Goal: Task Accomplishment & Management: Manage account settings

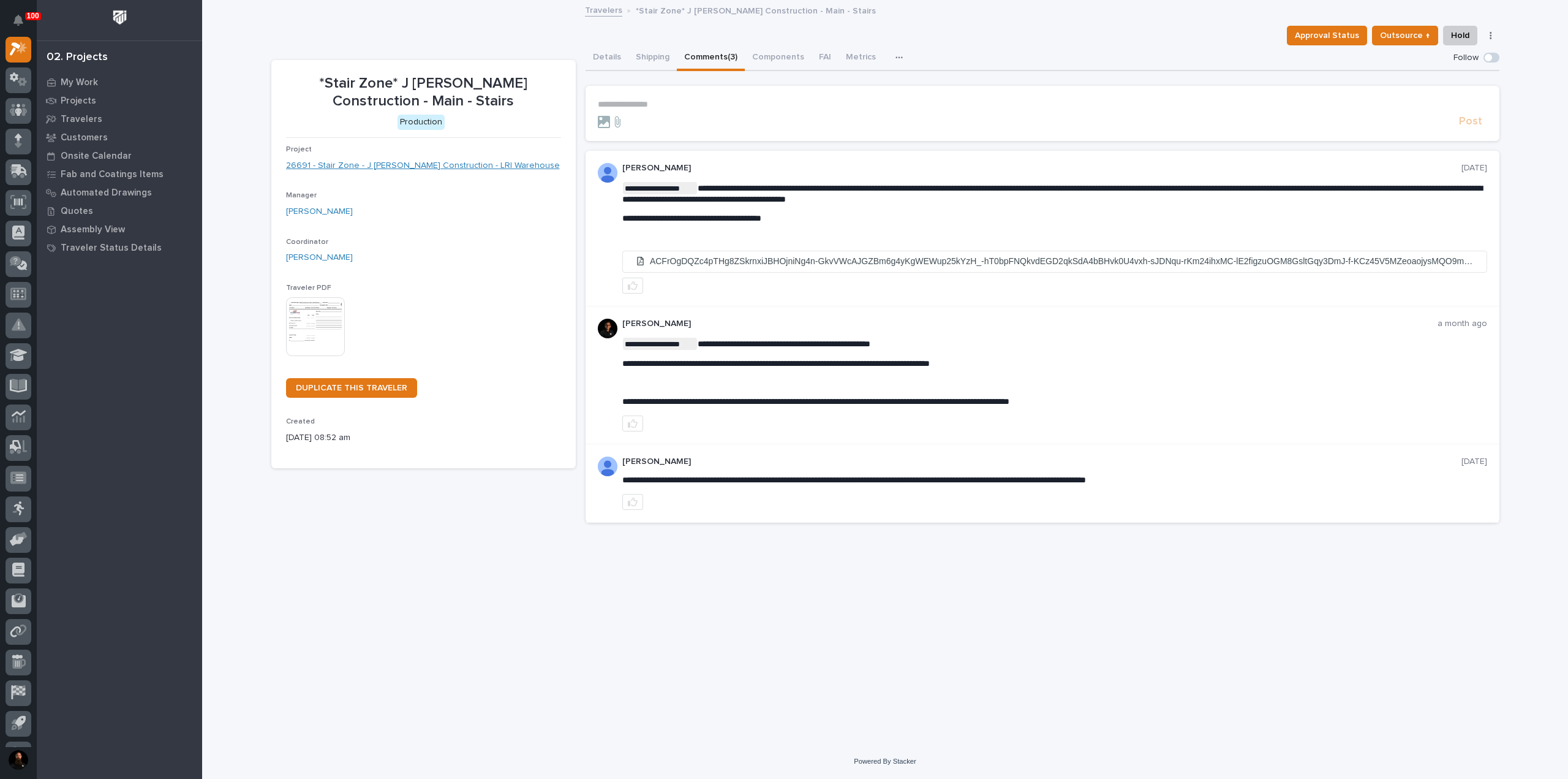
click at [484, 169] on link "26691 - Stair Zone - J [PERSON_NAME] Construction - LRI Warehouse" at bounding box center [423, 165] width 274 height 13
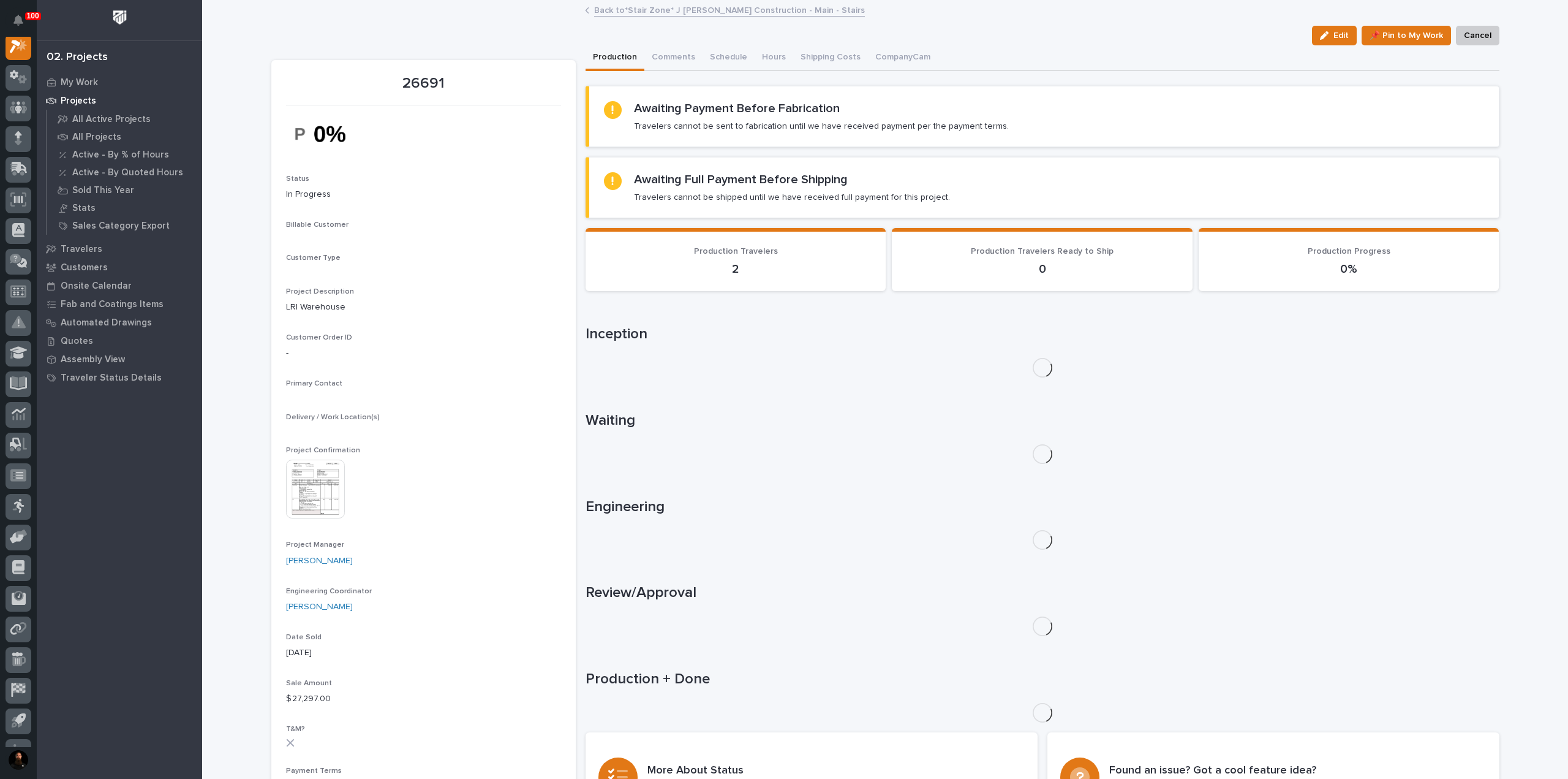
scroll to position [31, 0]
click at [679, 59] on button "Comments (7)" at bounding box center [678, 58] width 69 height 26
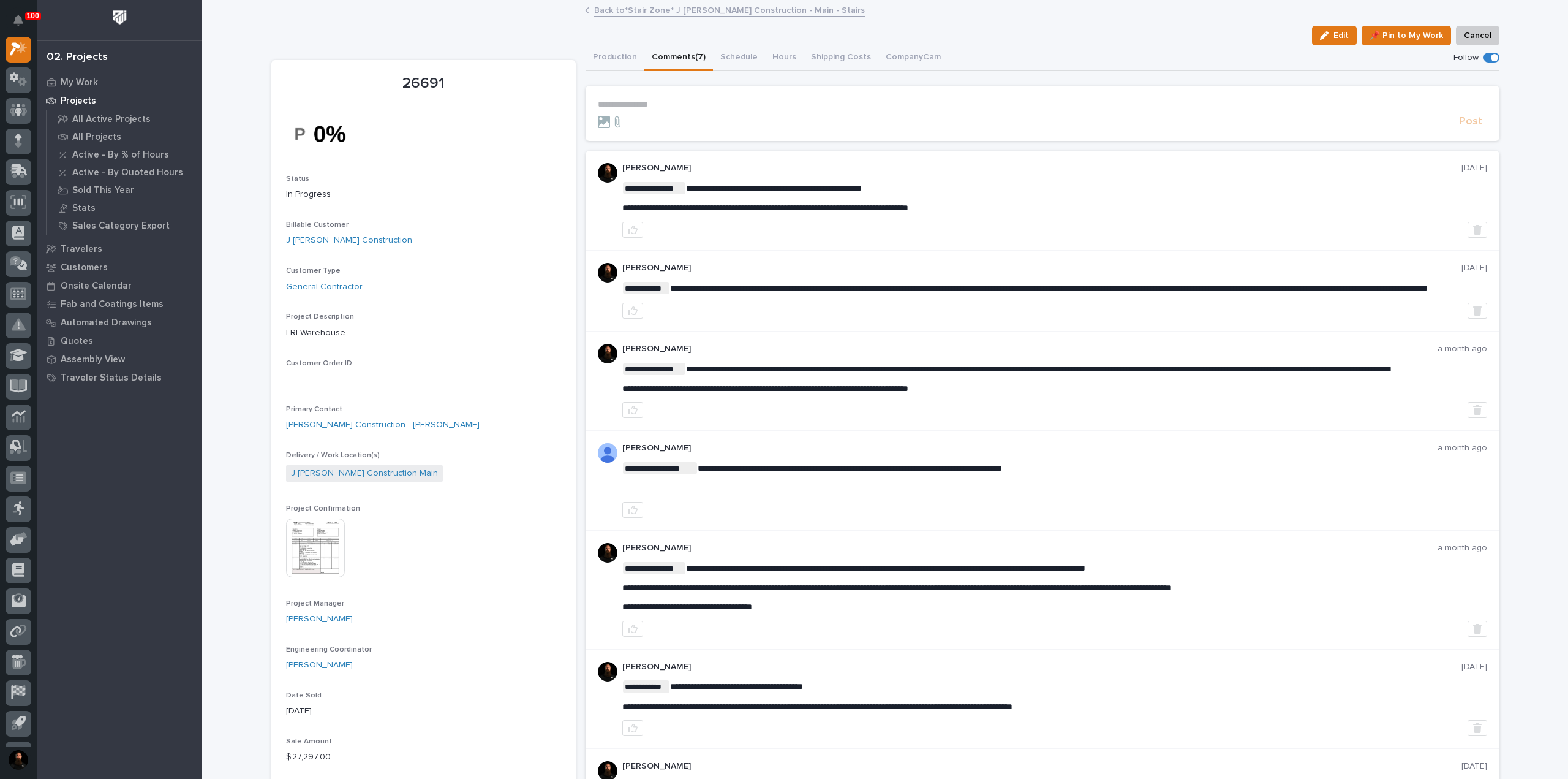
click at [689, 103] on p "**********" at bounding box center [1042, 104] width 889 height 11
click at [660, 110] on form "**********" at bounding box center [1042, 114] width 889 height 30
click at [660, 104] on p "**********" at bounding box center [1042, 104] width 889 height 11
click at [681, 99] on p "**********" at bounding box center [1042, 104] width 889 height 11
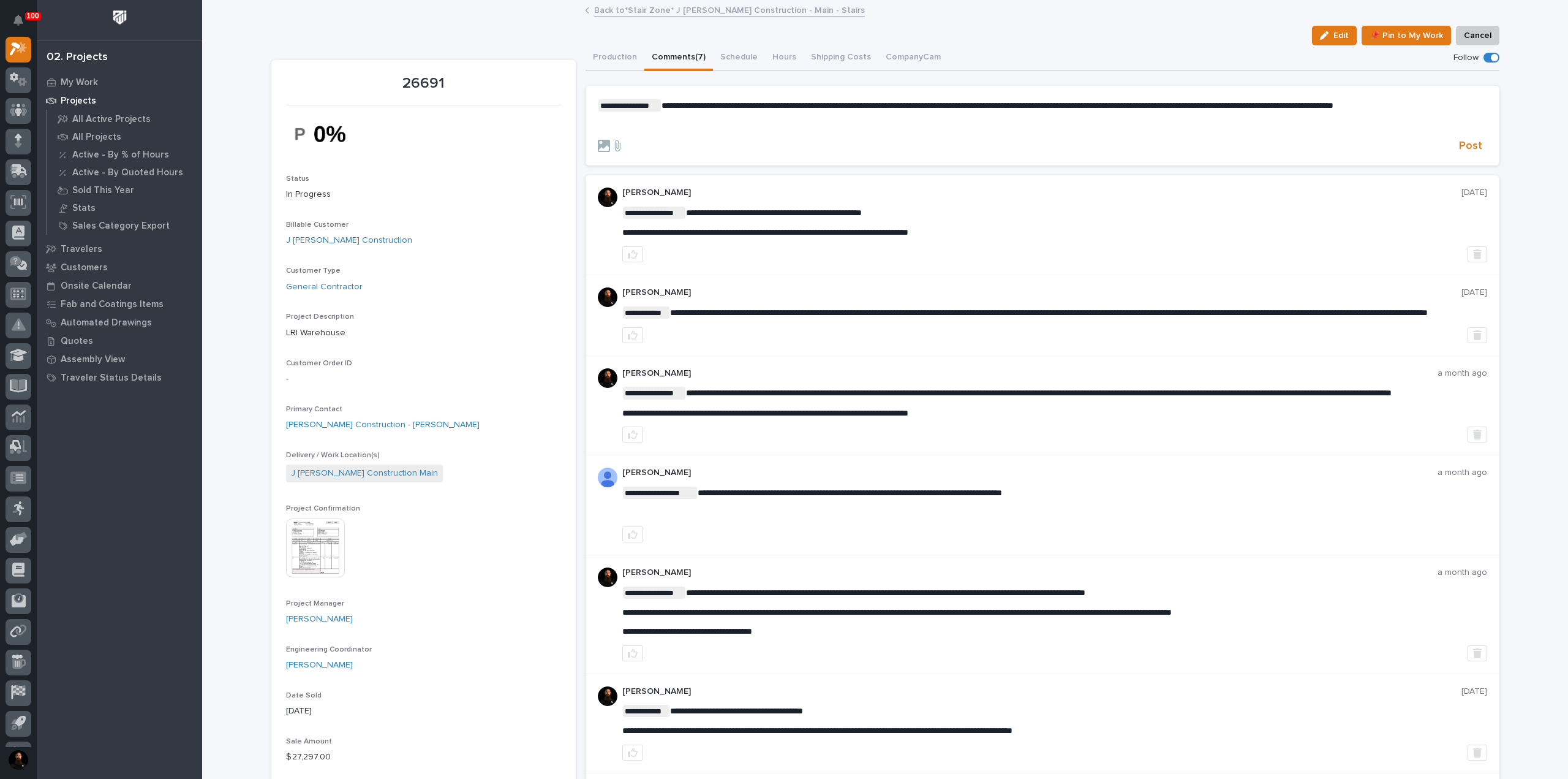
click at [1038, 105] on span "**********" at bounding box center [998, 106] width 672 height 9
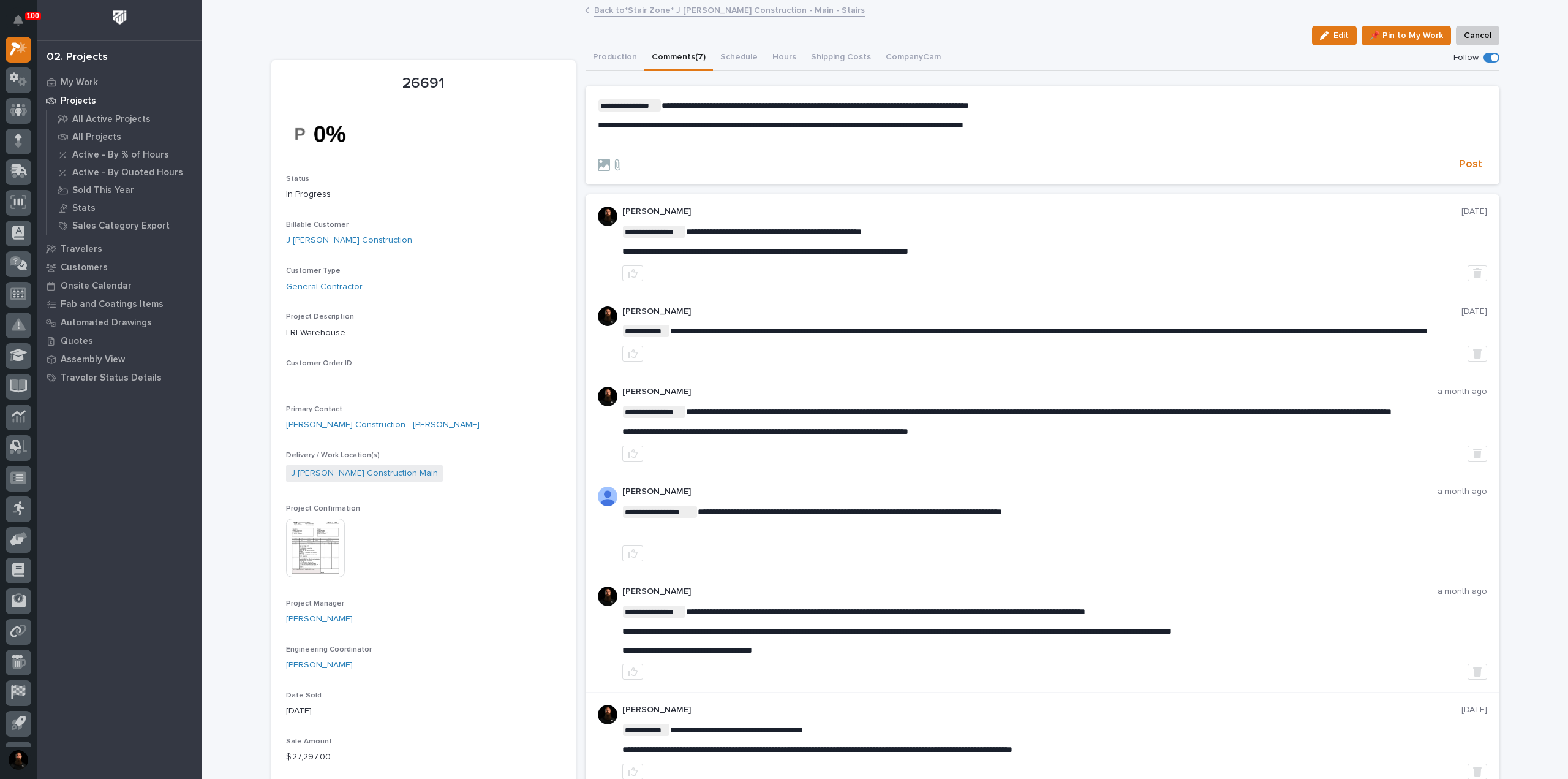
click at [1062, 127] on p "**********" at bounding box center [1042, 125] width 889 height 11
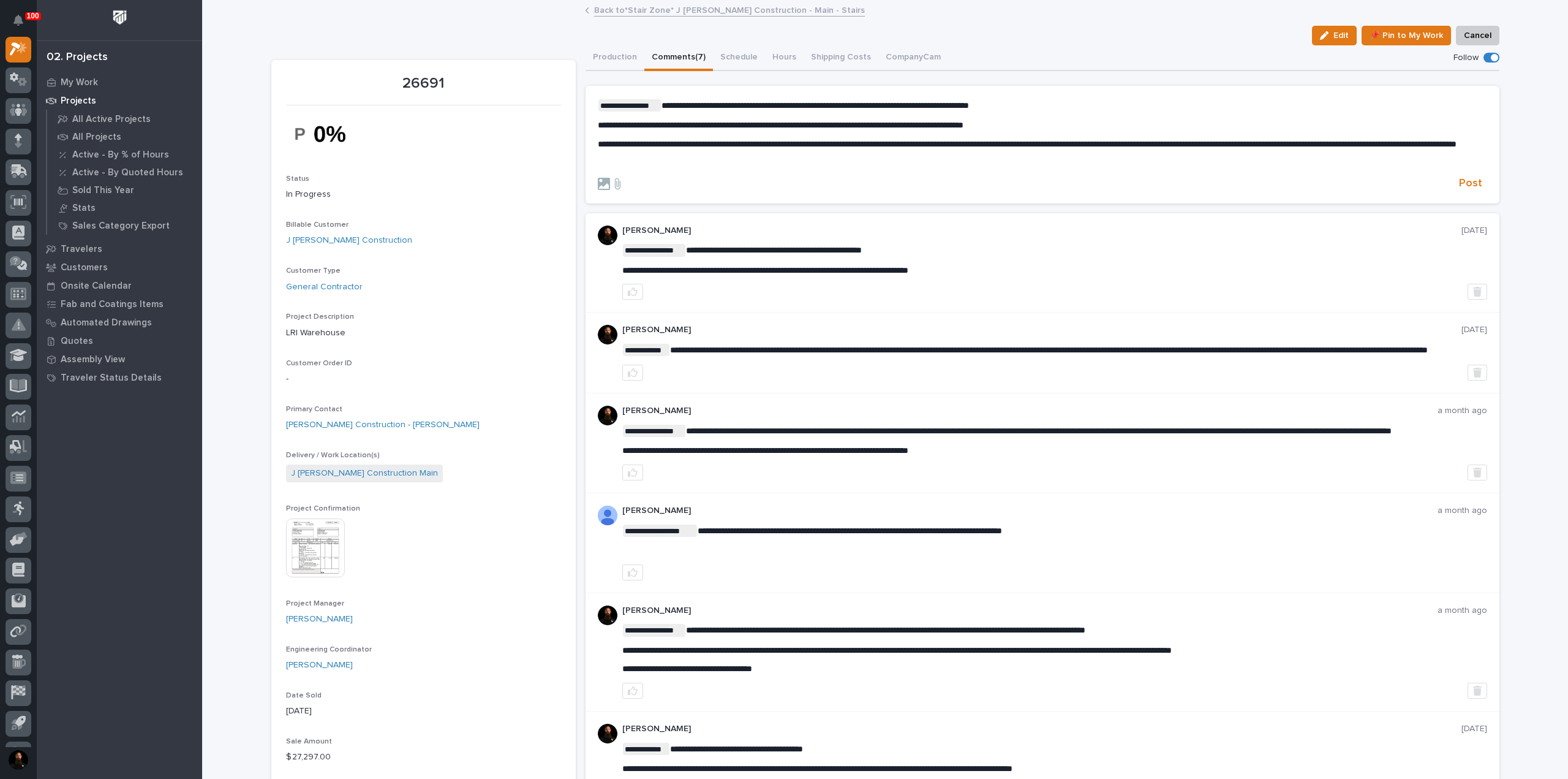
click at [784, 168] on p "﻿" at bounding box center [1042, 162] width 889 height 11
click at [418, 87] on p "26691" at bounding box center [423, 84] width 275 height 18
click at [743, 168] on p "﻿" at bounding box center [1042, 162] width 889 height 11
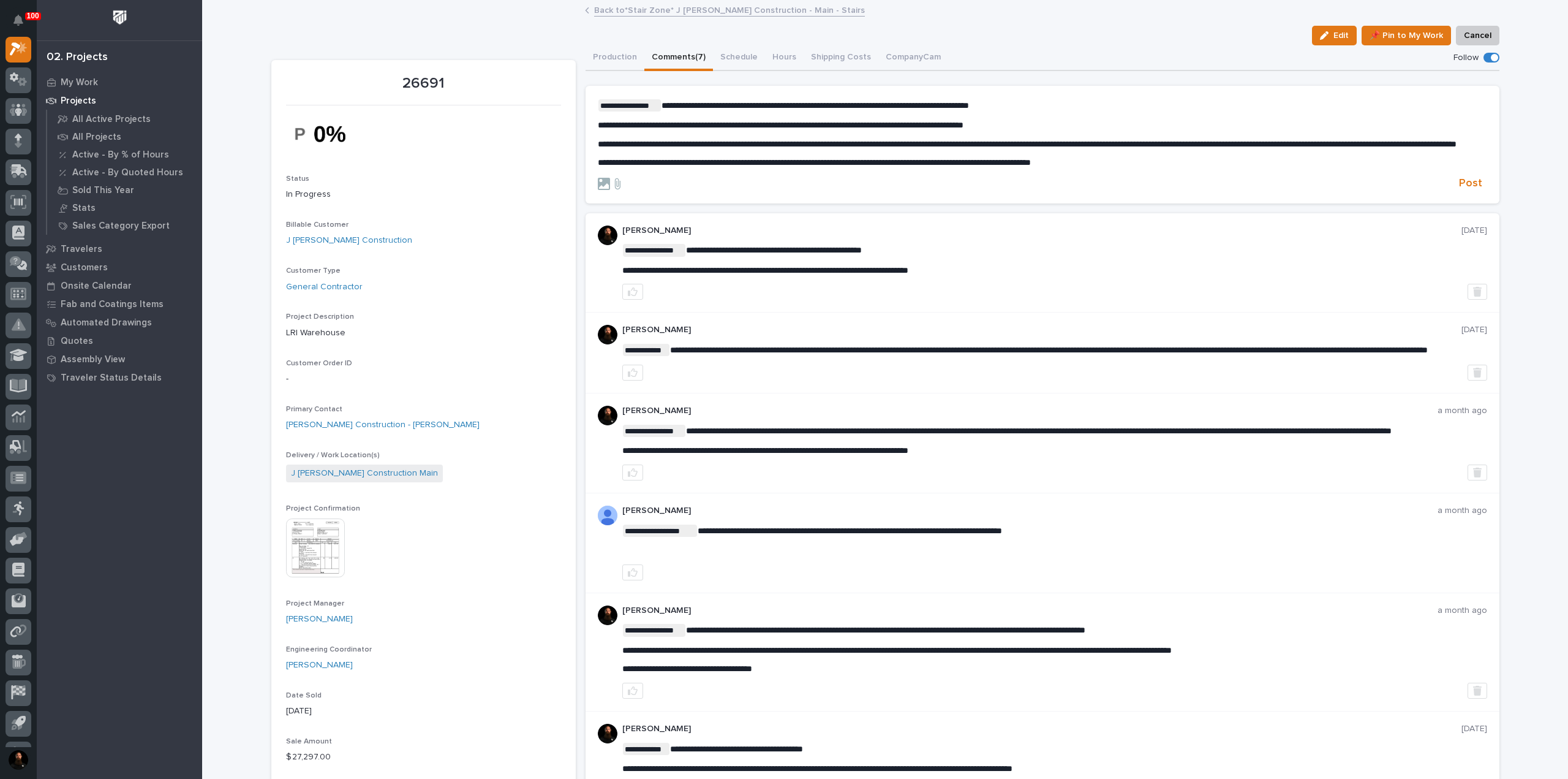
click at [1141, 168] on p "**********" at bounding box center [1042, 162] width 889 height 11
click at [1469, 186] on span "Post" at bounding box center [1470, 183] width 23 height 14
click at [613, 59] on button "Production" at bounding box center [614, 58] width 58 height 26
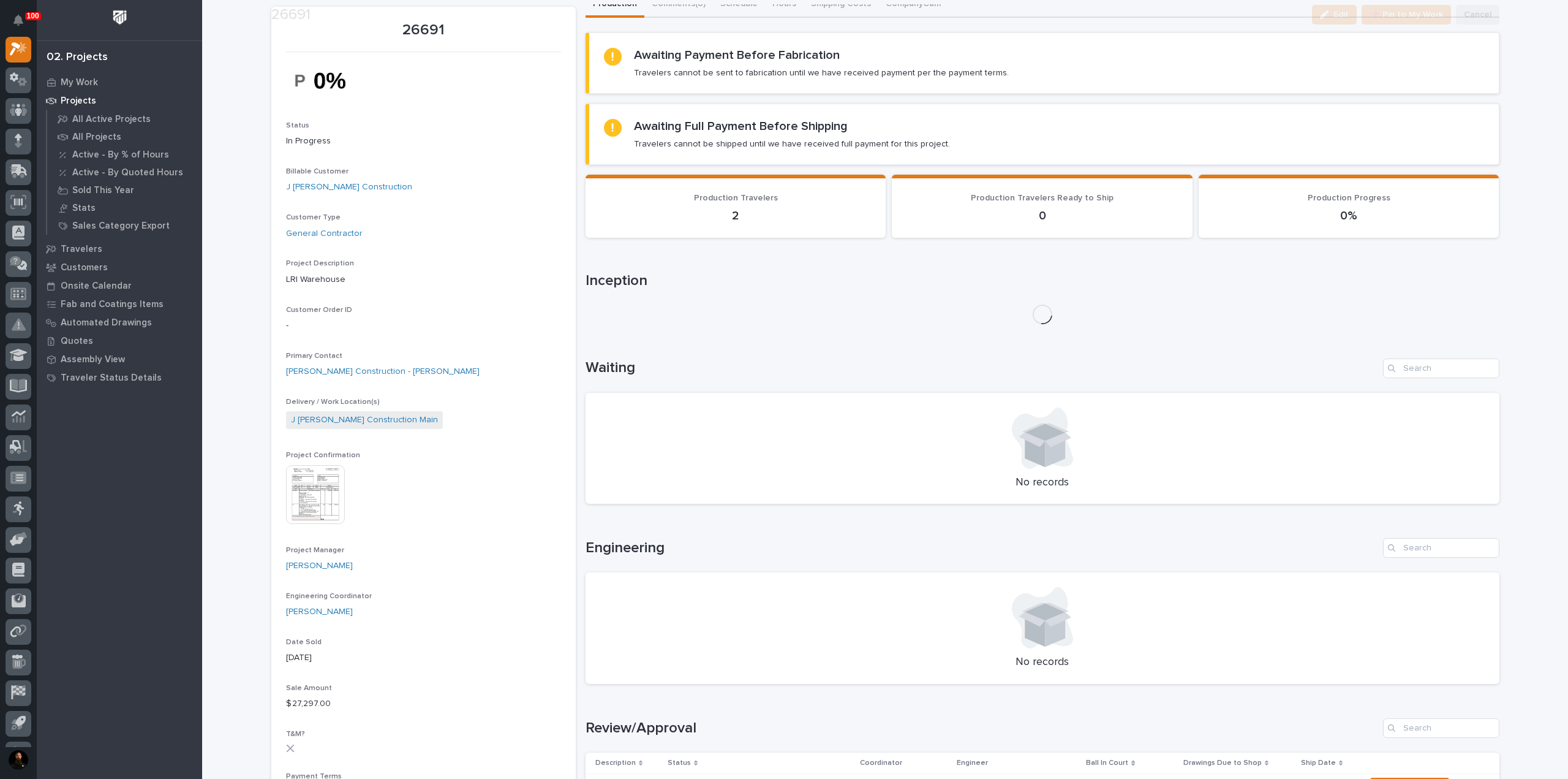
scroll to position [245, 0]
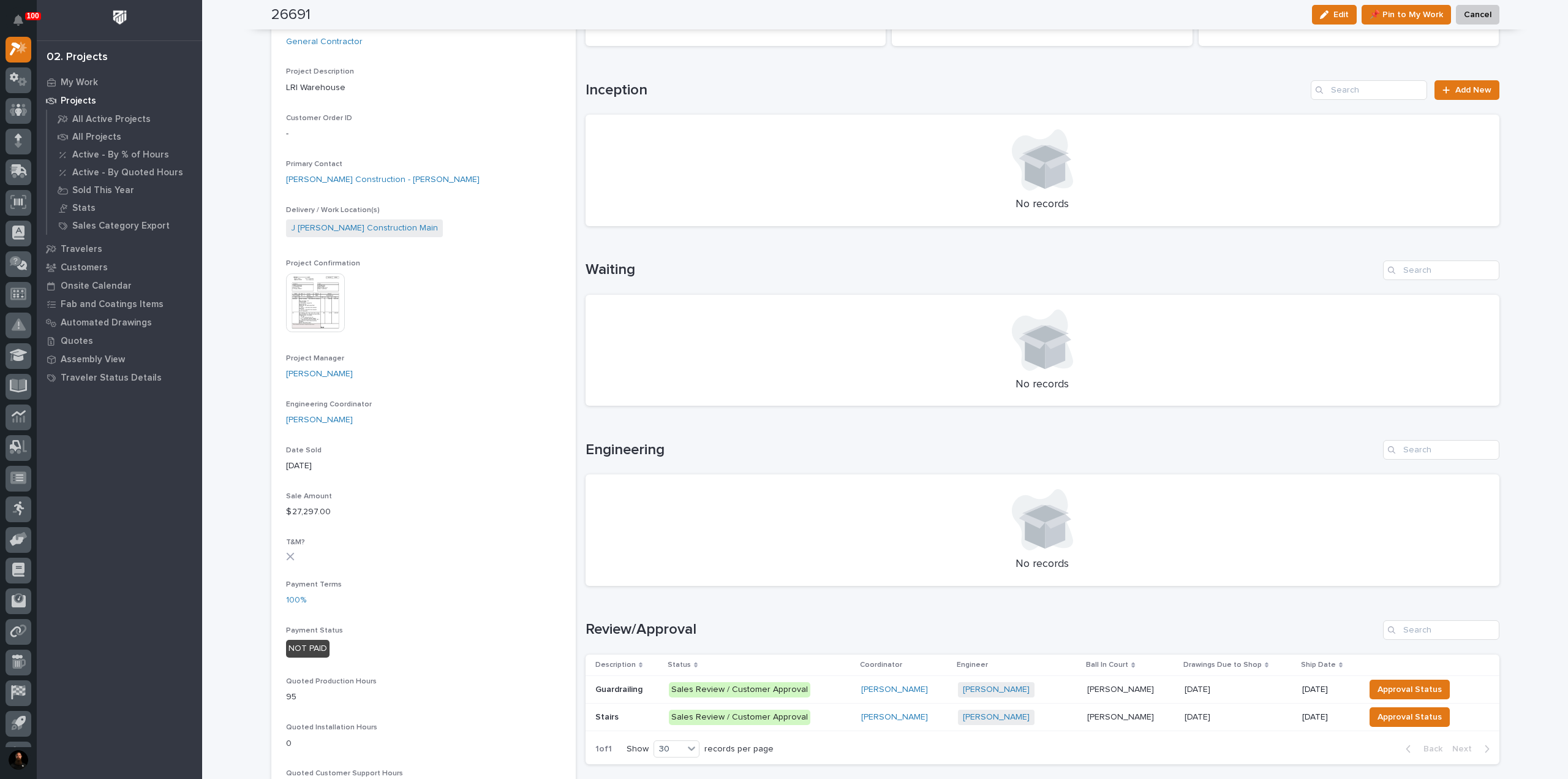
click at [637, 700] on td "Guardrailing Guardrailing" at bounding box center [625, 690] width 79 height 28
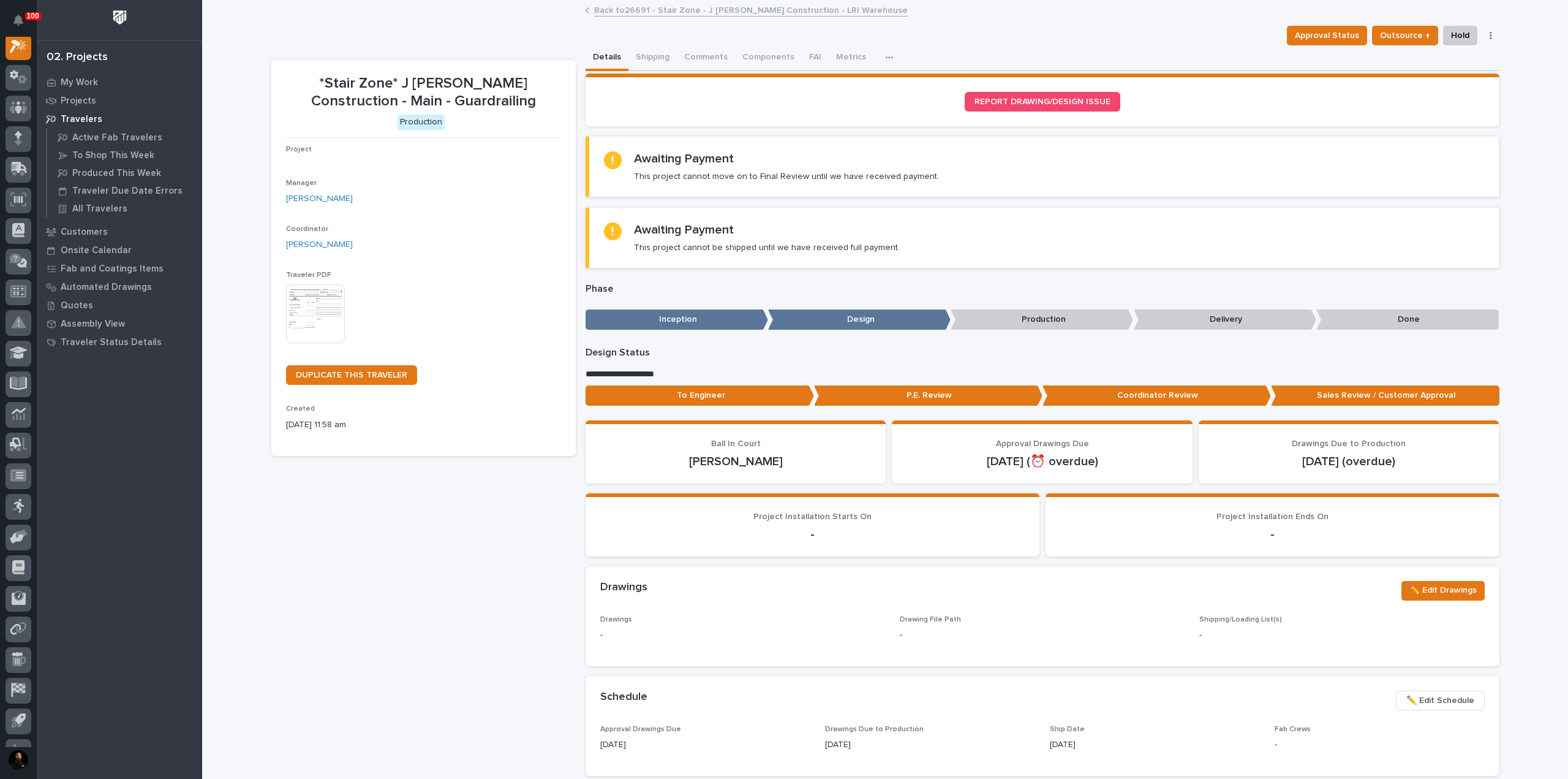
scroll to position [31, 0]
click at [710, 400] on p "To Engineer" at bounding box center [699, 395] width 228 height 20
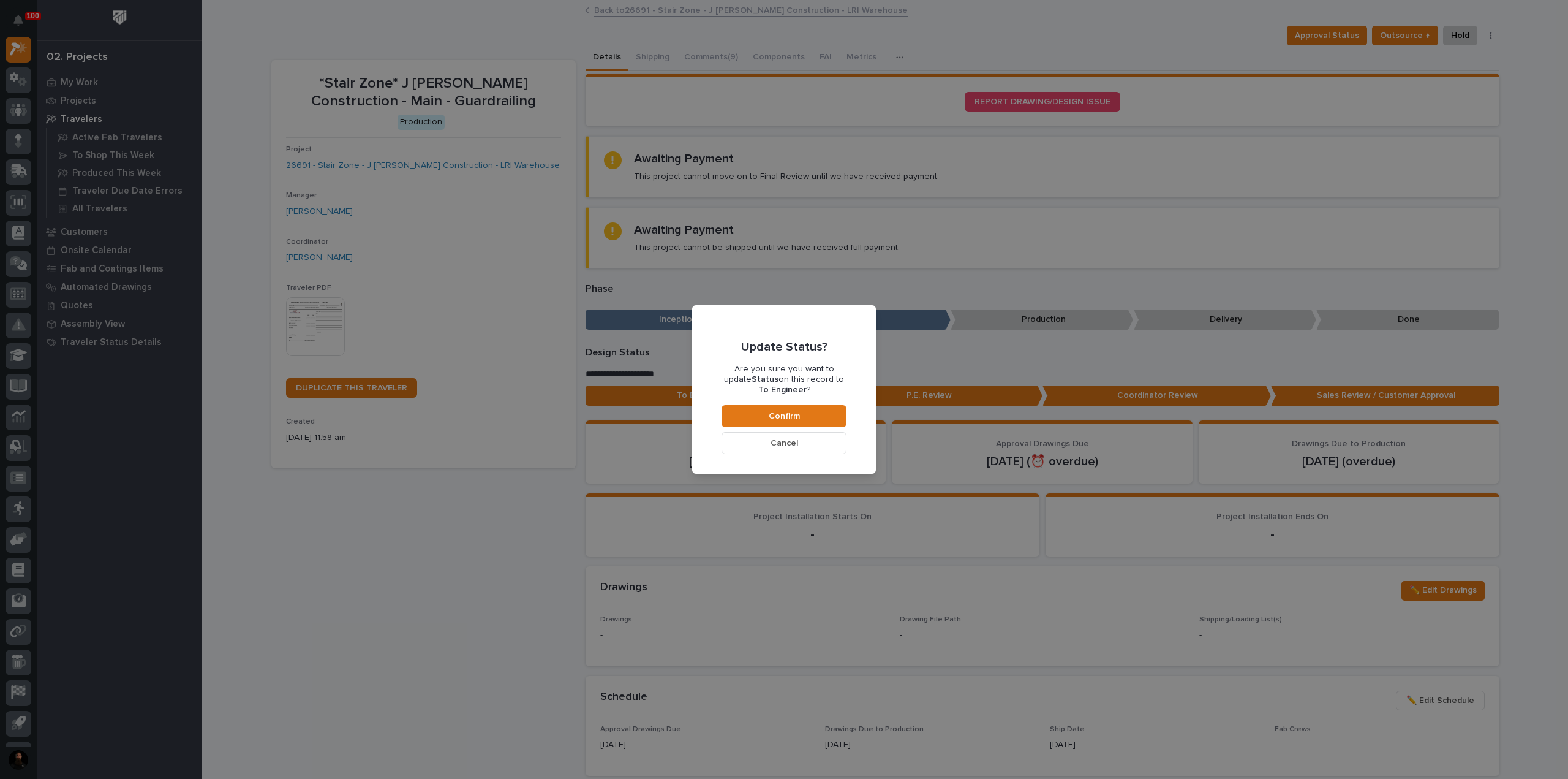
drag, startPoint x: 776, startPoint y: 408, endPoint x: 696, endPoint y: 398, distance: 80.6
click at [776, 408] on button "Confirm" at bounding box center [784, 416] width 125 height 22
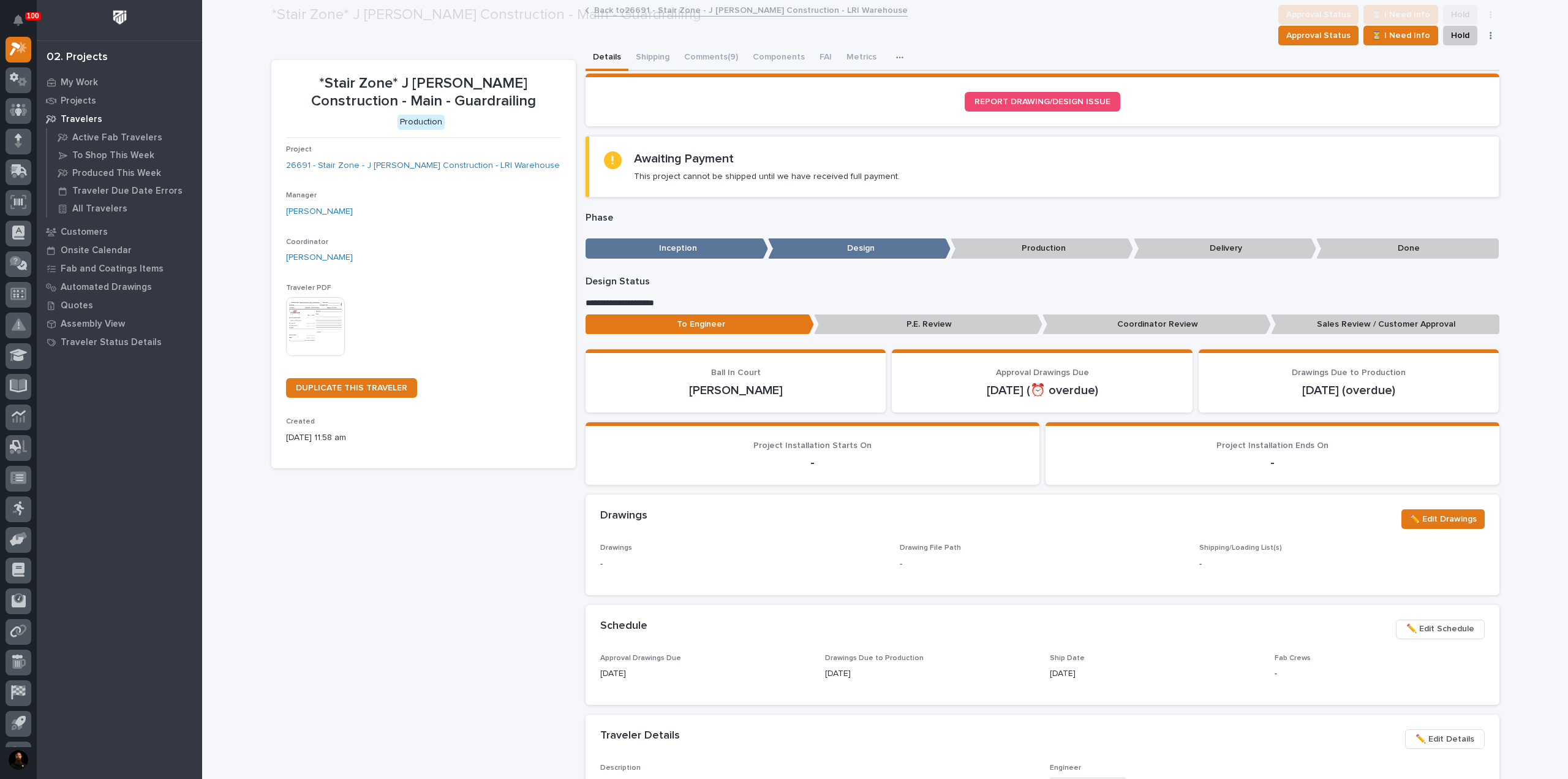
scroll to position [73, 0]
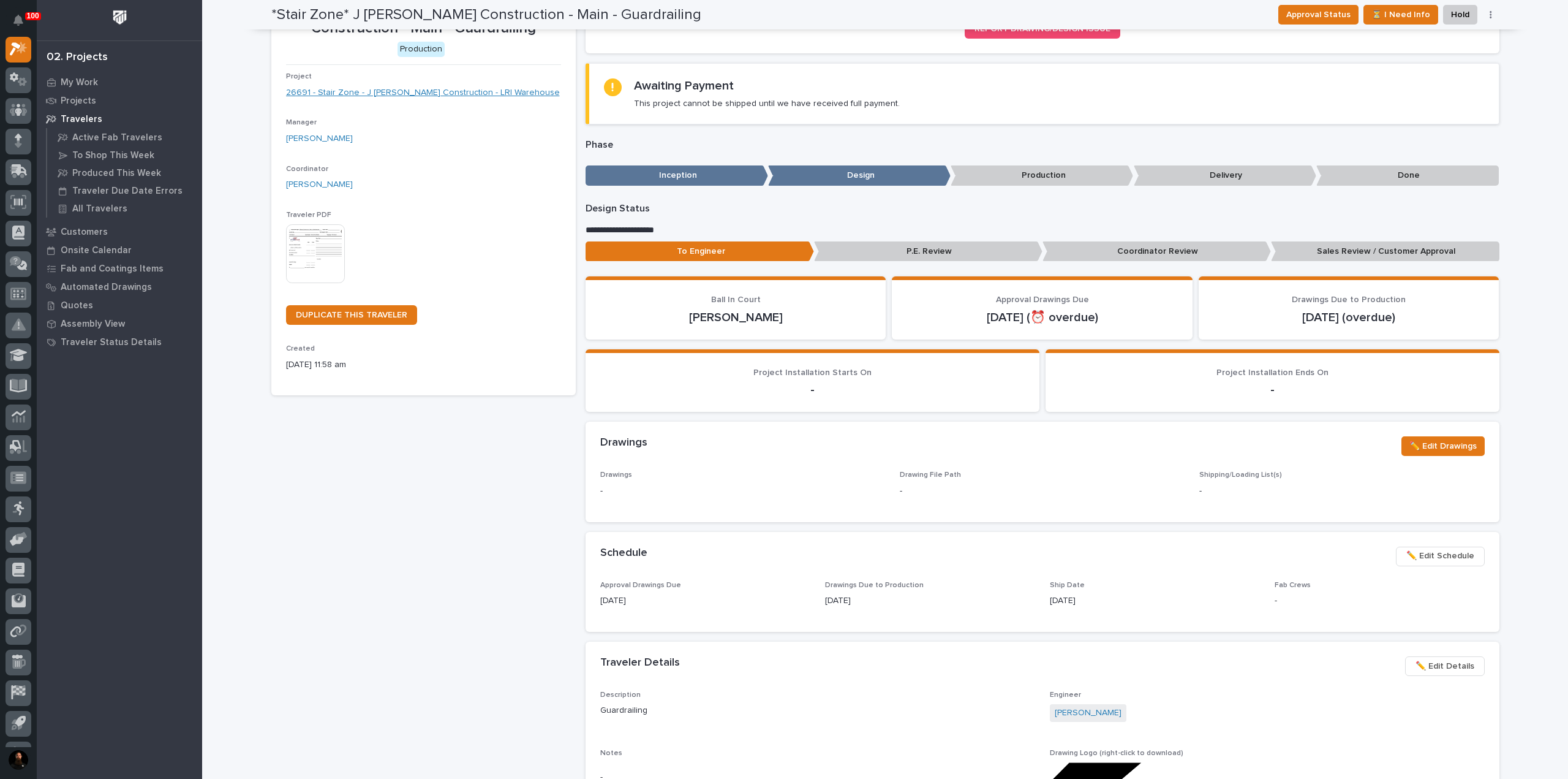
click at [375, 98] on link "26691 - Stair Zone - J Benton Construction - LRI Warehouse" at bounding box center [423, 92] width 274 height 13
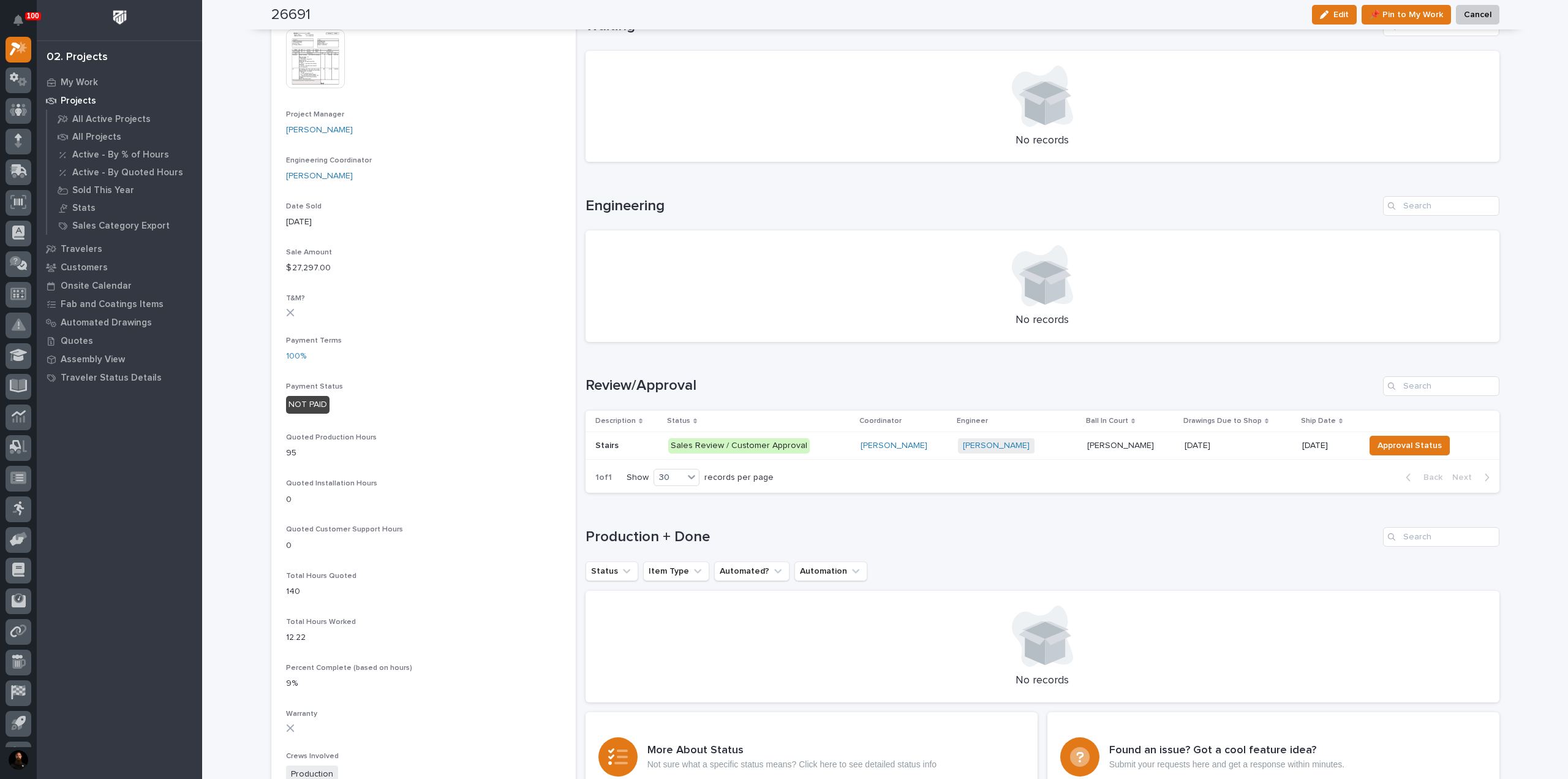
scroll to position [490, 0]
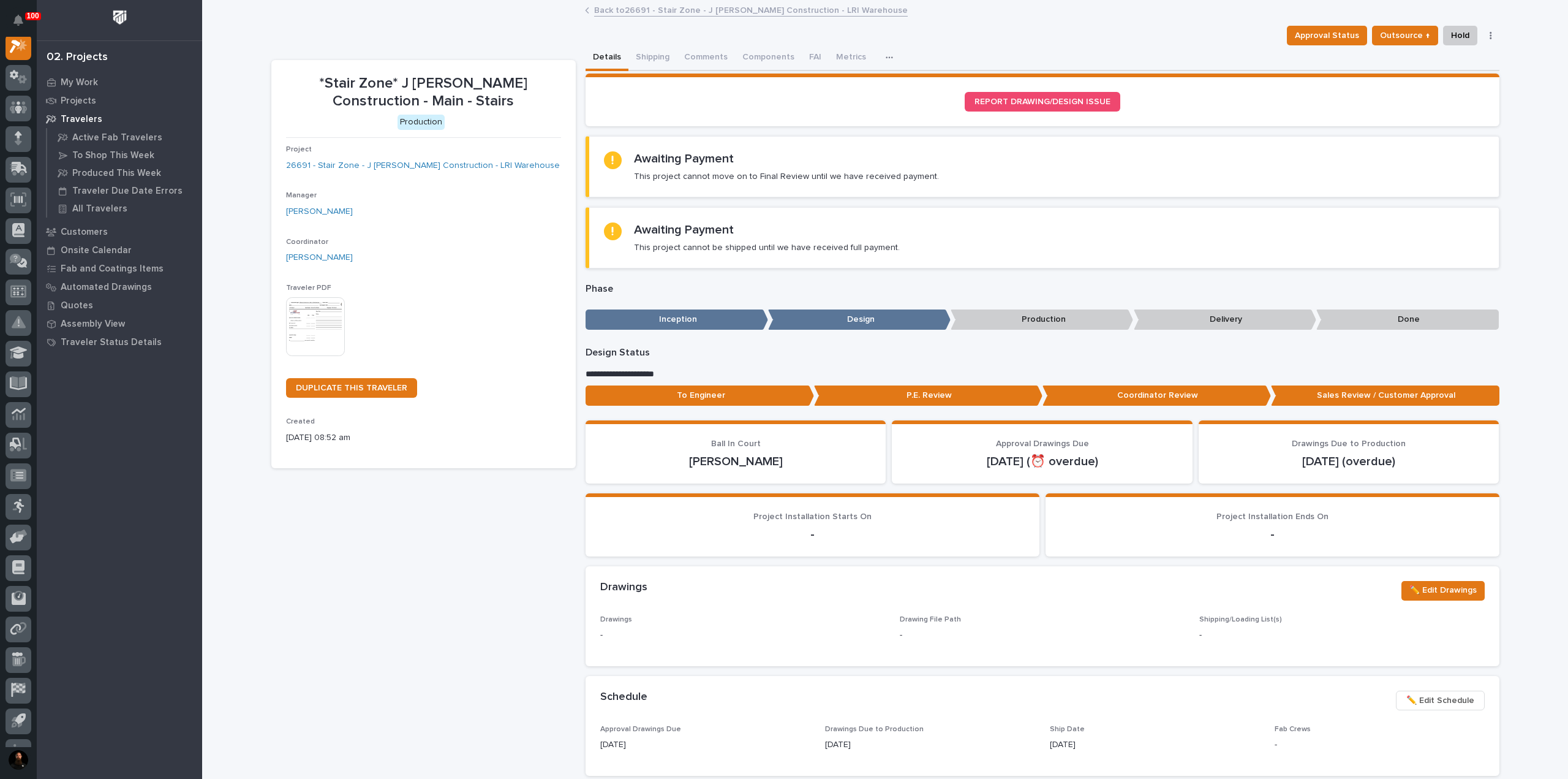
scroll to position [31, 0]
click at [784, 403] on p "To Engineer" at bounding box center [699, 395] width 228 height 20
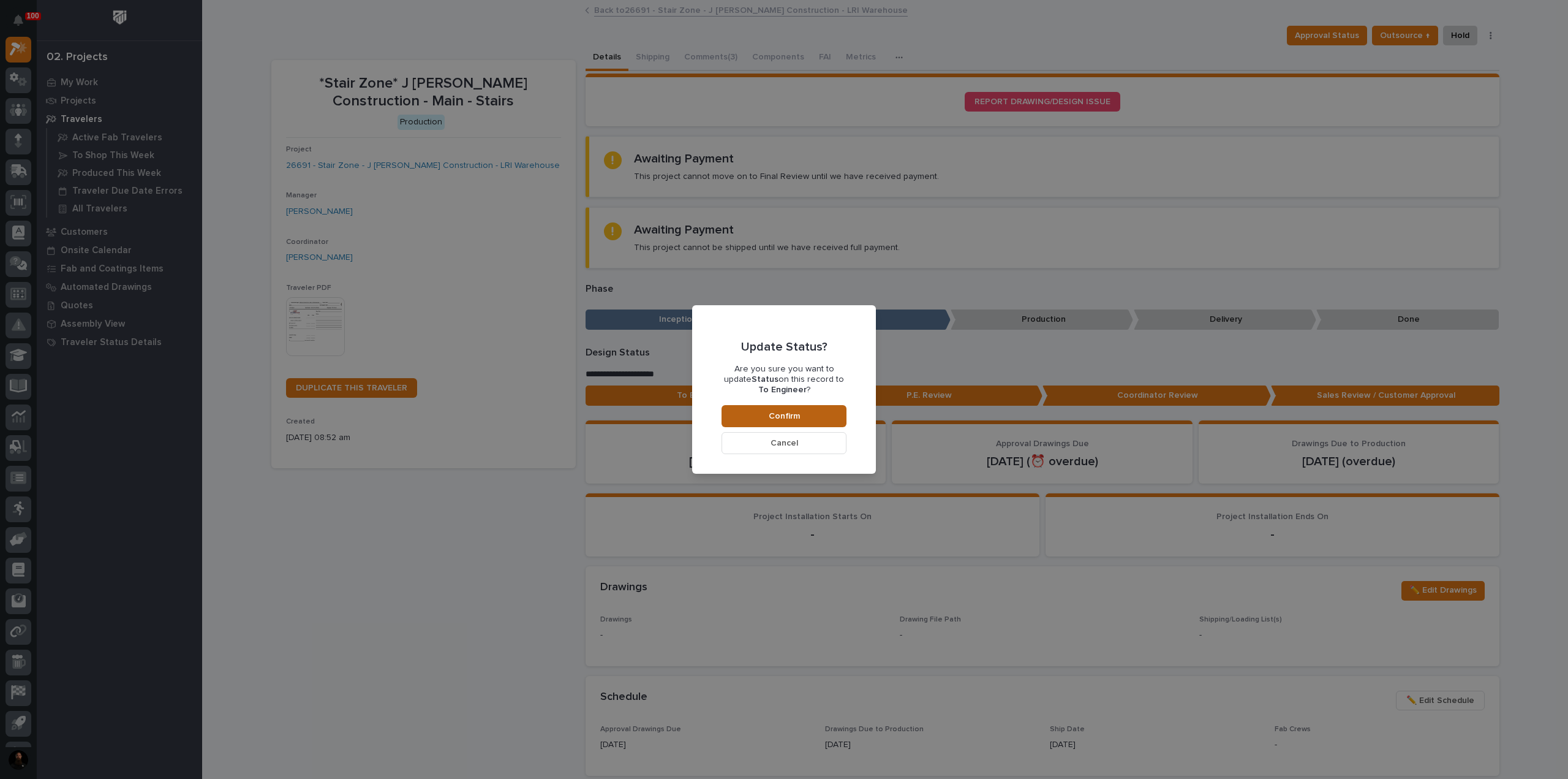
drag, startPoint x: 803, startPoint y: 412, endPoint x: 806, endPoint y: 422, distance: 10.4
click at [804, 412] on button "Confirm" at bounding box center [784, 416] width 125 height 22
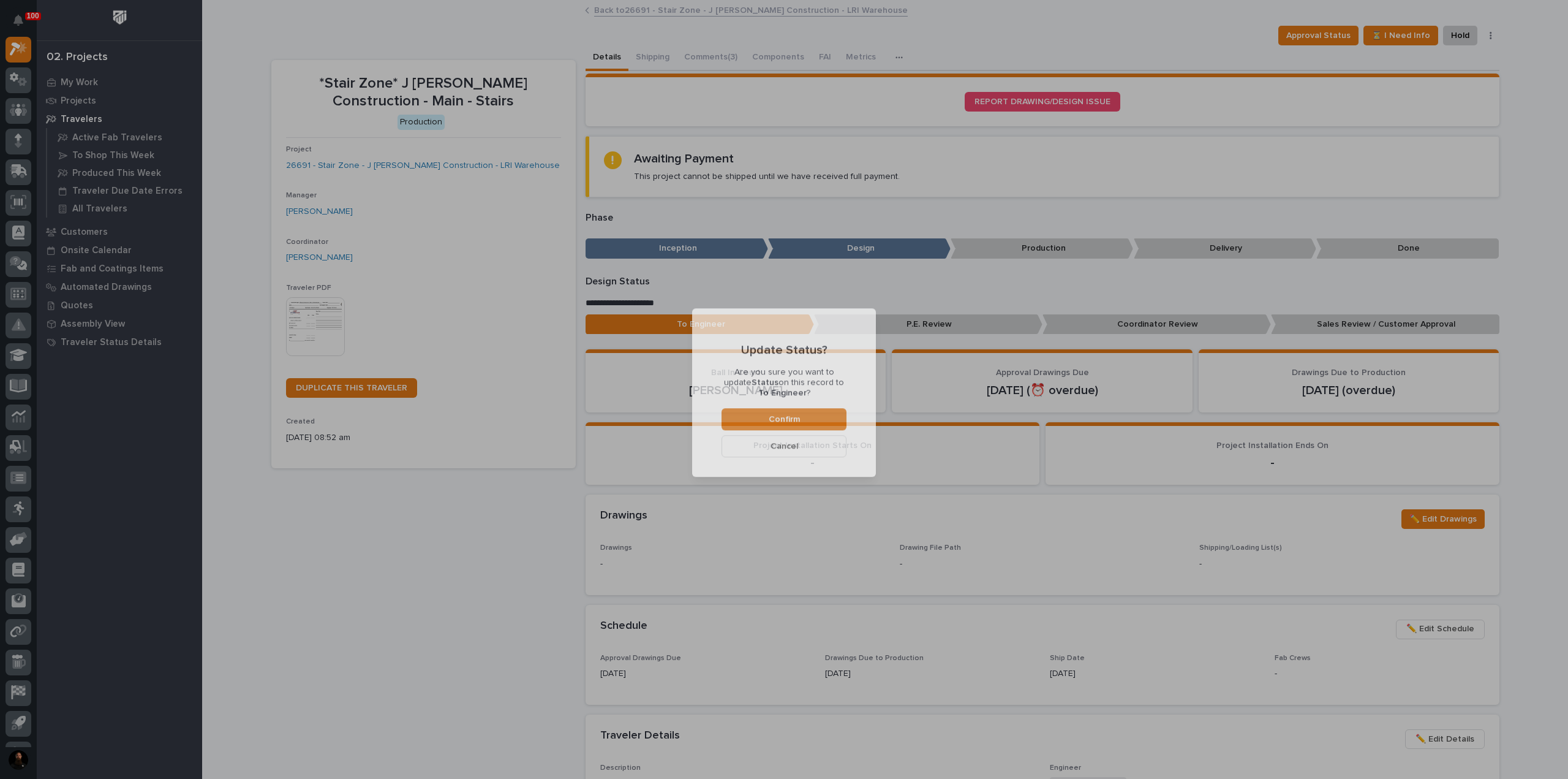
scroll to position [73, 0]
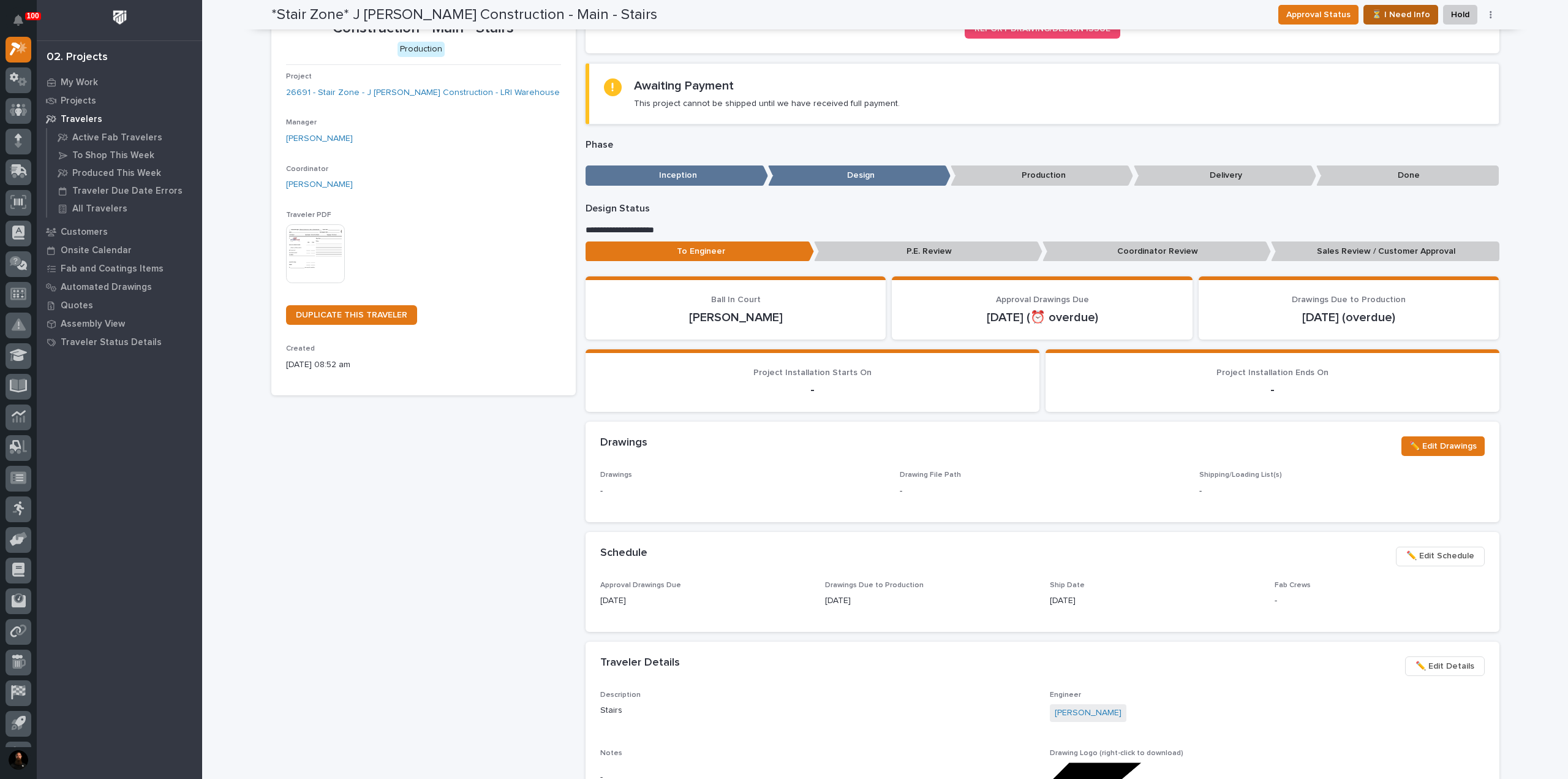
click at [1397, 18] on span "⏳ I Need Info" at bounding box center [1400, 14] width 58 height 14
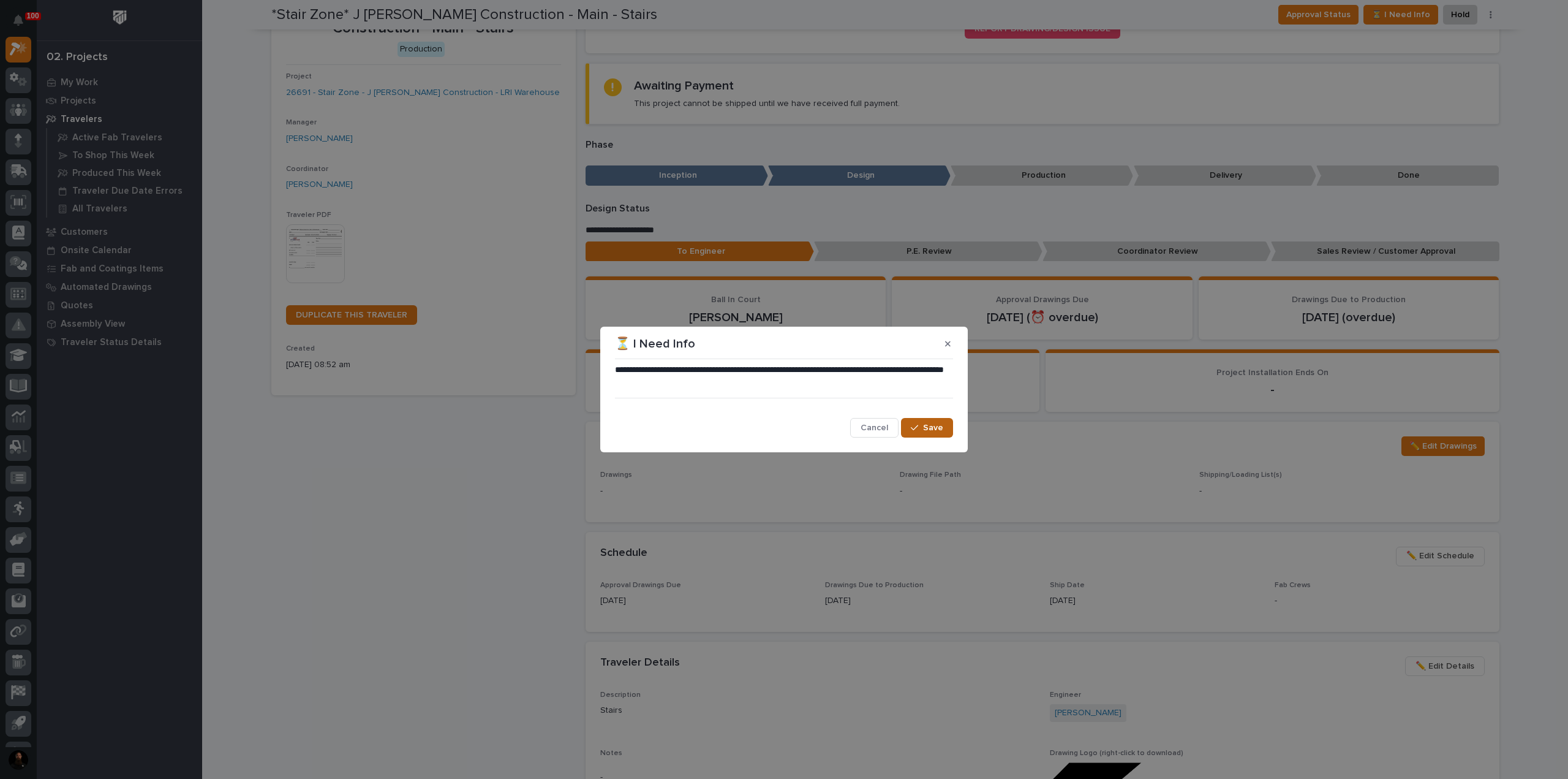
drag, startPoint x: 941, startPoint y: 417, endPoint x: 942, endPoint y: 432, distance: 15.0
click at [940, 419] on div "**********" at bounding box center [784, 401] width 338 height 74
drag, startPoint x: 942, startPoint y: 432, endPoint x: 934, endPoint y: 444, distance: 14.4
click at [940, 434] on button "Save" at bounding box center [926, 427] width 52 height 20
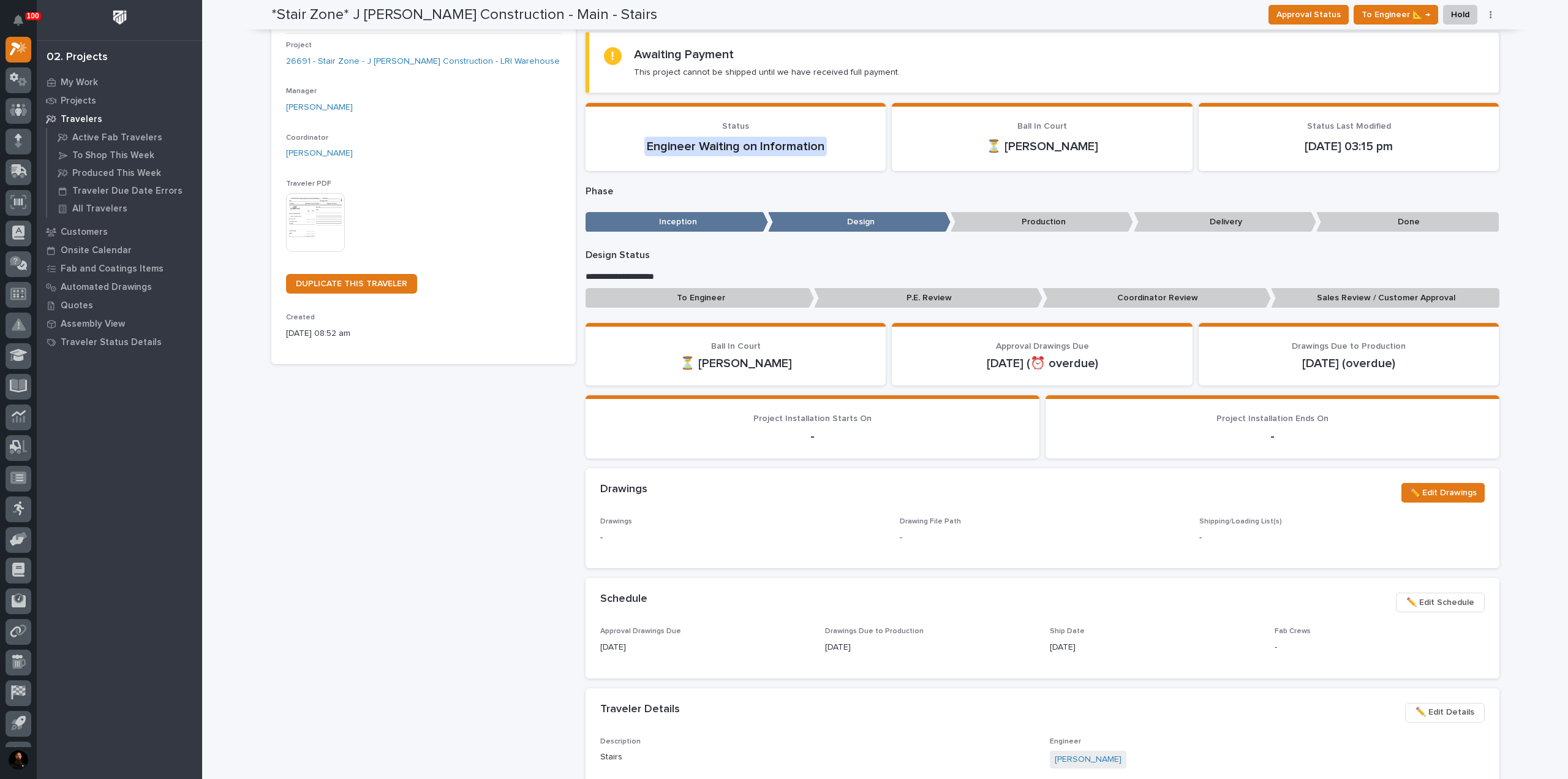
scroll to position [111, 0]
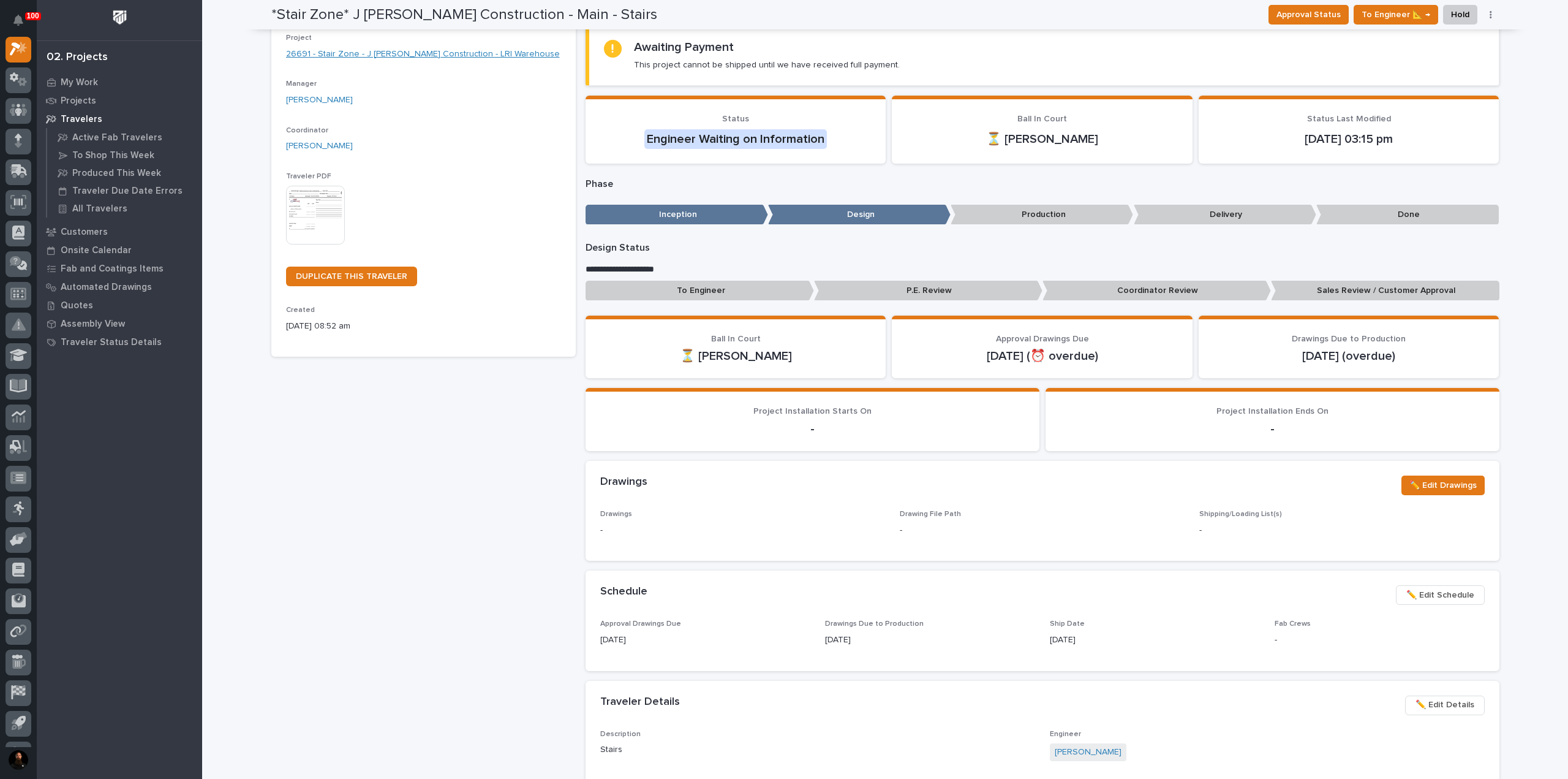
click at [383, 49] on link "26691 - Stair Zone - J Benton Construction - LRI Warehouse" at bounding box center [423, 54] width 274 height 13
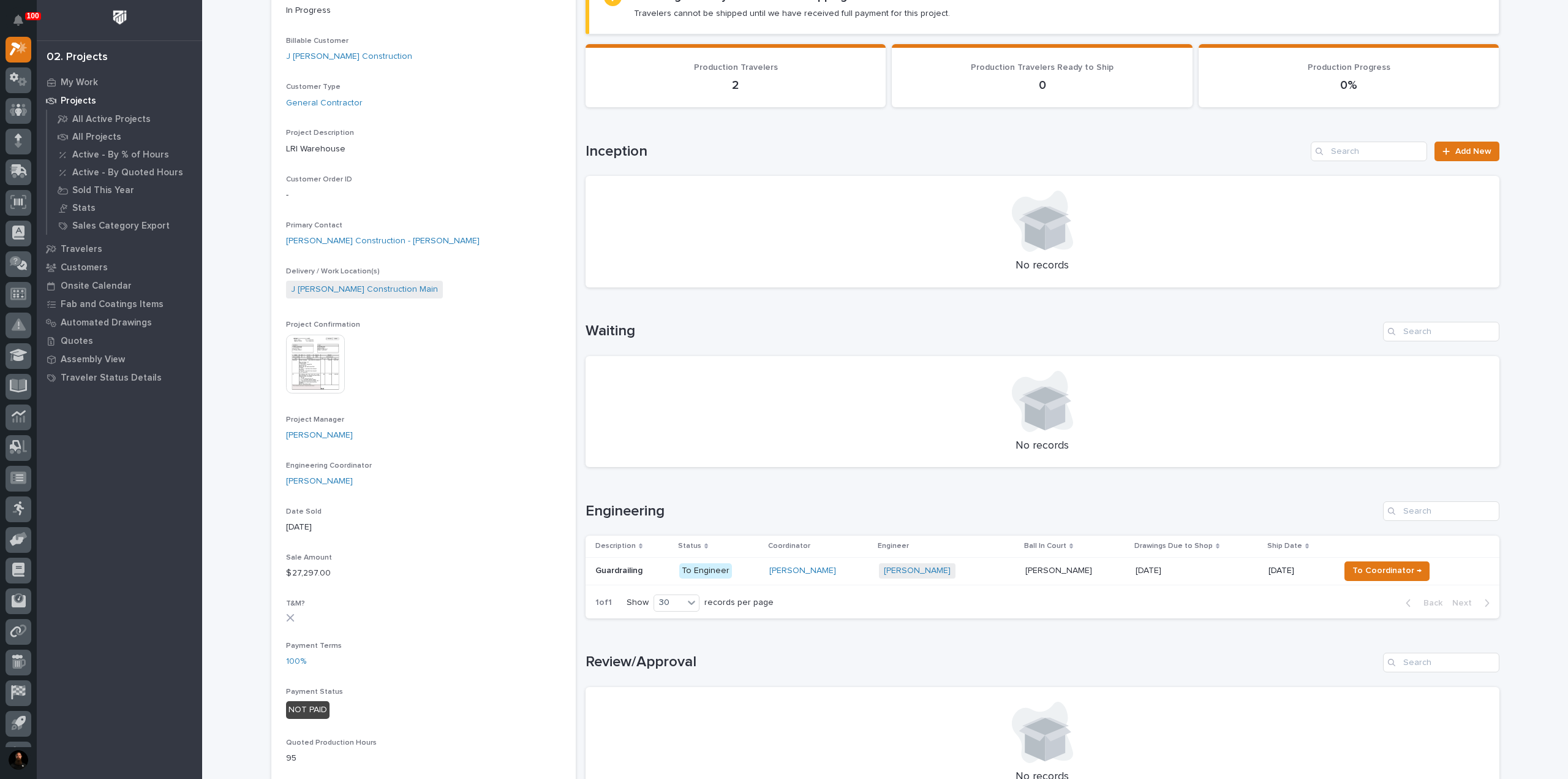
scroll to position [408, 0]
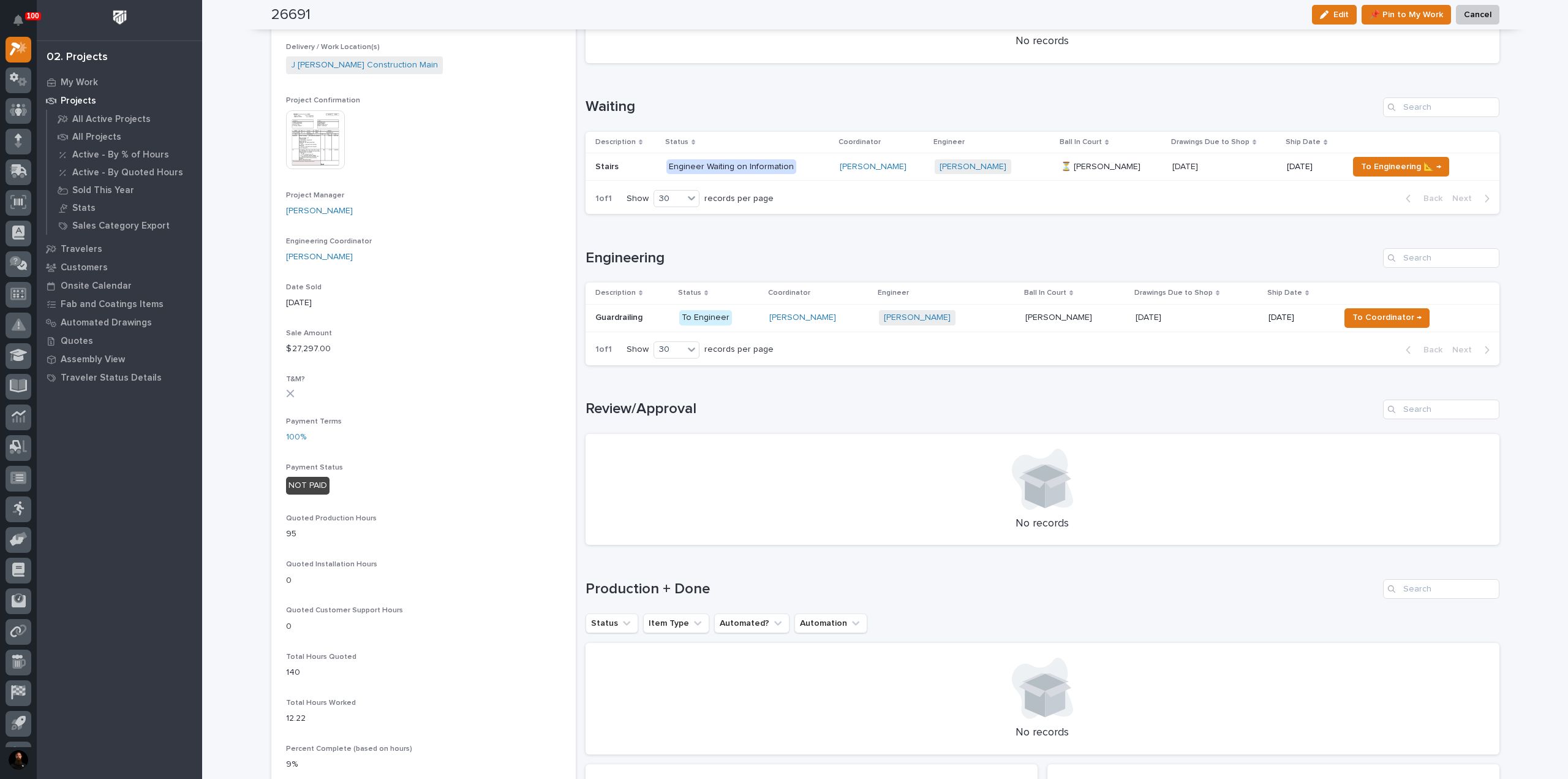
click at [626, 329] on td "Guardrailing Guardrailing" at bounding box center [630, 318] width 89 height 28
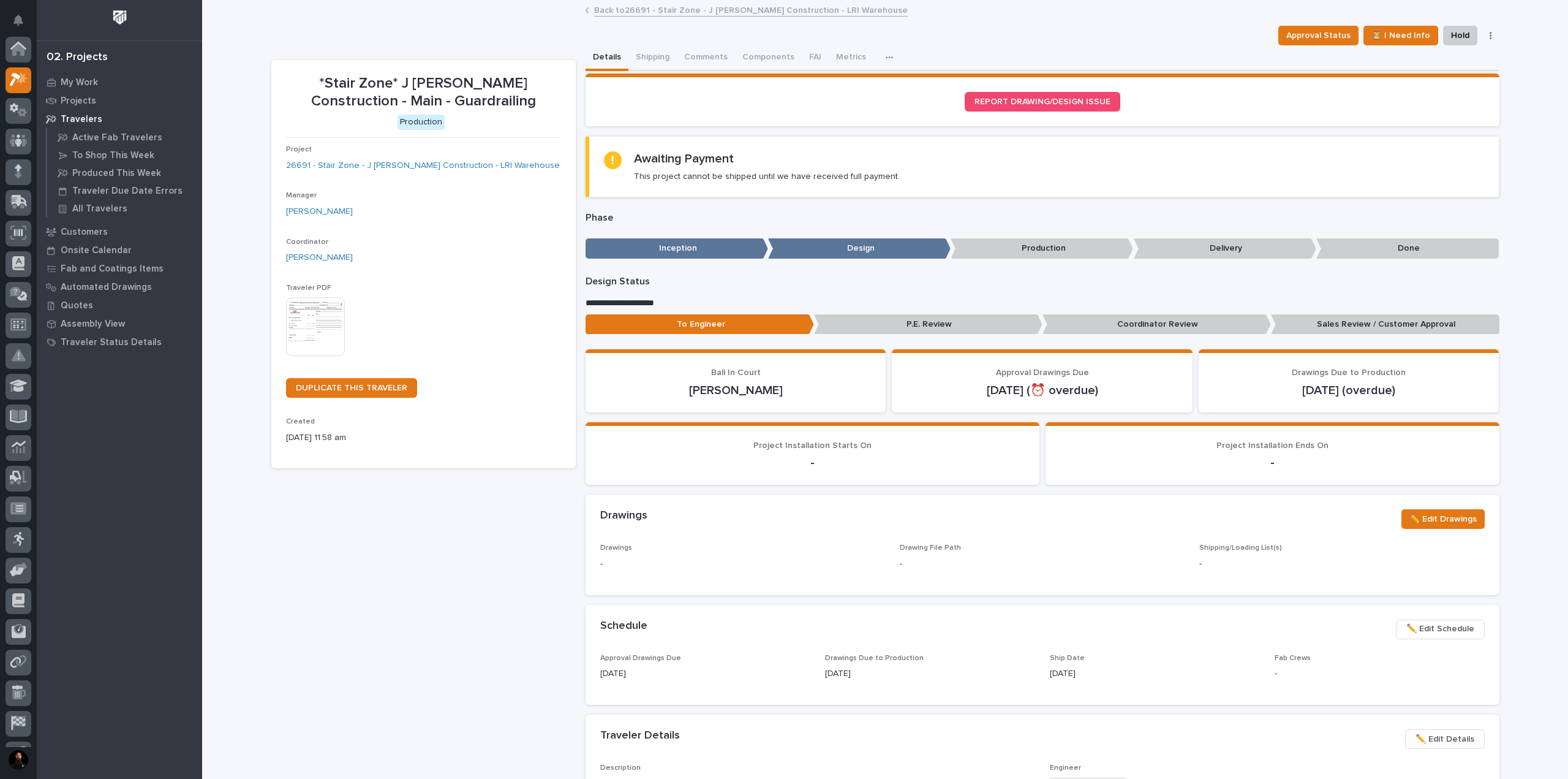
scroll to position [31, 0]
click at [1397, 36] on span "⏳ I Need Info" at bounding box center [1400, 35] width 58 height 14
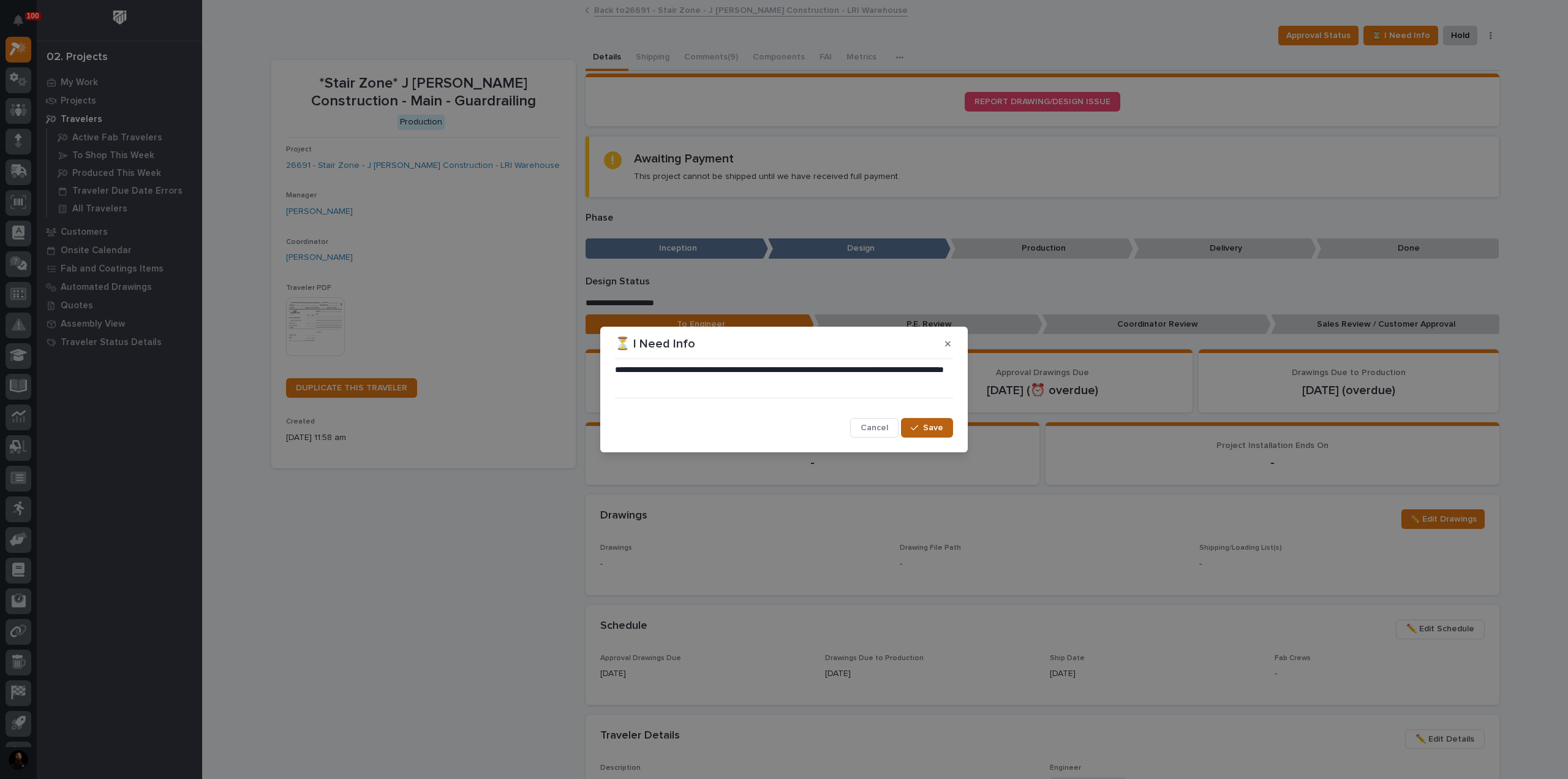
click at [918, 432] on icon "button" at bounding box center [915, 428] width 8 height 9
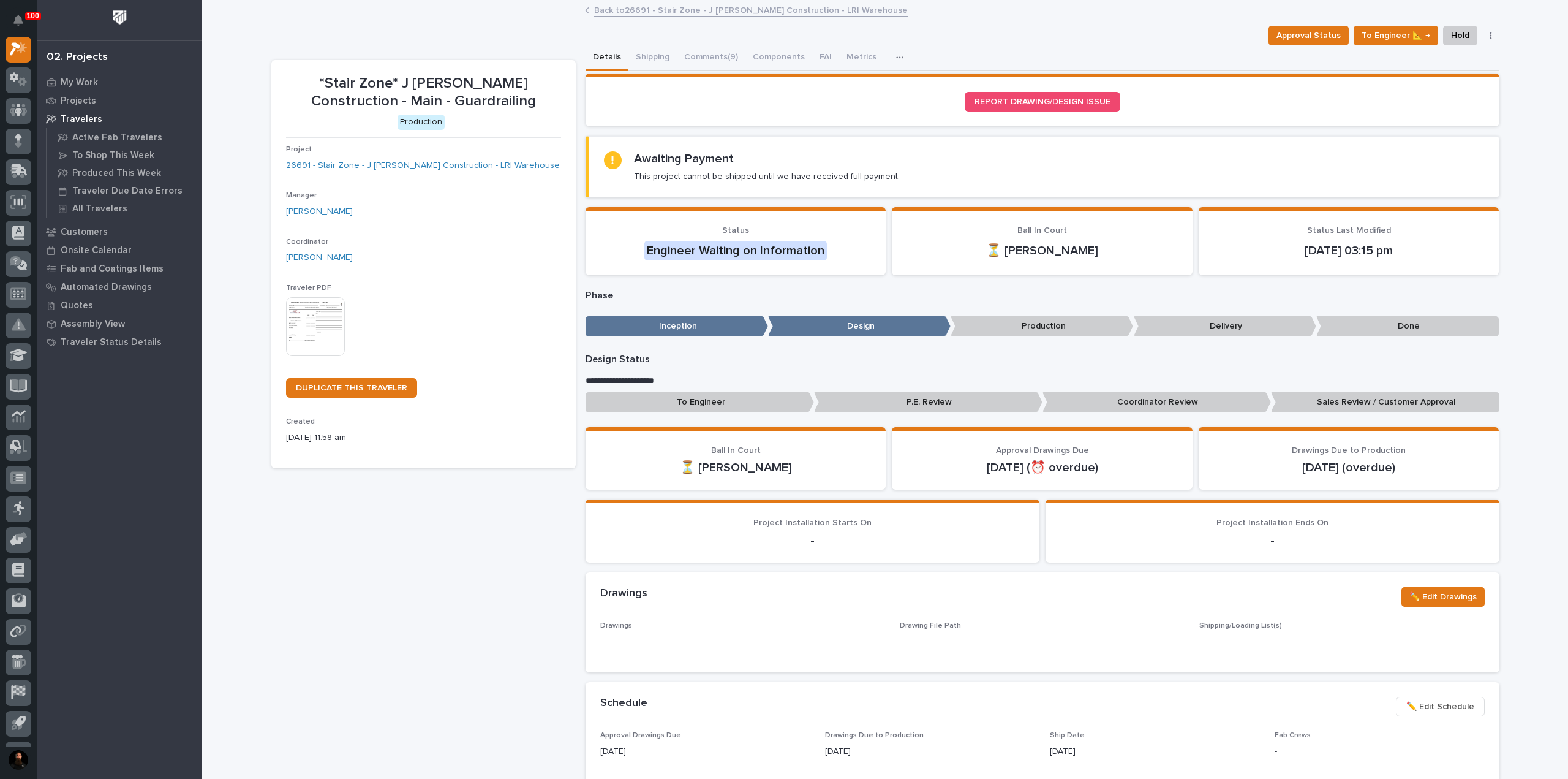
click at [448, 167] on link "26691 - Stair Zone - J Benton Construction - LRI Warehouse" at bounding box center [423, 165] width 274 height 13
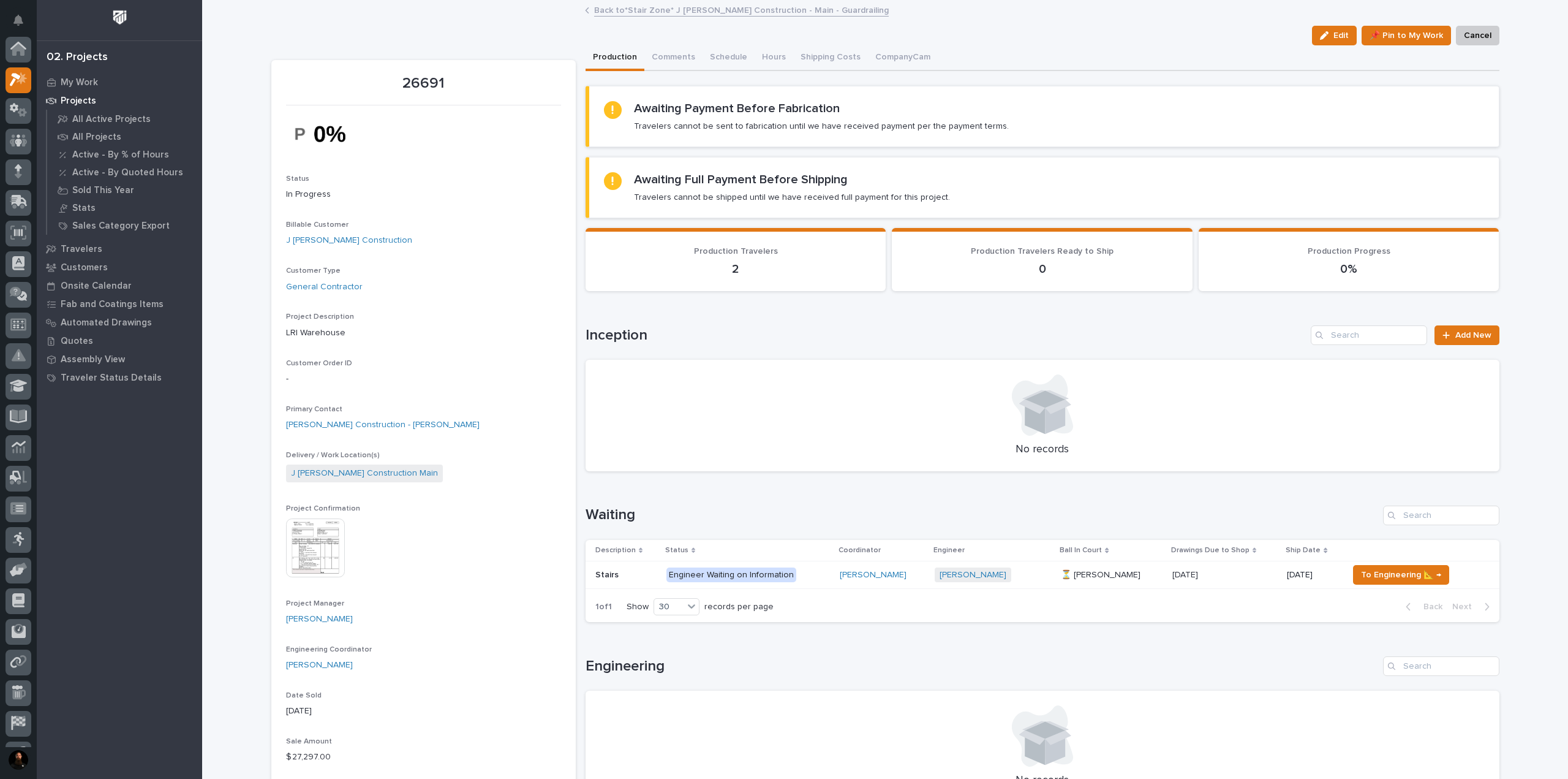
scroll to position [31, 0]
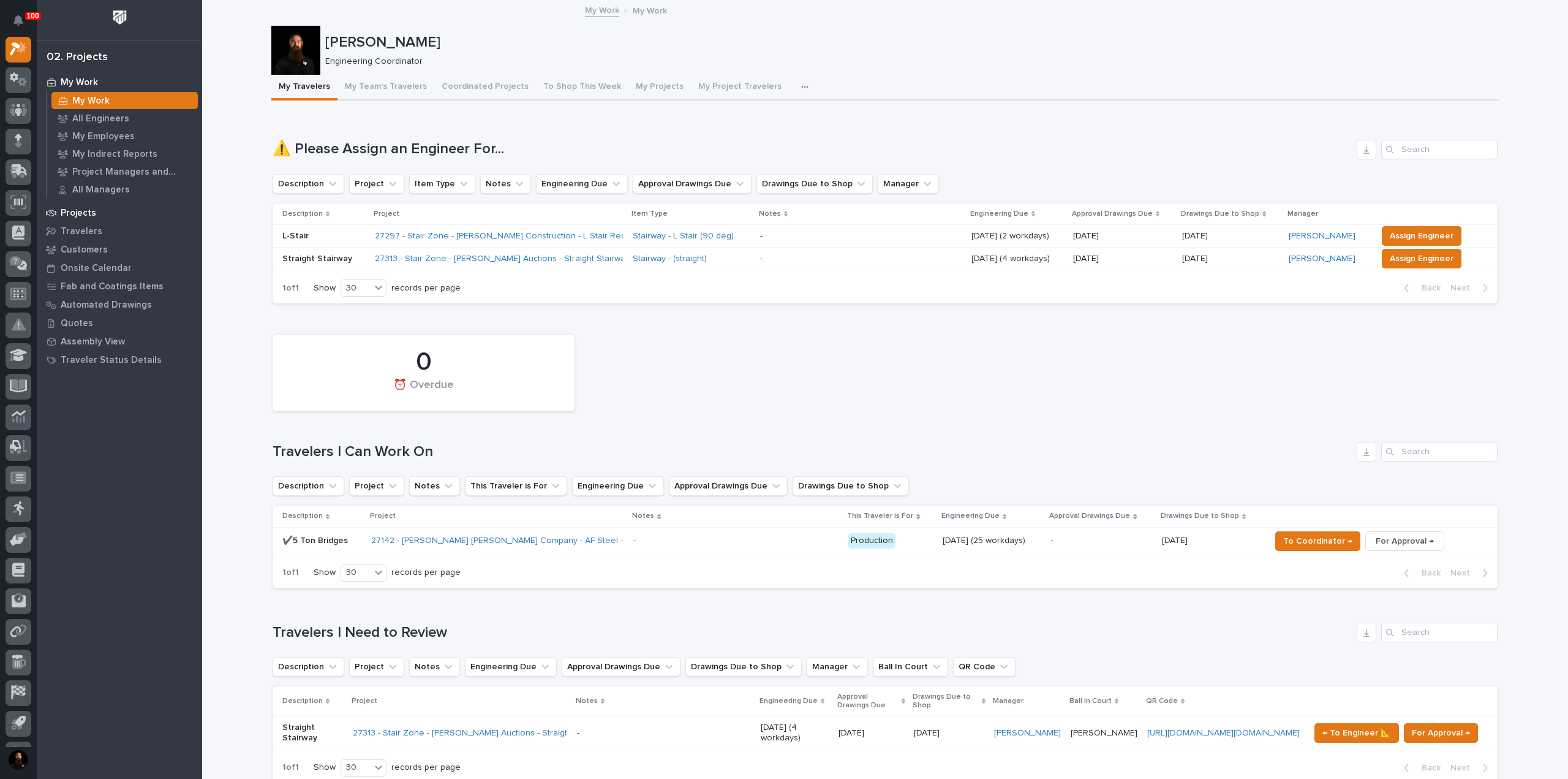
click at [83, 216] on p "Projects" at bounding box center [78, 213] width 35 height 11
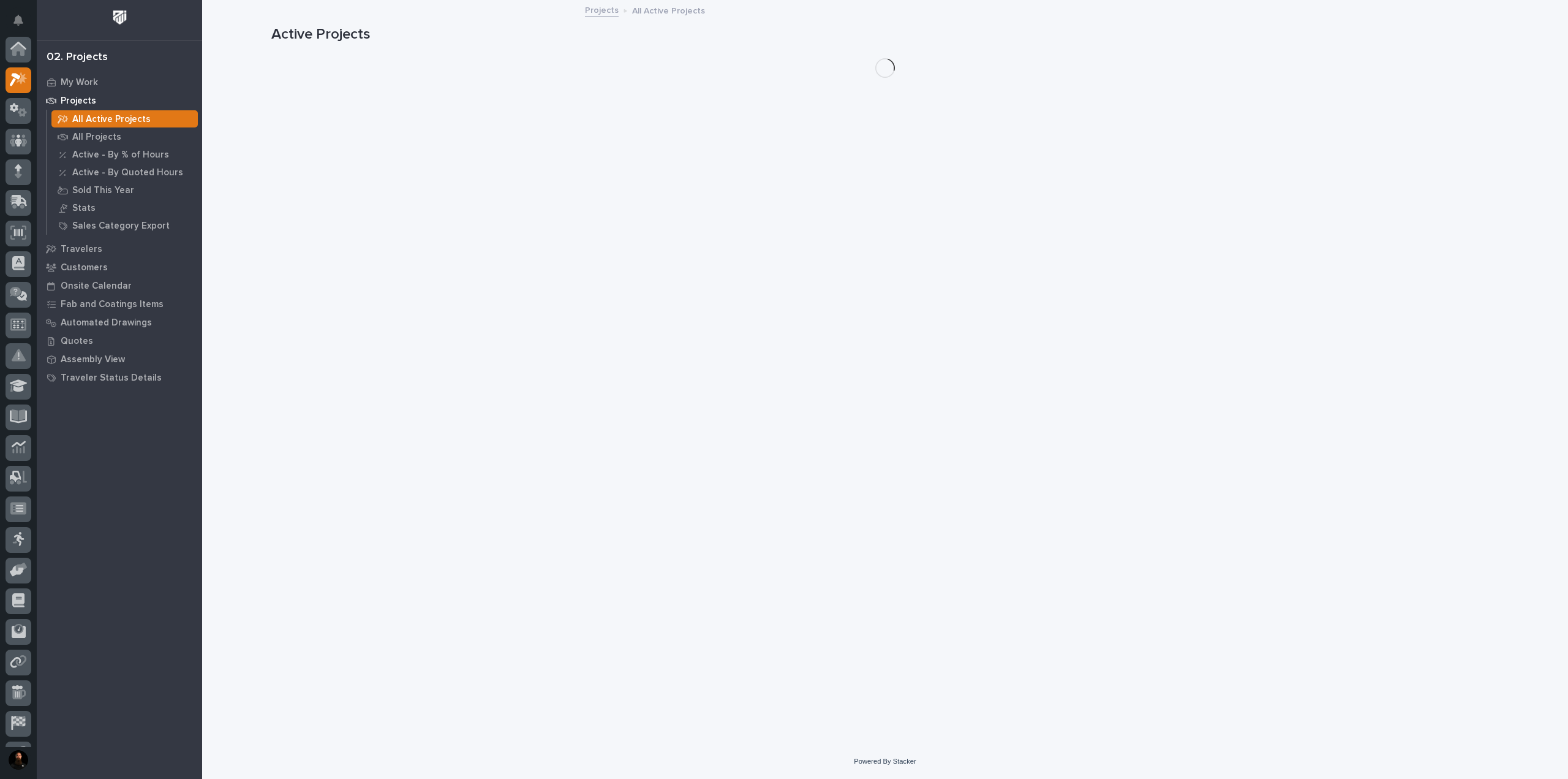
scroll to position [31, 0]
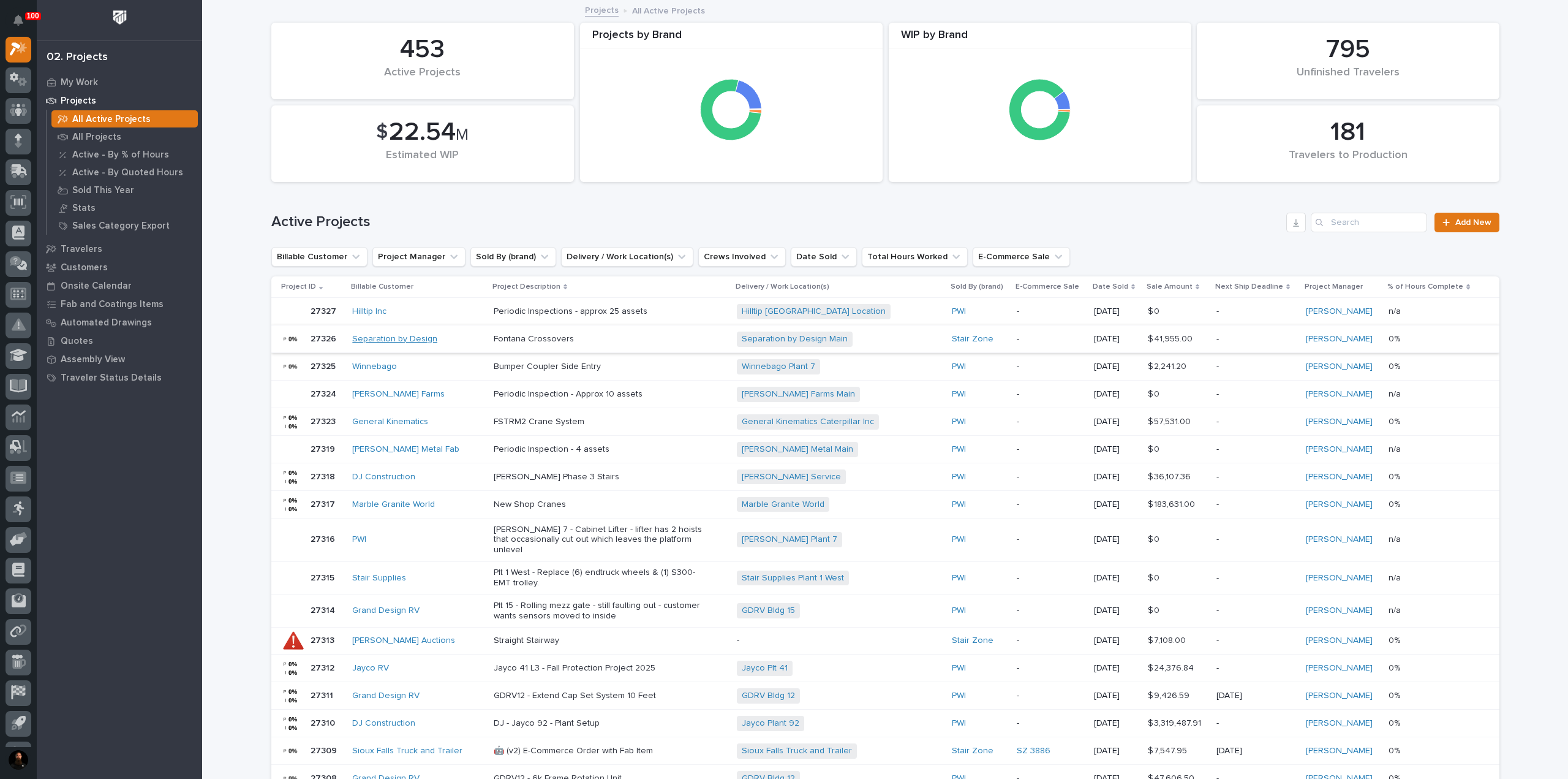
click at [385, 341] on link "Separation by Design" at bounding box center [394, 339] width 85 height 11
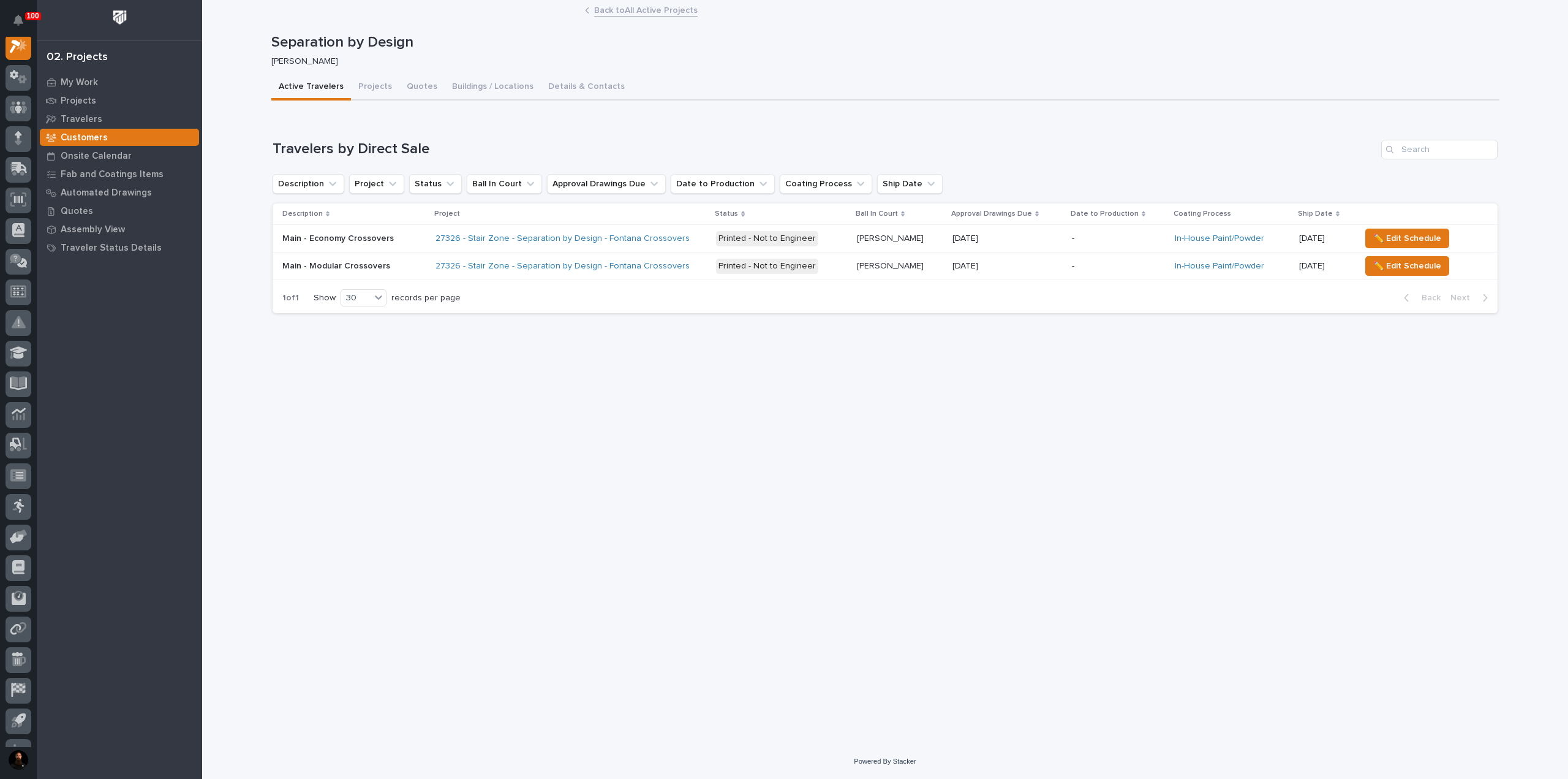
scroll to position [31, 0]
click at [81, 77] on p "My Work" at bounding box center [79, 83] width 37 height 11
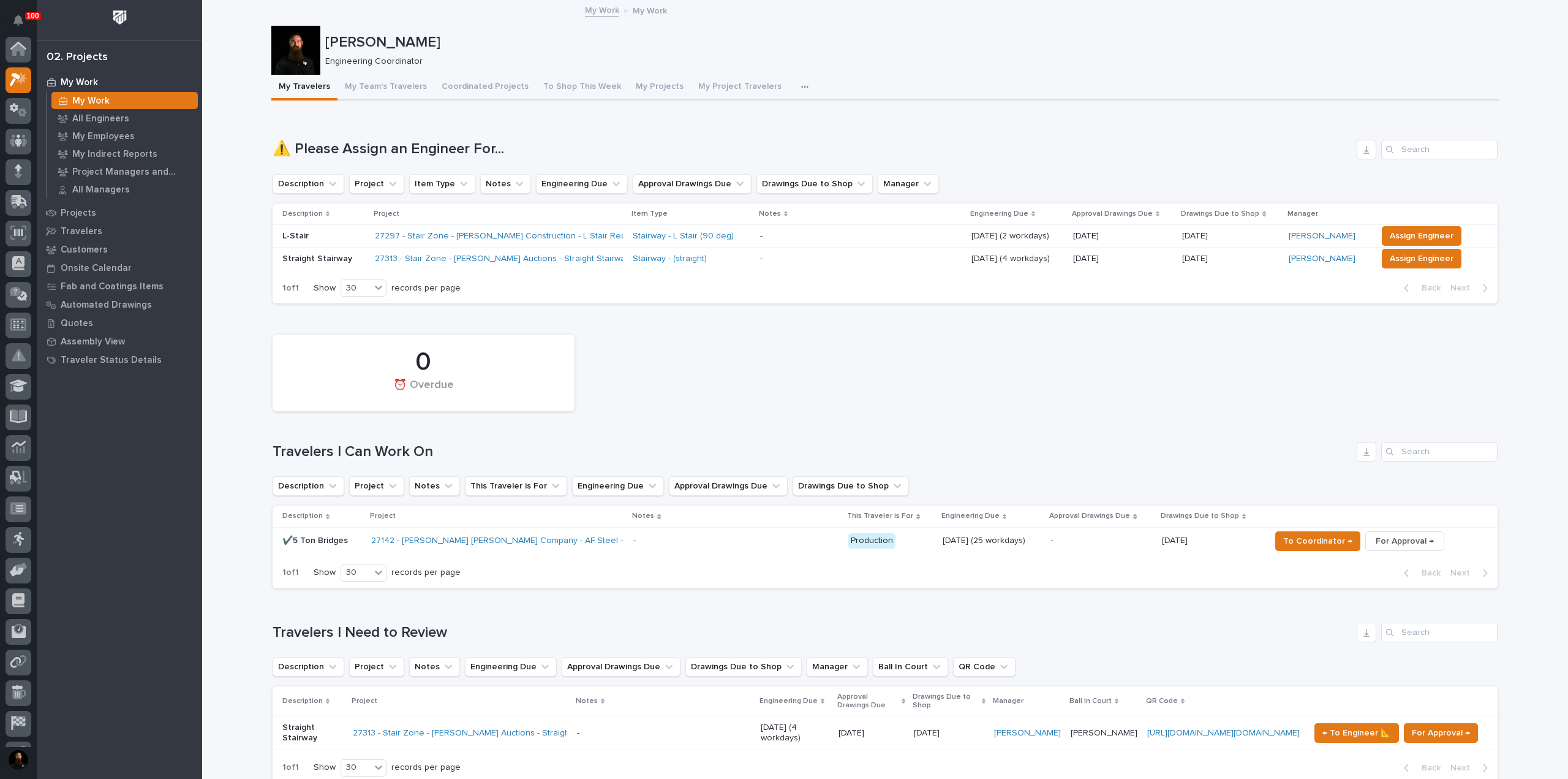
scroll to position [31, 0]
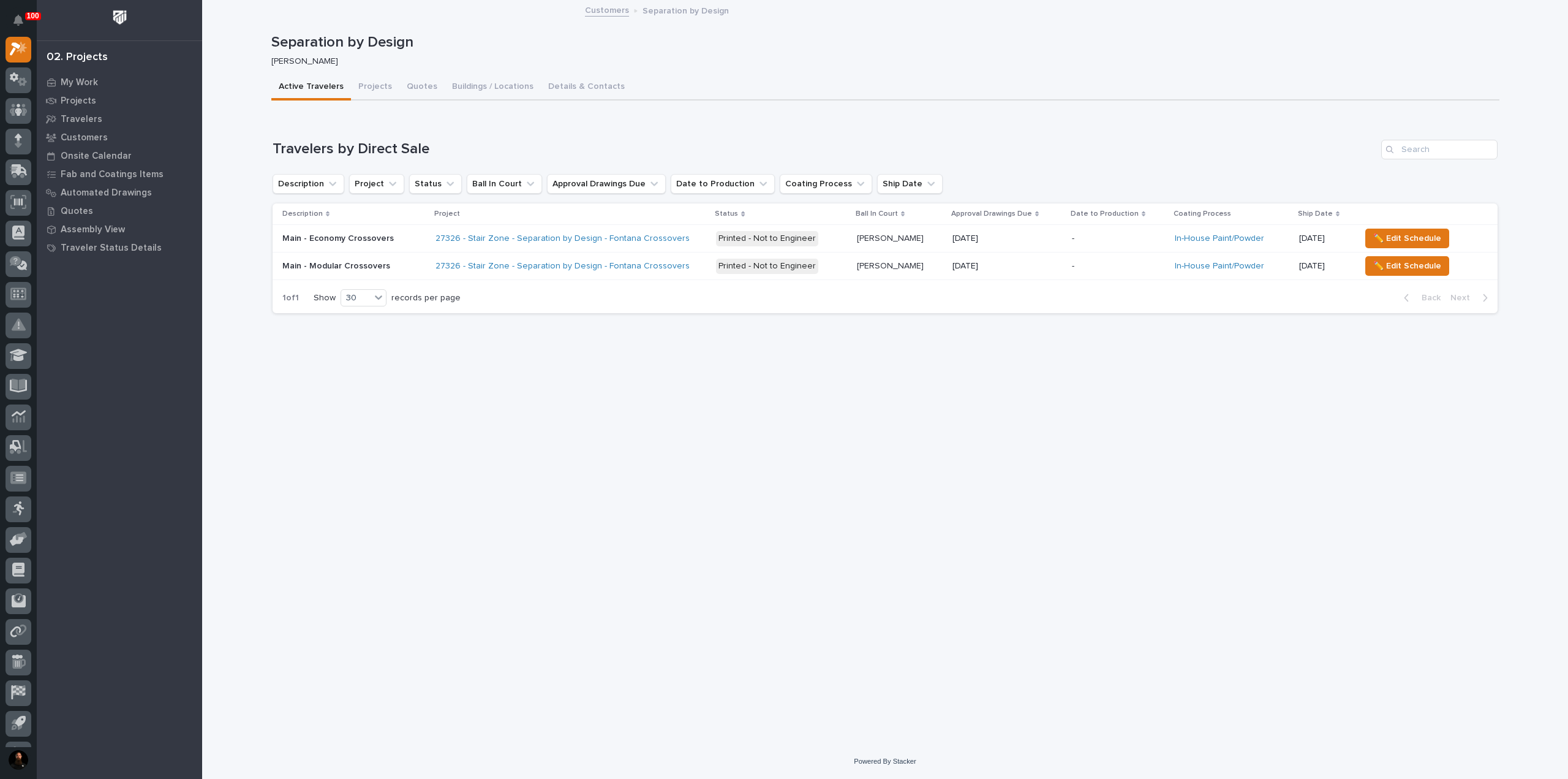
click at [337, 243] on p "Main - Economy Crossovers" at bounding box center [339, 237] width 114 height 13
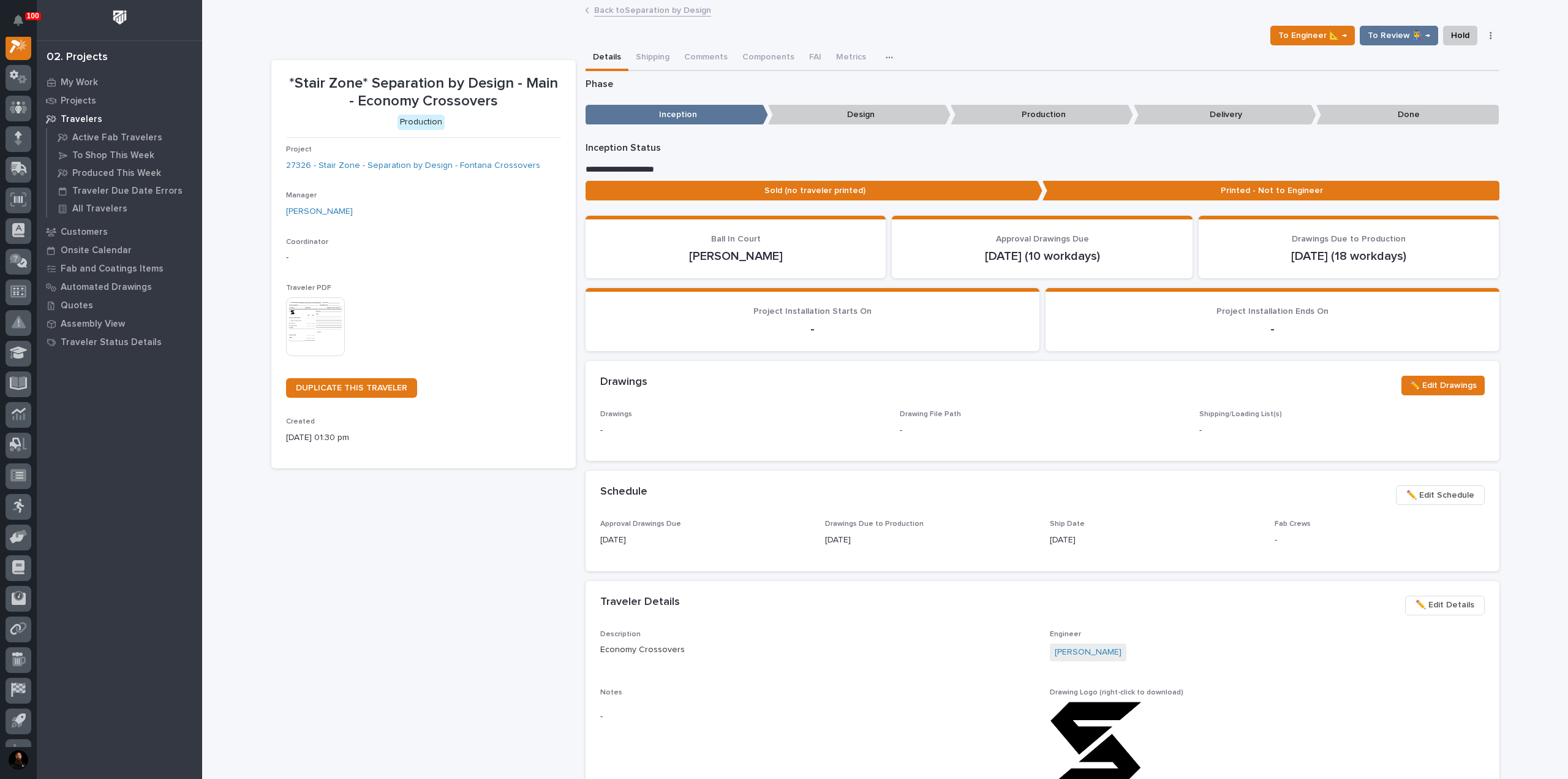
scroll to position [31, 0]
click at [387, 160] on link "27326 - Stair Zone - Separation by Design - Fontana Crossovers" at bounding box center [413, 165] width 254 height 13
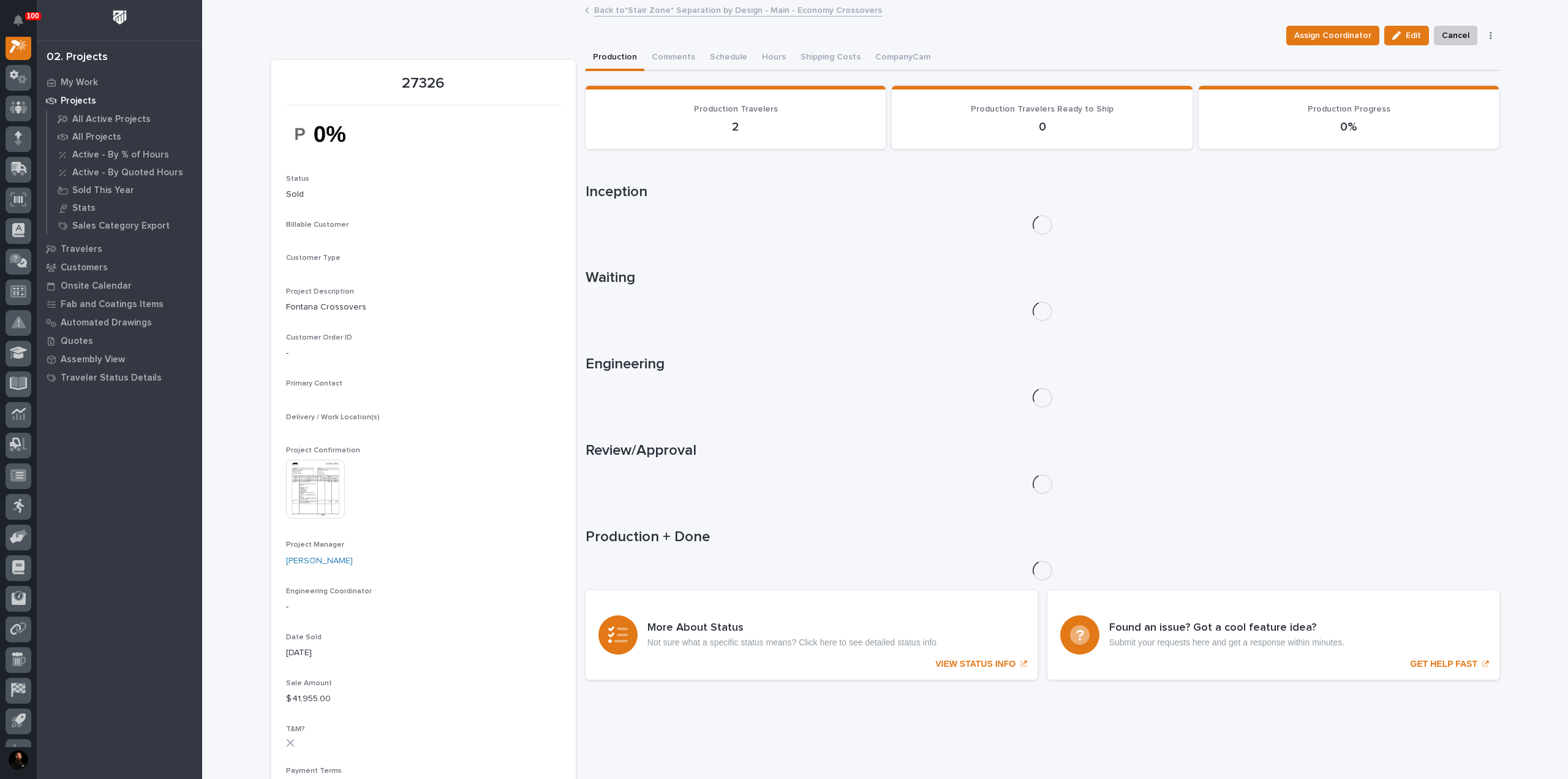
scroll to position [31, 0]
click at [1356, 40] on span "Assign Coordinator" at bounding box center [1332, 35] width 77 height 14
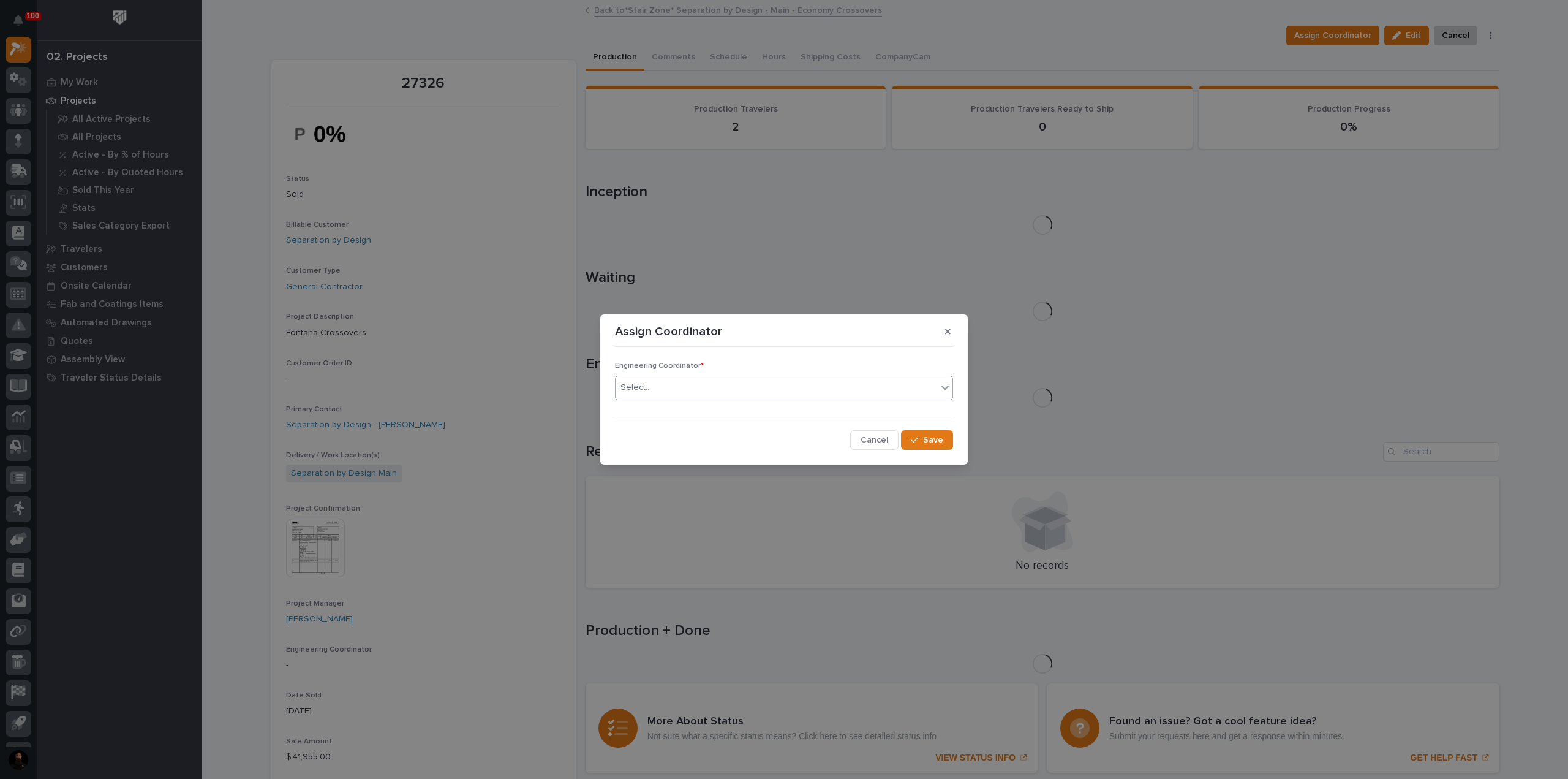
click at [692, 388] on div "Select..." at bounding box center [776, 388] width 321 height 20
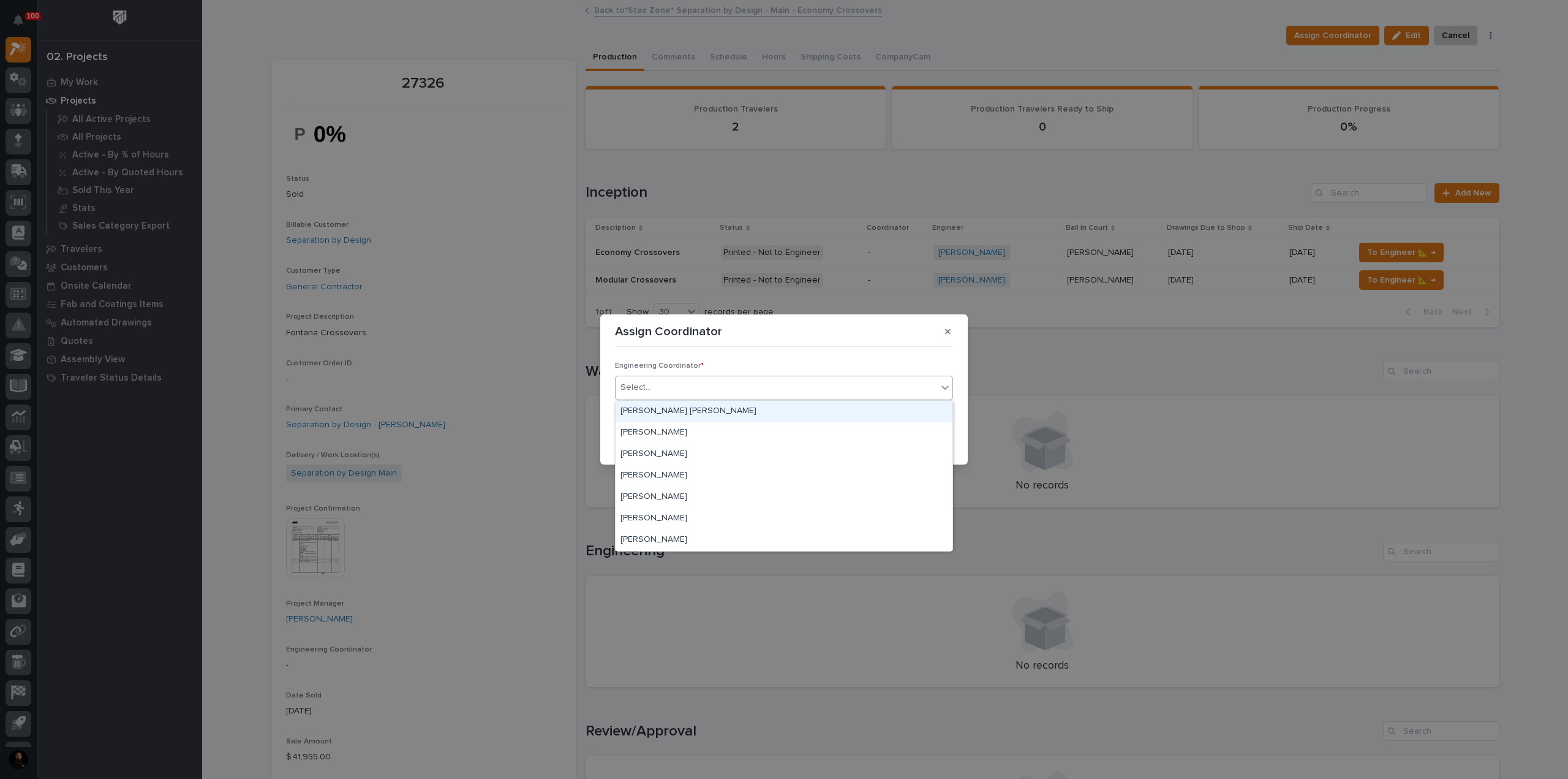
type input "*"
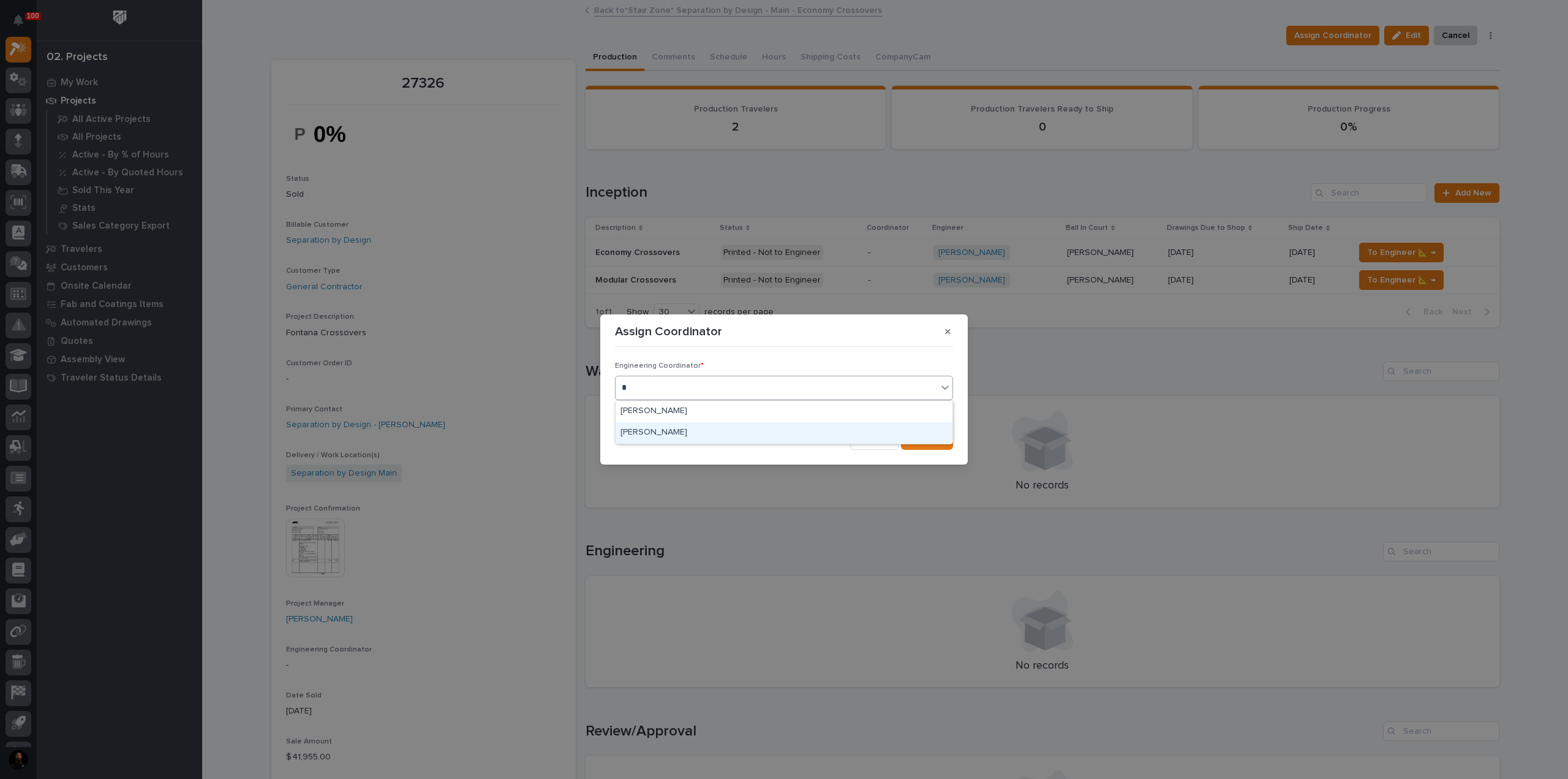
click at [816, 422] on div "Wynne Hochstetler" at bounding box center [784, 433] width 337 height 21
click at [947, 443] on button "Save" at bounding box center [926, 440] width 52 height 20
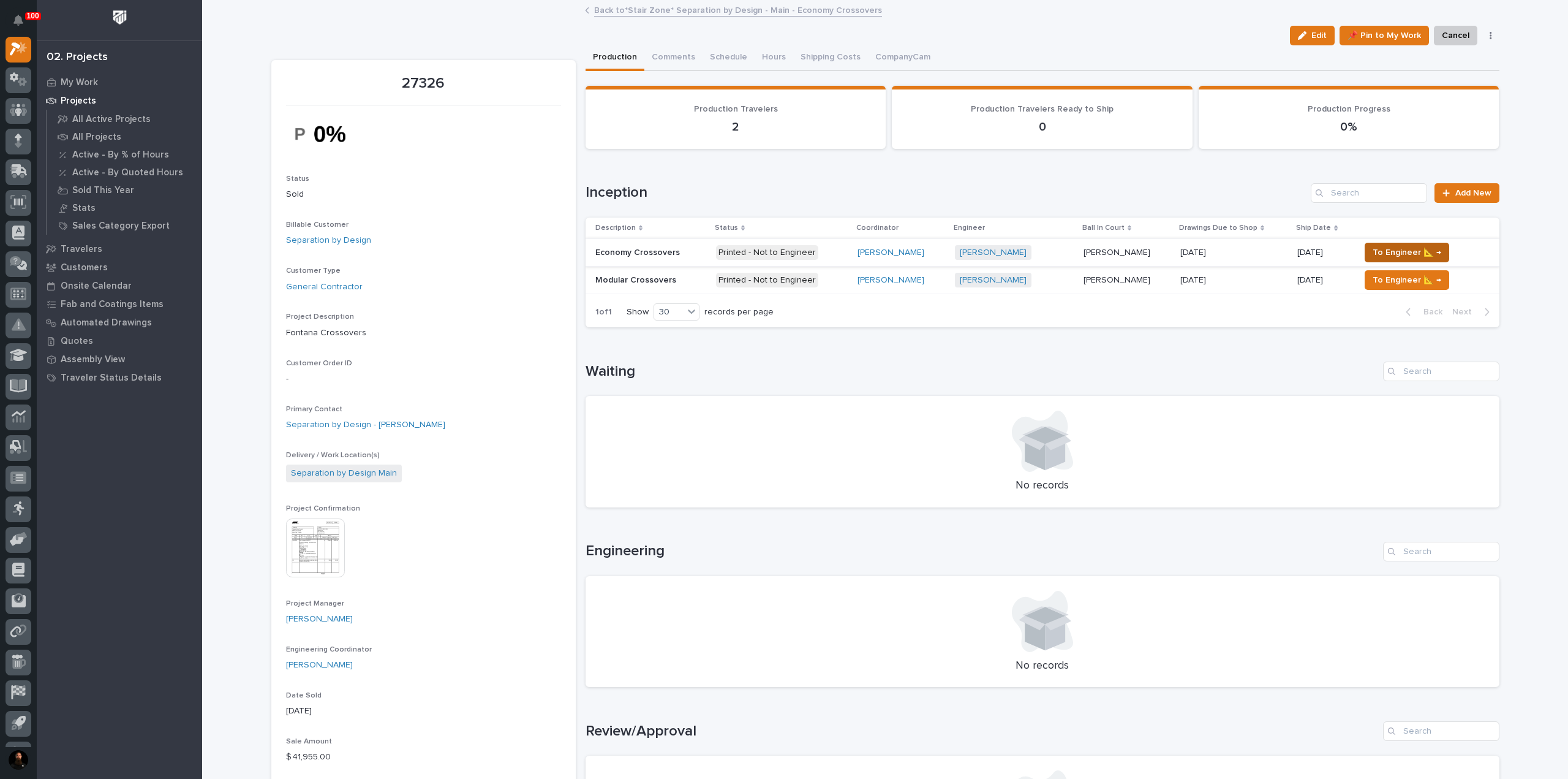
click at [1389, 244] on button "To Engineer 📐 →" at bounding box center [1406, 252] width 84 height 20
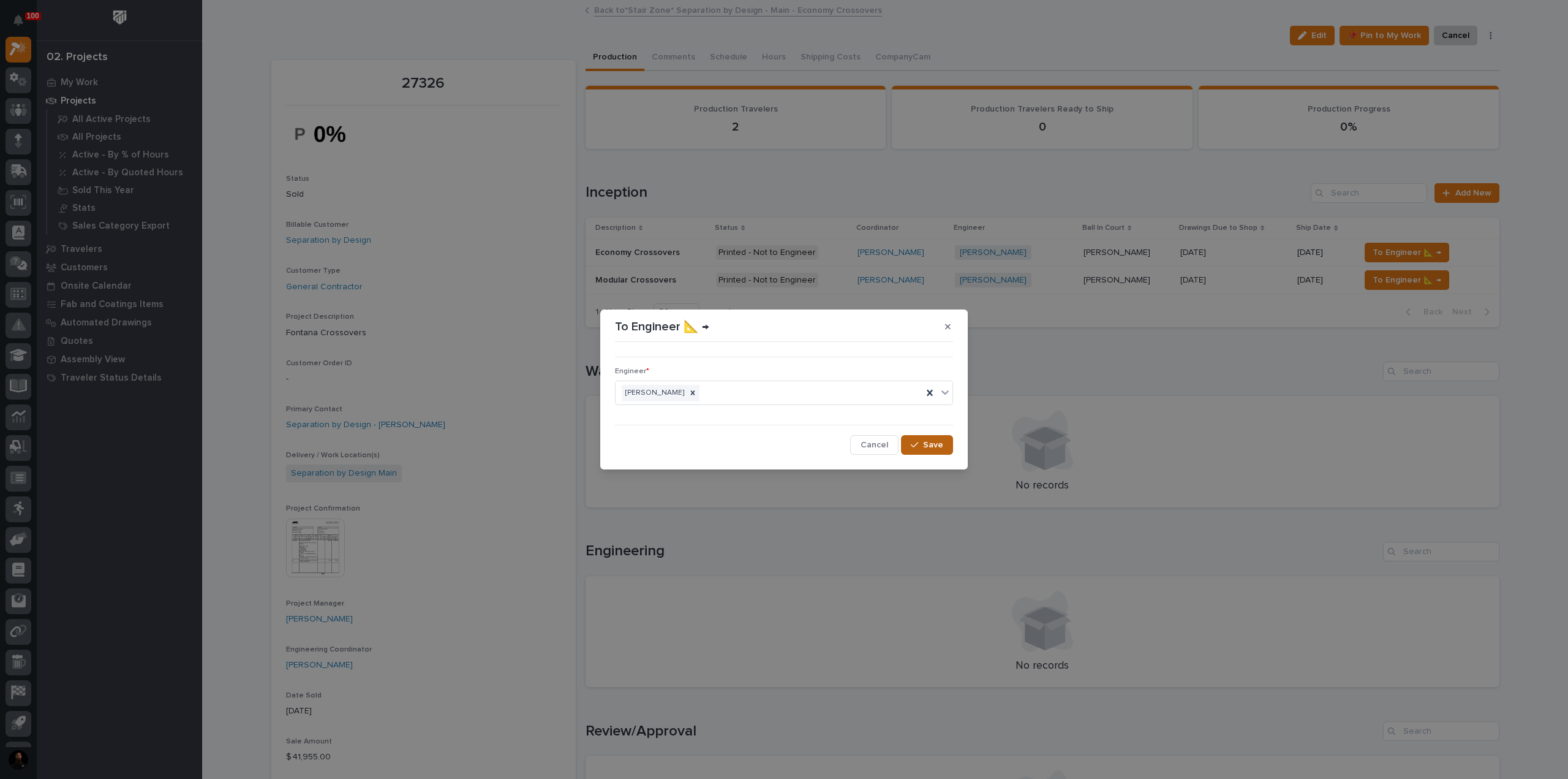
click at [927, 444] on span "Save" at bounding box center [933, 445] width 20 height 11
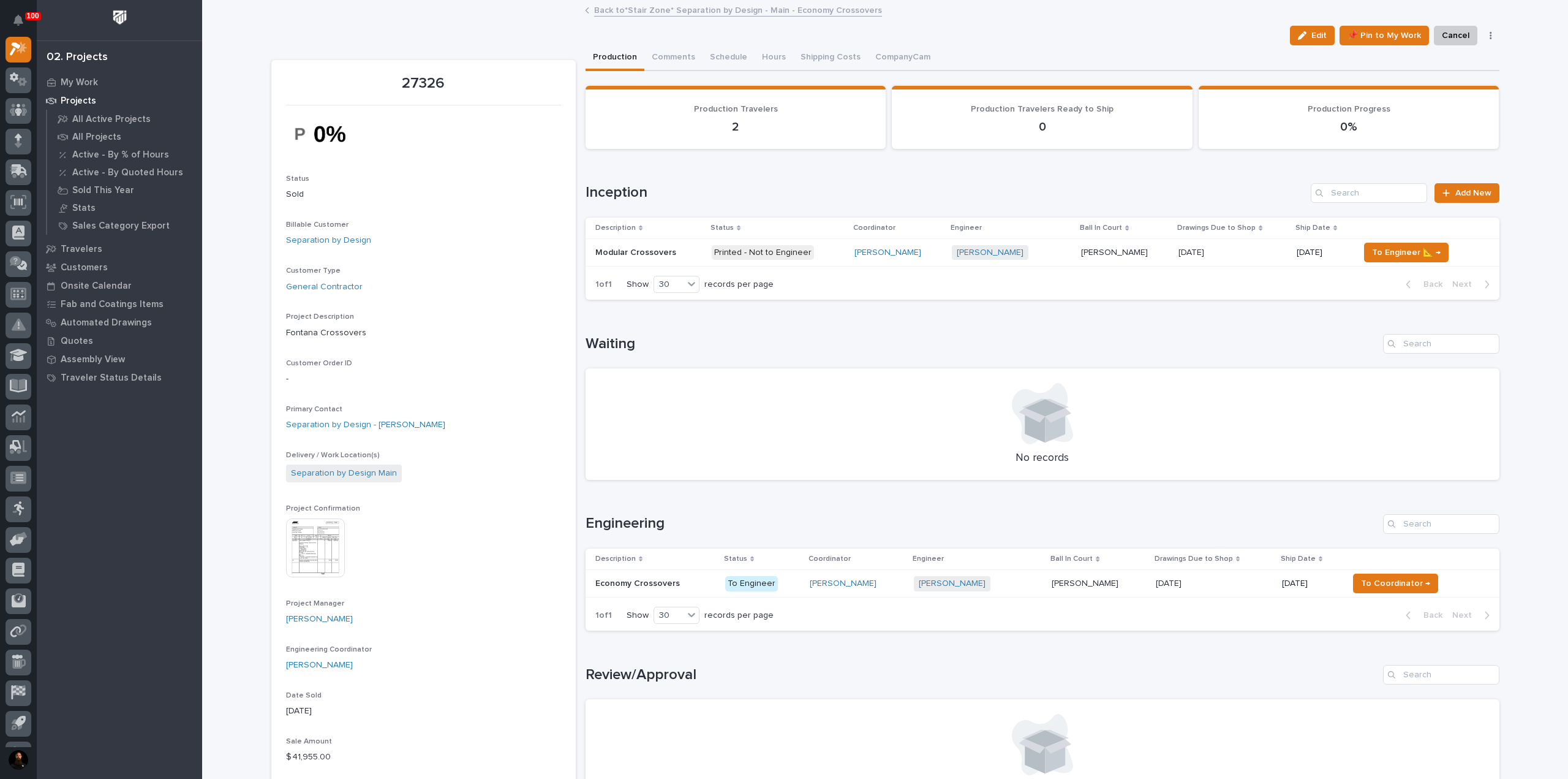
click at [1396, 275] on div "Back Next" at bounding box center [1447, 284] width 104 height 31
click at [1376, 254] on span "To Engineer 📐 →" at bounding box center [1406, 252] width 69 height 14
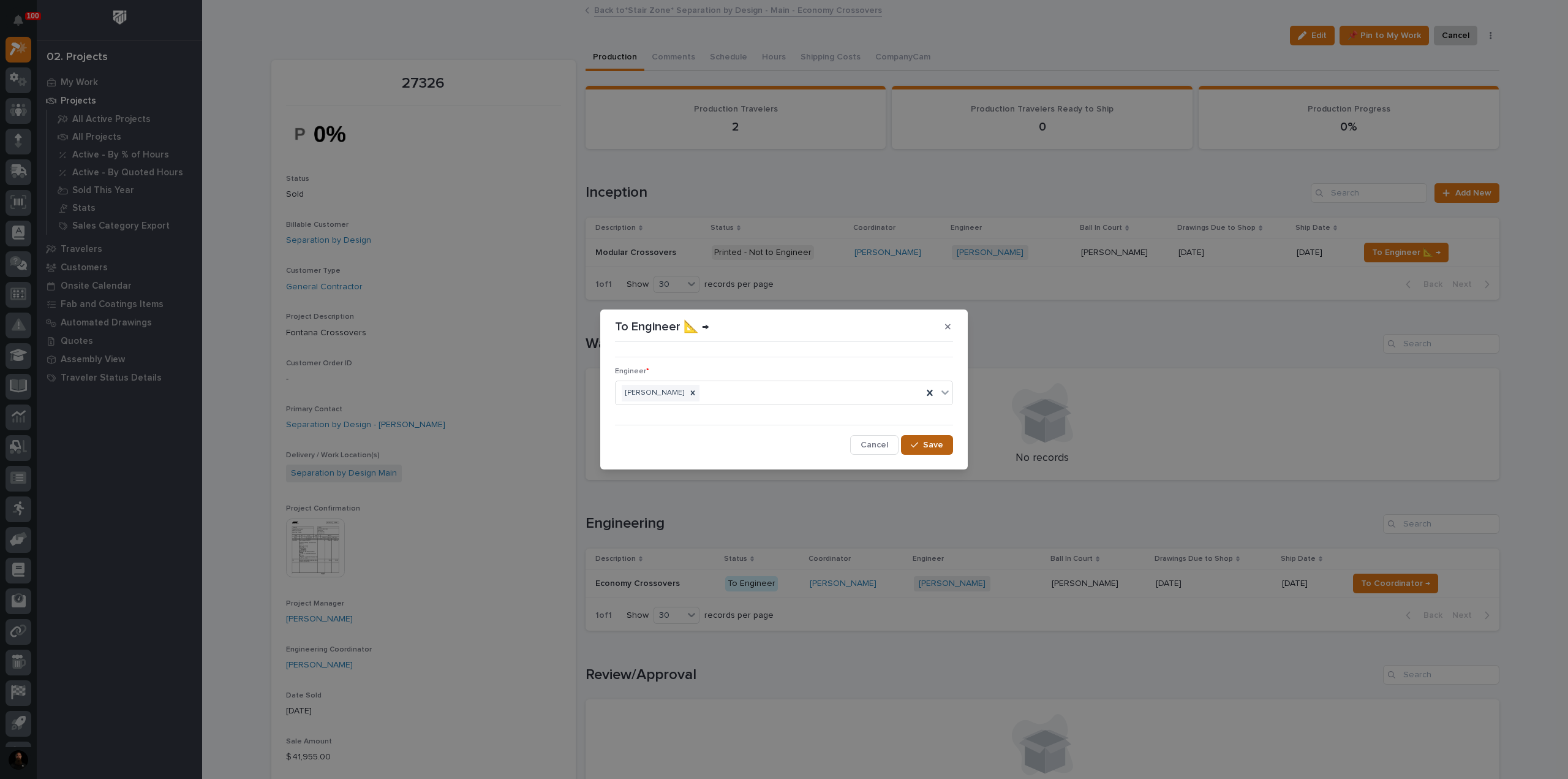
click at [936, 443] on span "Save" at bounding box center [933, 445] width 20 height 11
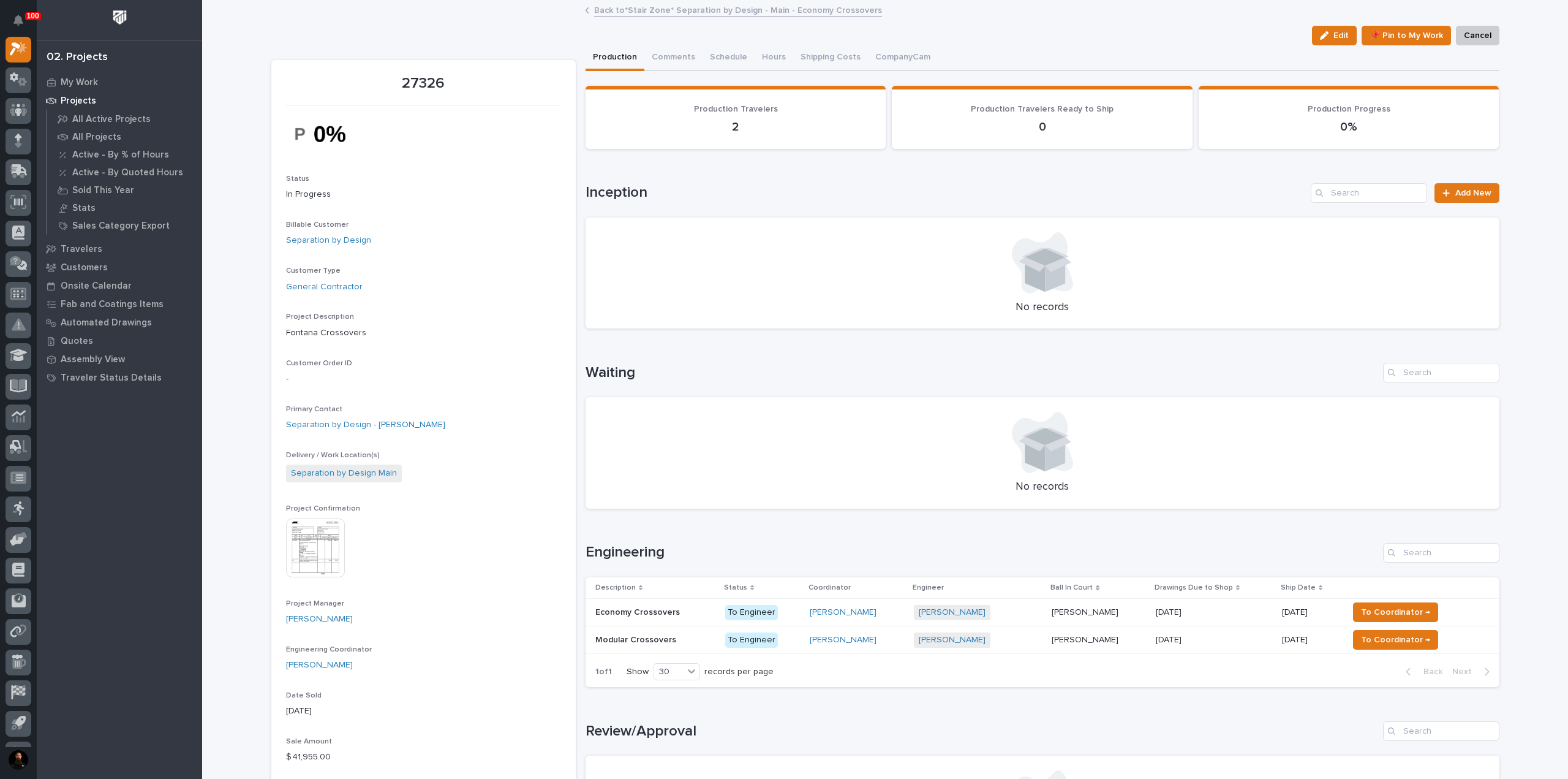
click at [294, 524] on img at bounding box center [315, 547] width 58 height 59
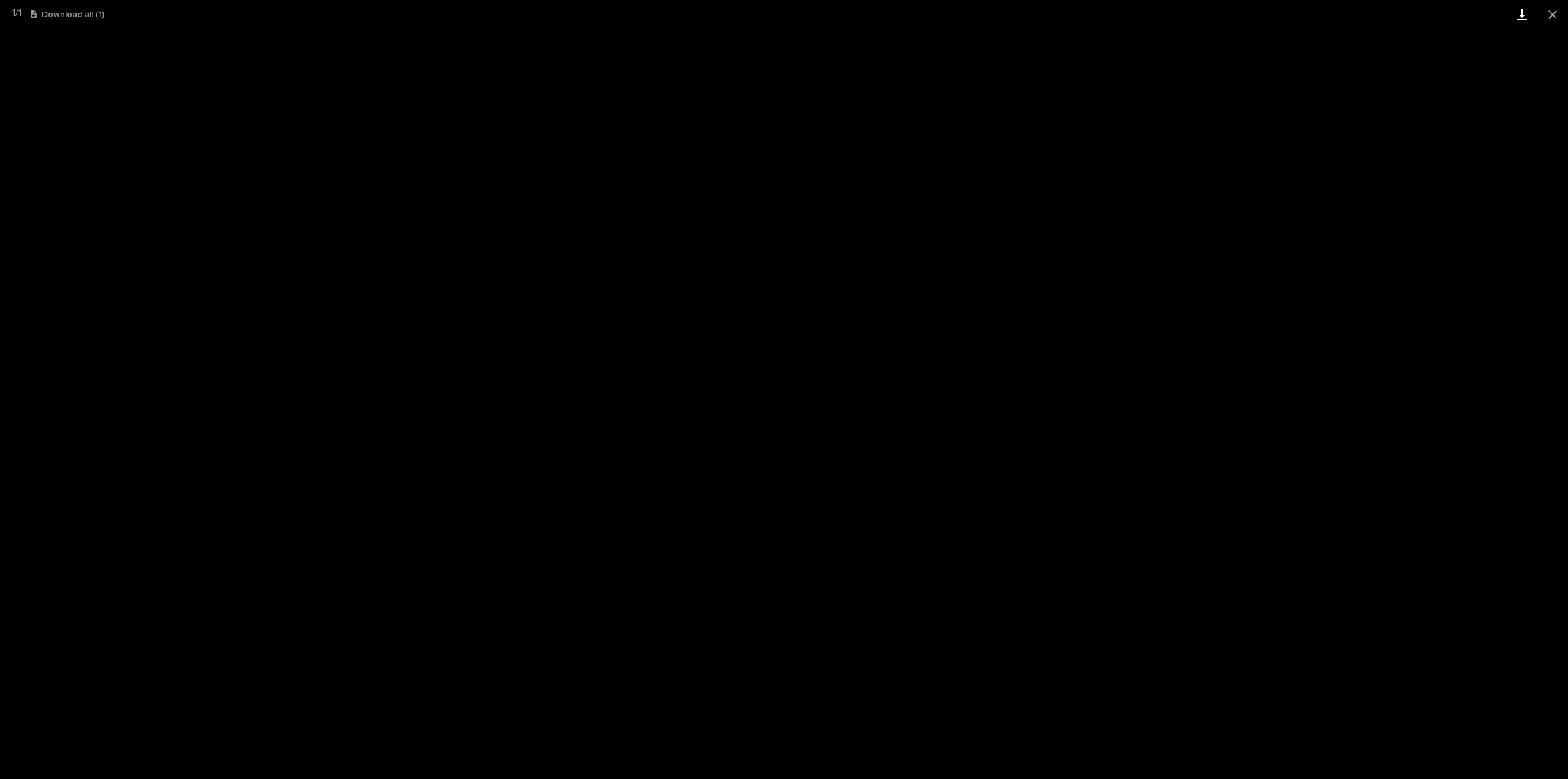
drag, startPoint x: 1560, startPoint y: 16, endPoint x: 1524, endPoint y: 28, distance: 37.9
click at [1559, 16] on button "Close gallery" at bounding box center [1552, 14] width 31 height 29
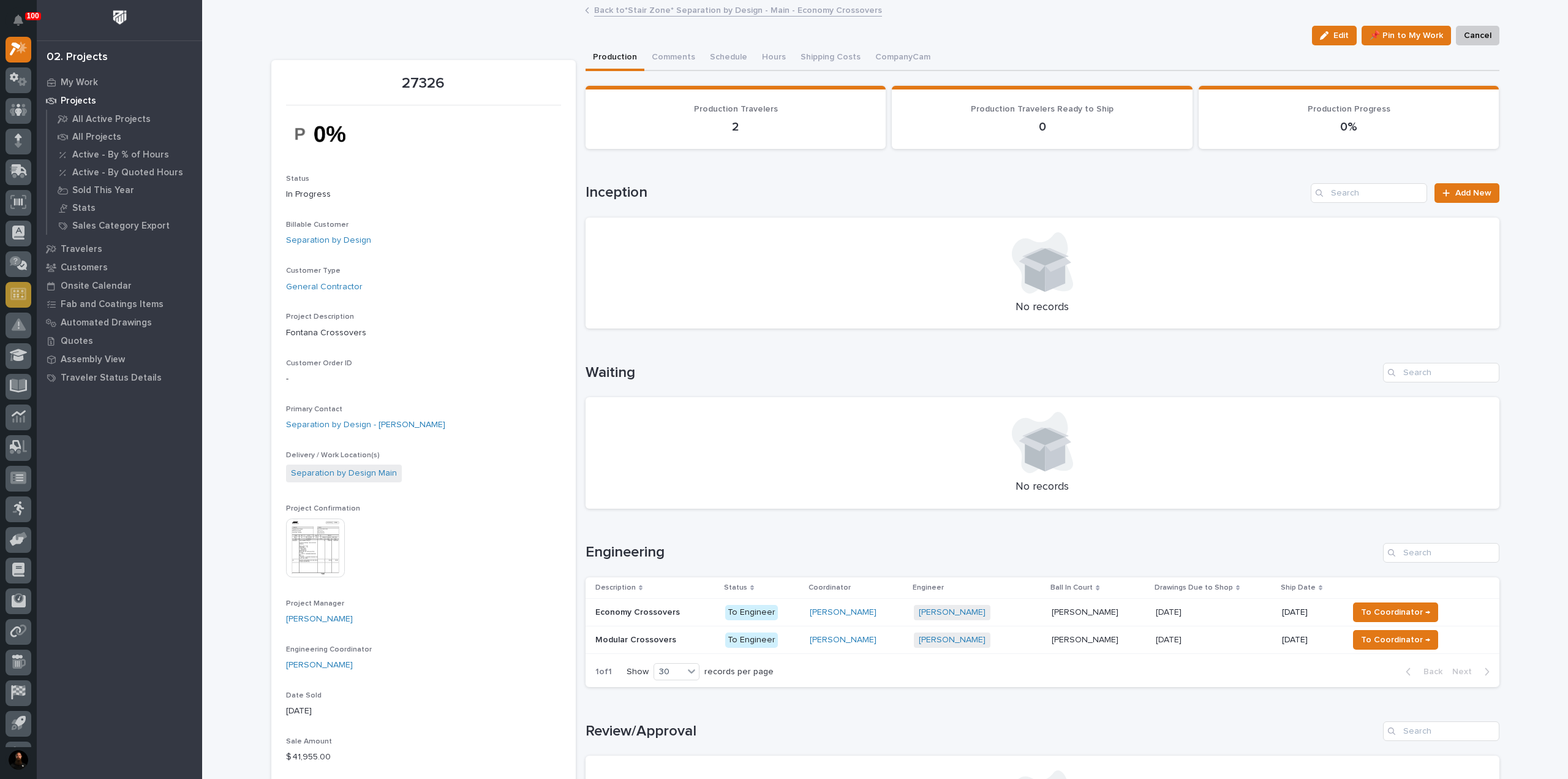
scroll to position [0, 0]
drag, startPoint x: 932, startPoint y: 325, endPoint x: 918, endPoint y: 342, distance: 22.0
drag, startPoint x: 918, startPoint y: 342, endPoint x: 809, endPoint y: 327, distance: 110.0
click at [825, 301] on p "No records" at bounding box center [1042, 307] width 884 height 13
click at [720, 639] on td "To Engineer" at bounding box center [762, 640] width 85 height 28
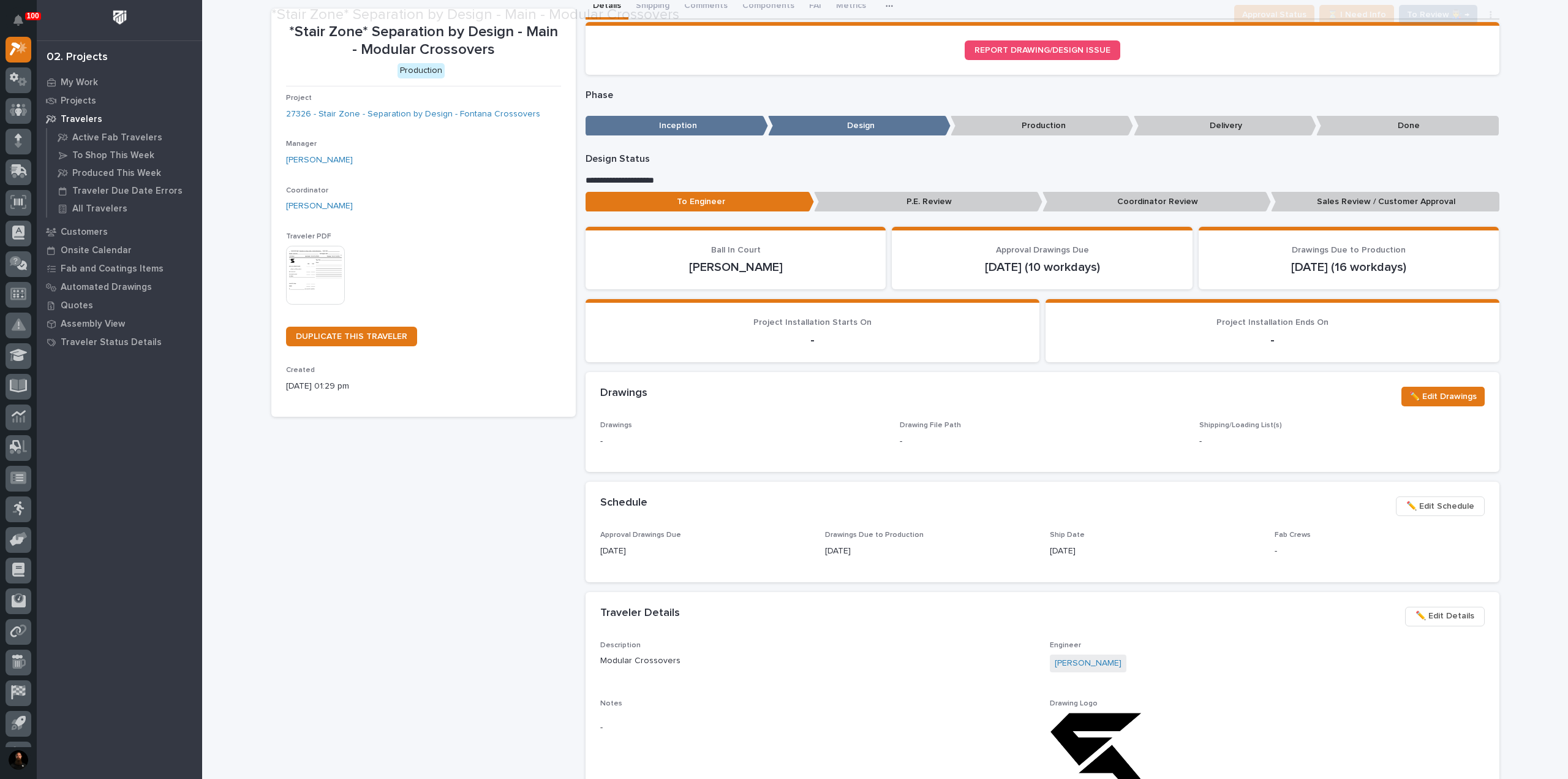
scroll to position [81, 0]
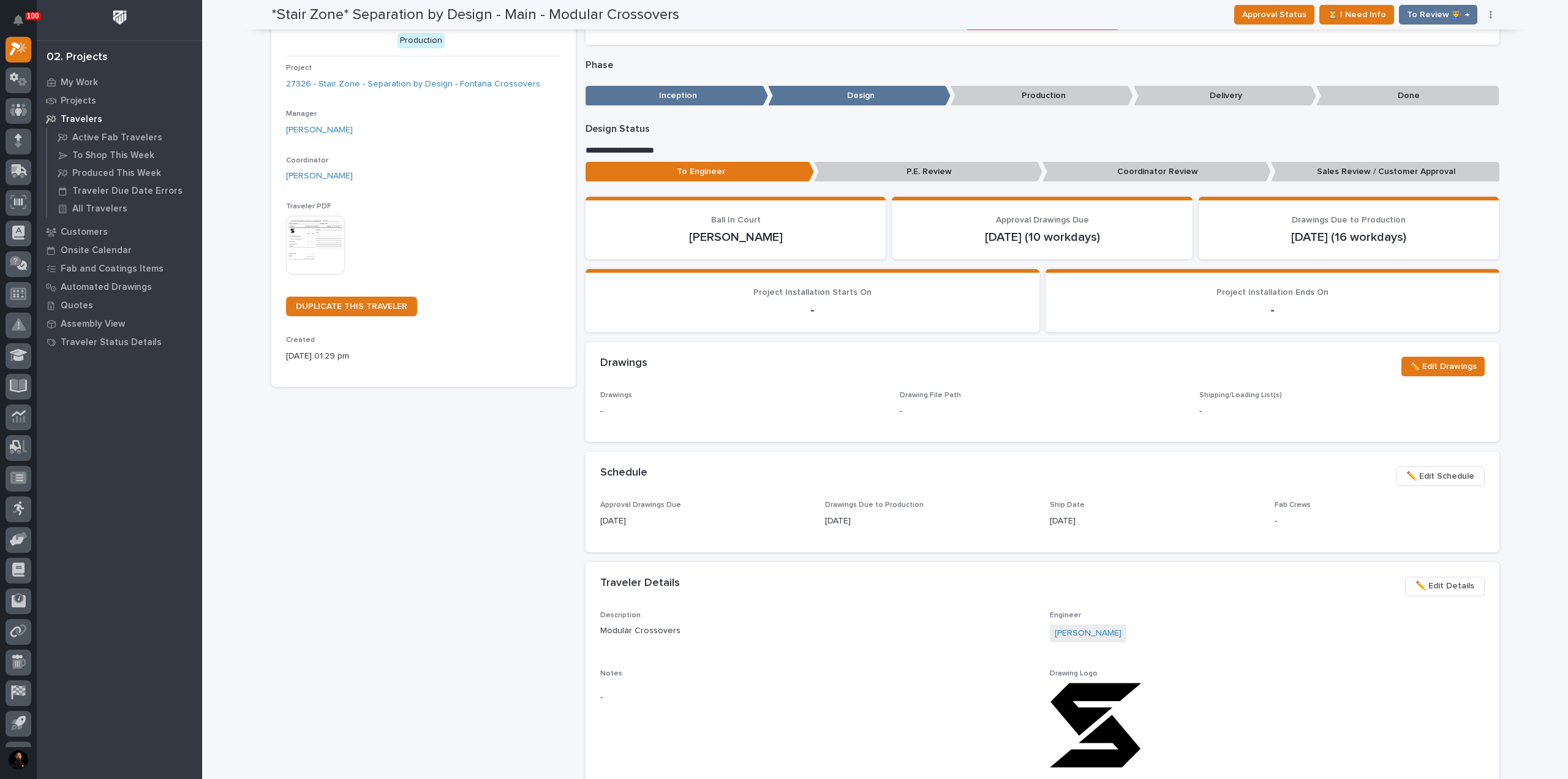
click at [1439, 588] on span "✏️ Edit Details" at bounding box center [1444, 585] width 58 height 14
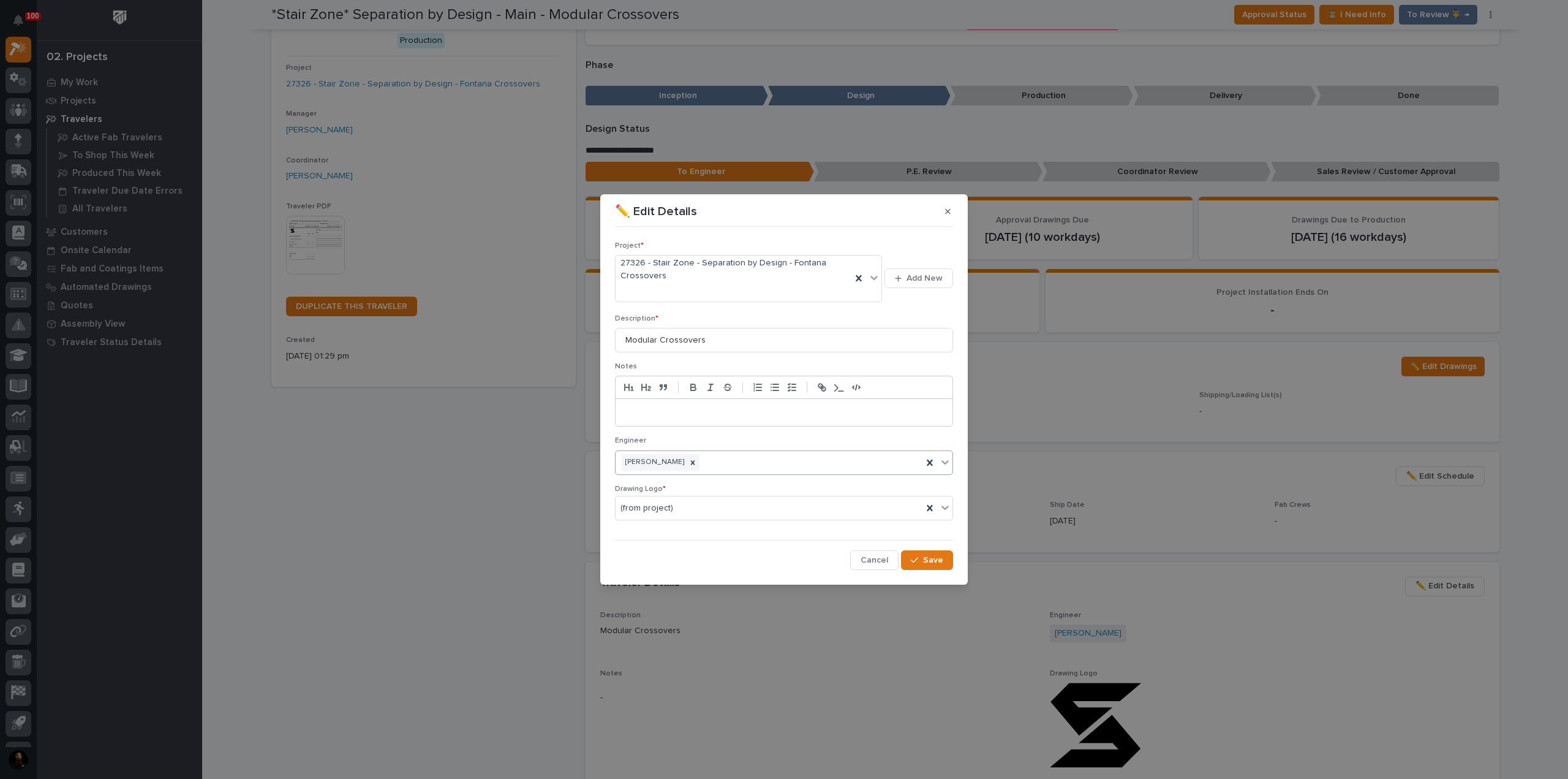
drag, startPoint x: 690, startPoint y: 461, endPoint x: 702, endPoint y: 464, distance: 12.4
click at [691, 461] on icon at bounding box center [692, 462] width 9 height 9
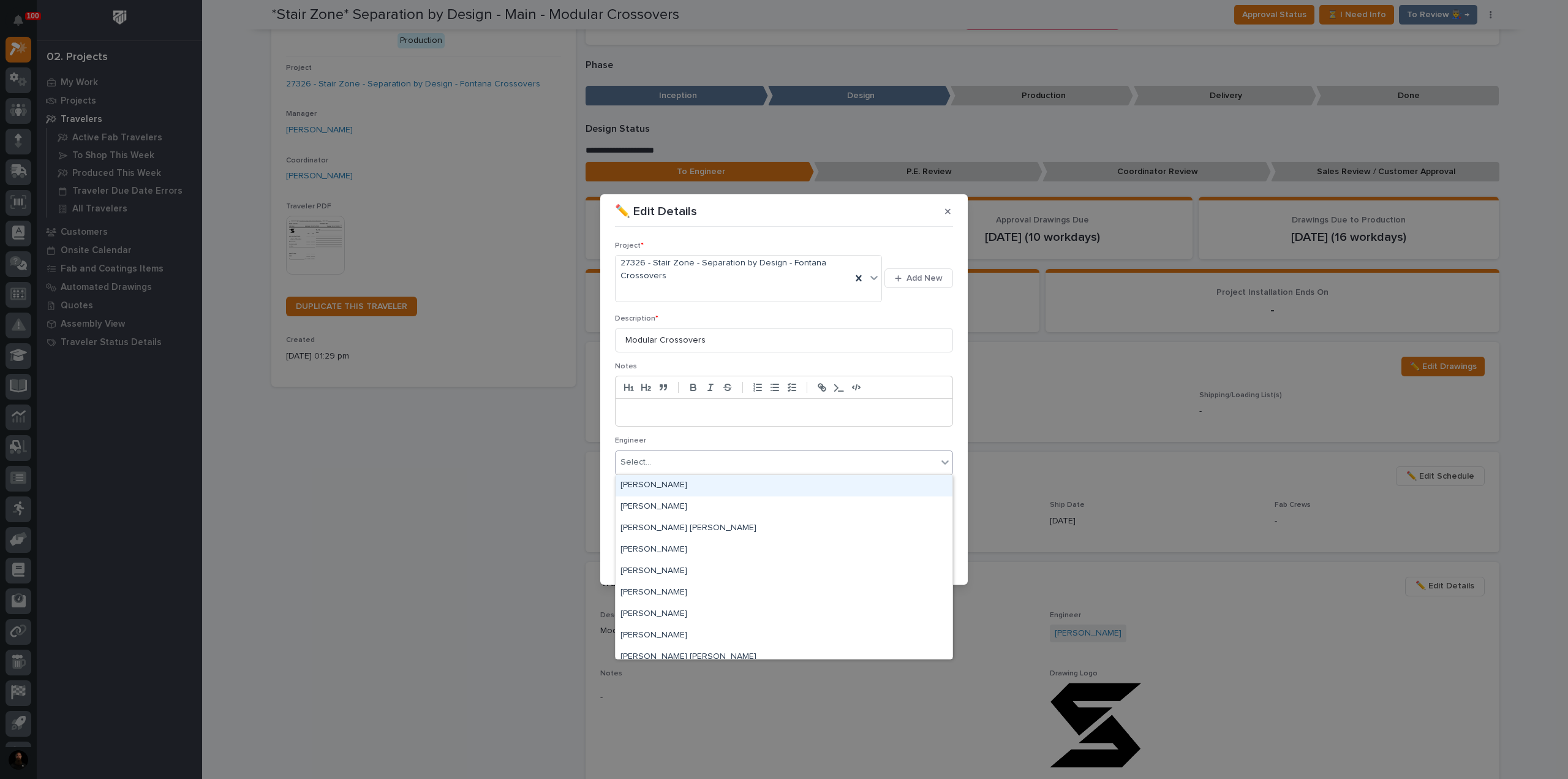
click at [703, 465] on div "Select..." at bounding box center [776, 462] width 321 height 20
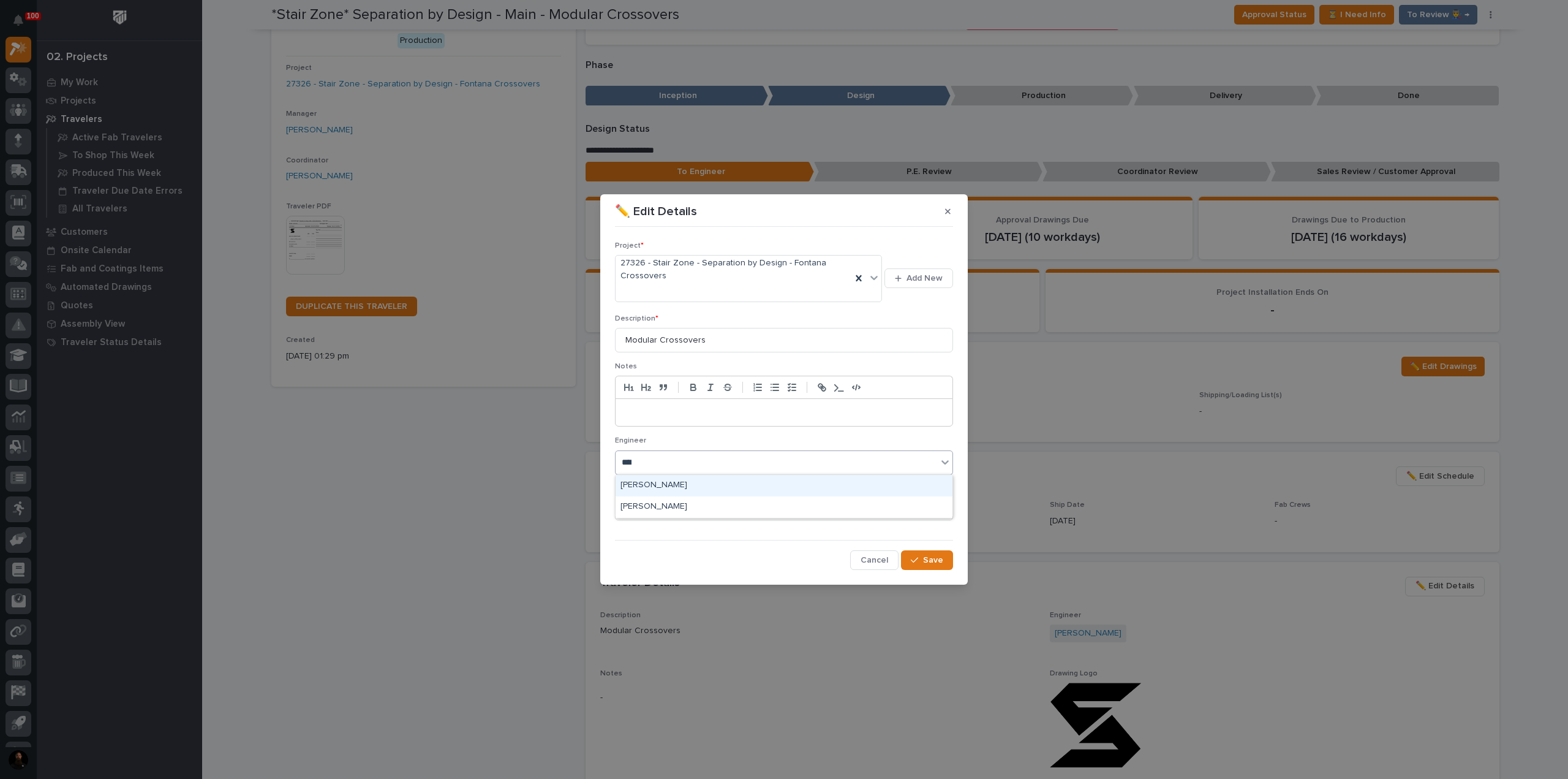
type input "*****"
click at [926, 574] on section "✏️ Edit Details Project * 27326 - Stair Zone - Separation by Design - Fontana C…" at bounding box center [784, 390] width 367 height 390
click at [923, 567] on button "Save" at bounding box center [926, 559] width 52 height 20
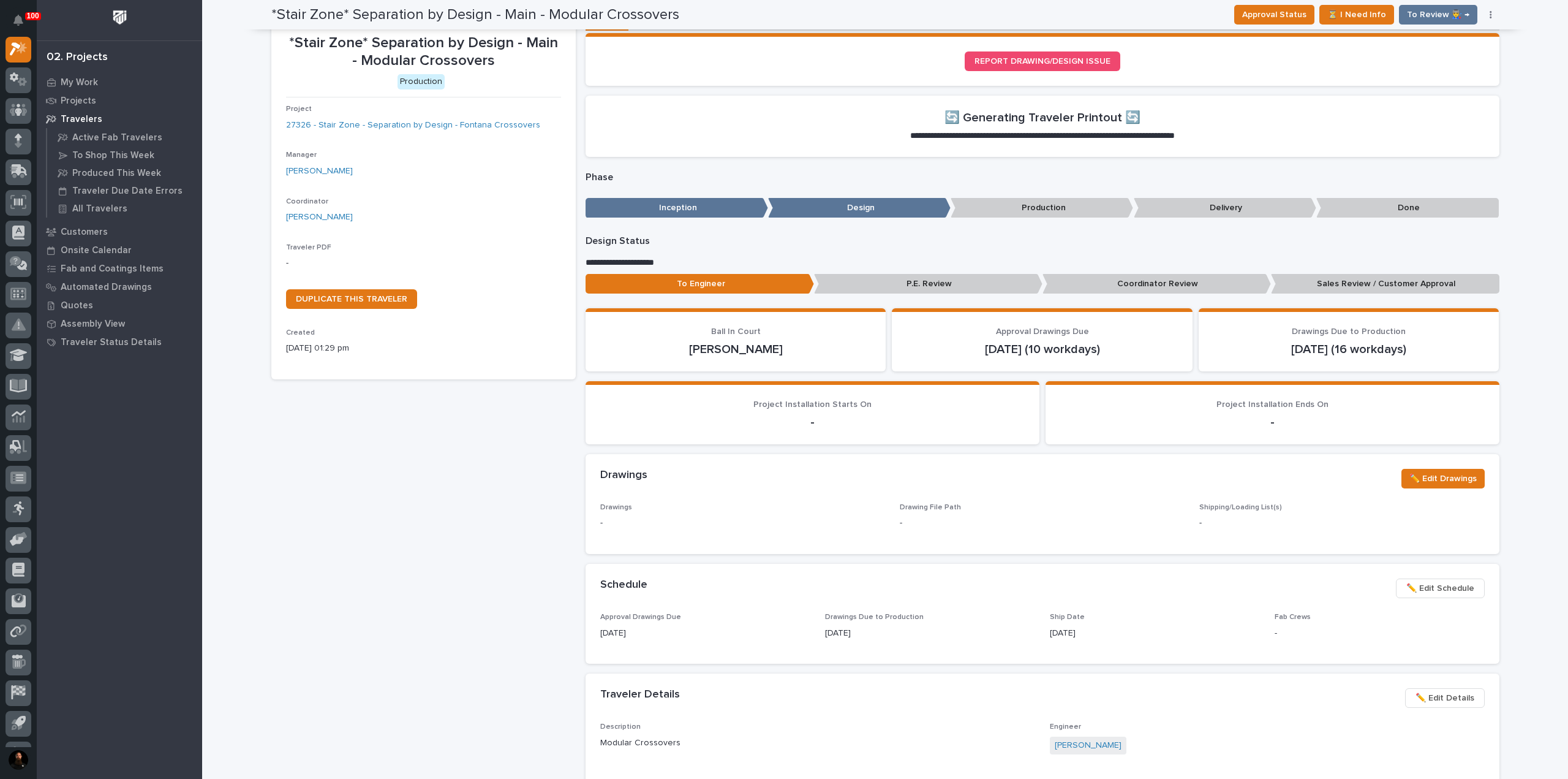
scroll to position [0, 0]
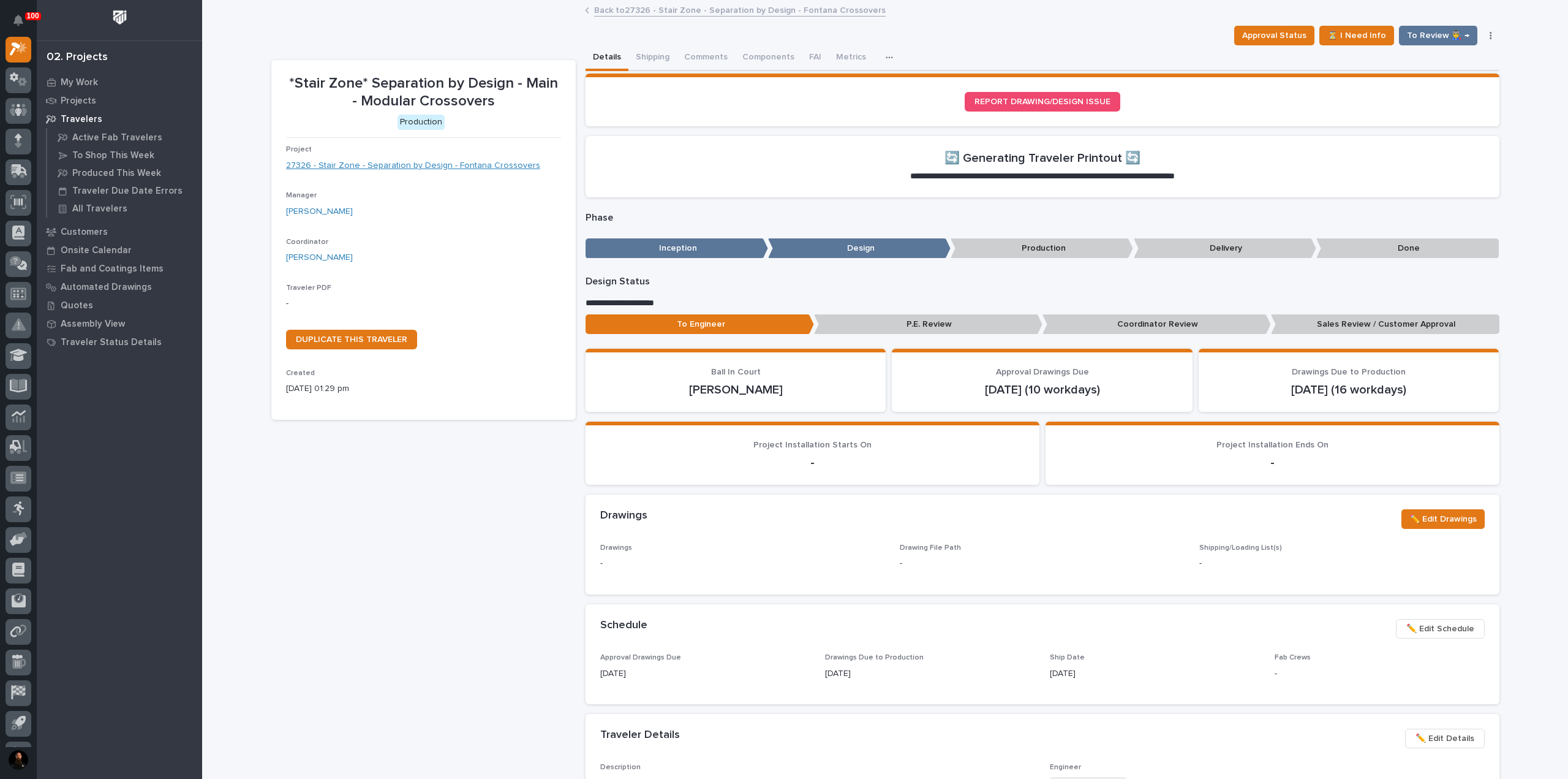
click at [454, 161] on link "27326 - Stair Zone - Separation by Design - Fontana Crossovers" at bounding box center [413, 165] width 254 height 13
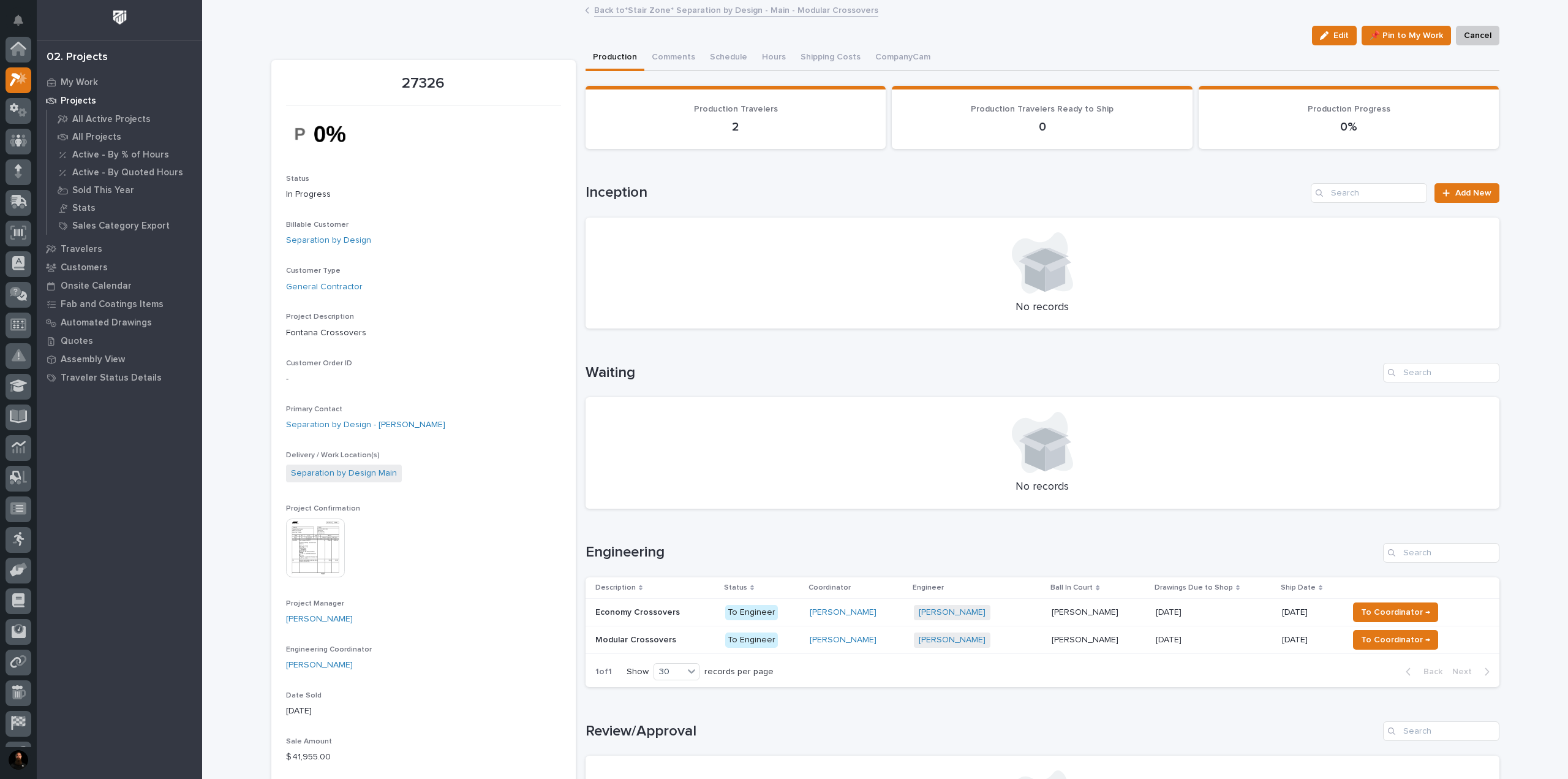
scroll to position [31, 0]
click at [640, 606] on p "Economy Crossovers" at bounding box center [638, 611] width 87 height 13
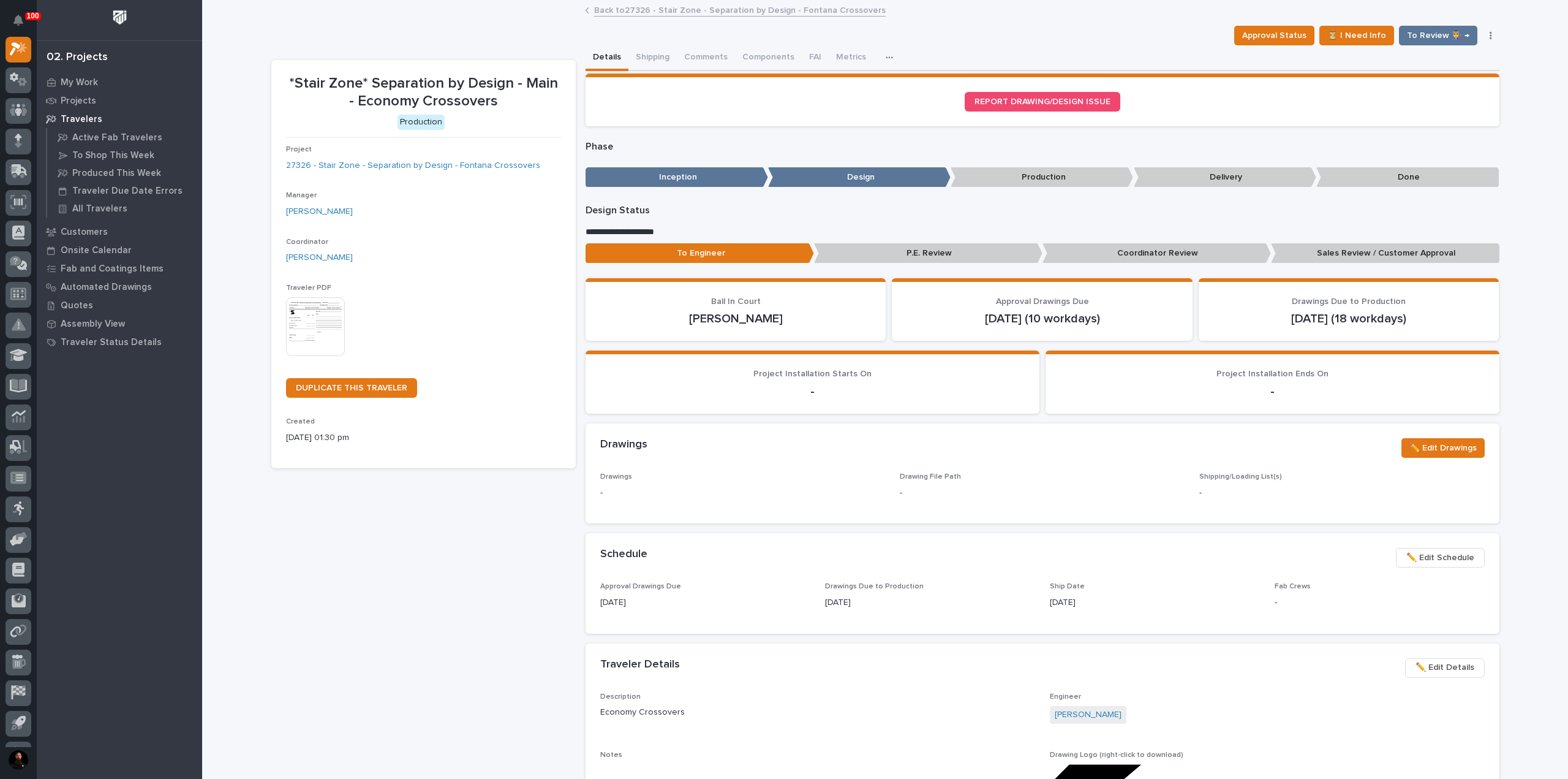
scroll to position [81, 0]
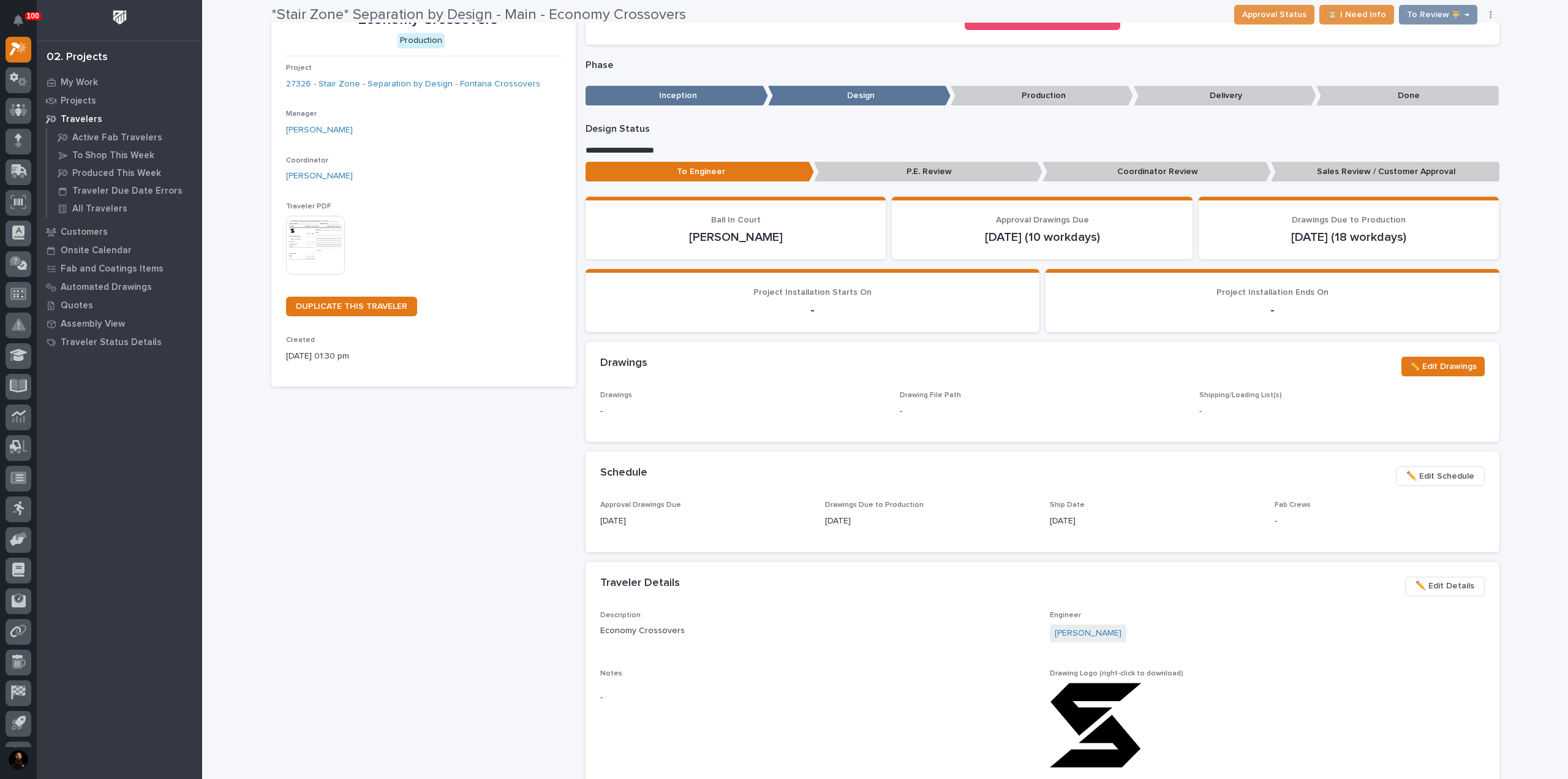
click at [1452, 587] on span "✏️ Edit Details" at bounding box center [1444, 585] width 58 height 14
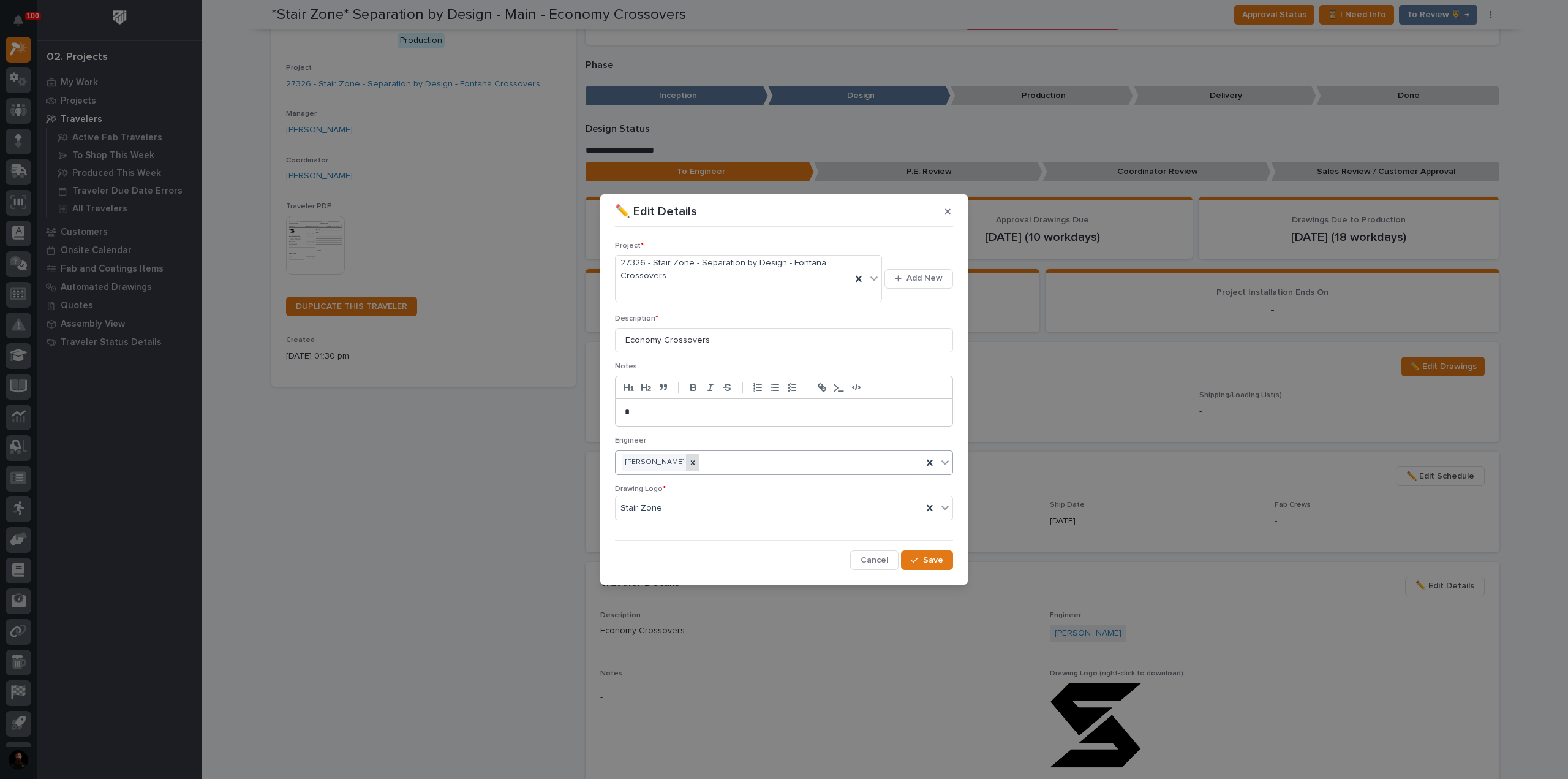
drag, startPoint x: 687, startPoint y: 465, endPoint x: 704, endPoint y: 465, distance: 17.0
click at [688, 465] on div at bounding box center [692, 462] width 13 height 16
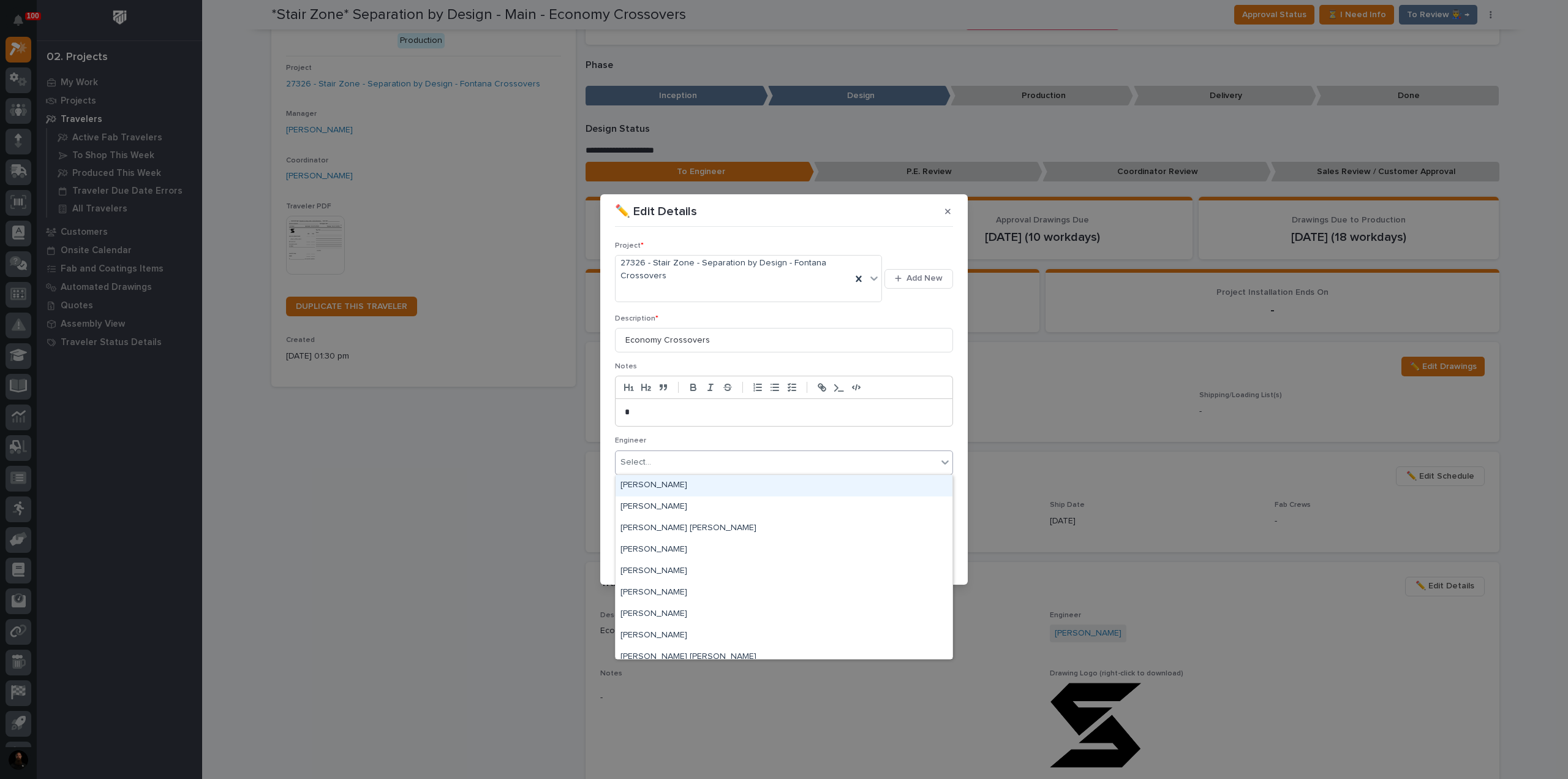
click at [706, 464] on div "Select..." at bounding box center [776, 462] width 321 height 20
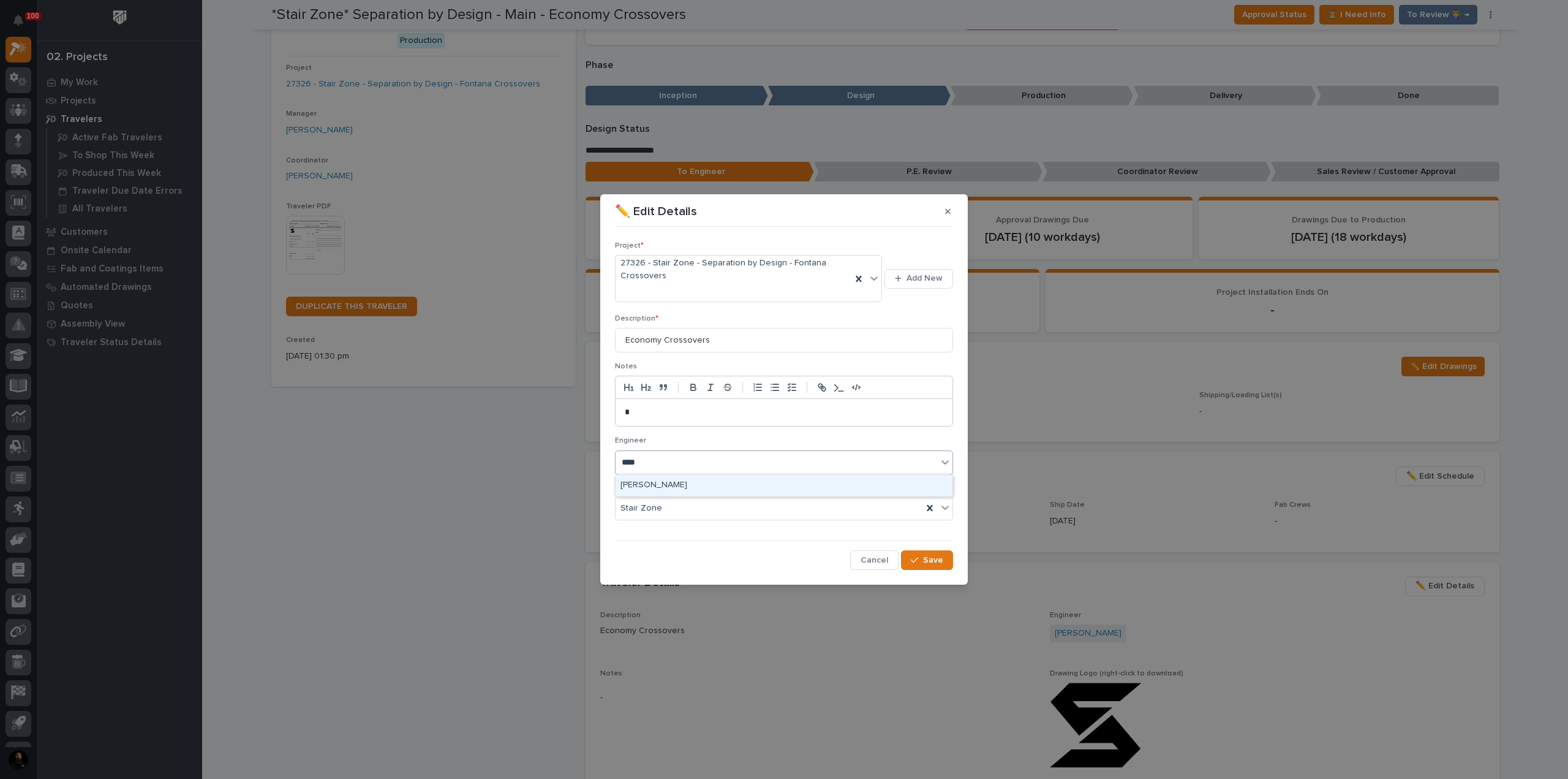
type input "*****"
click at [950, 555] on button "Save" at bounding box center [926, 559] width 52 height 20
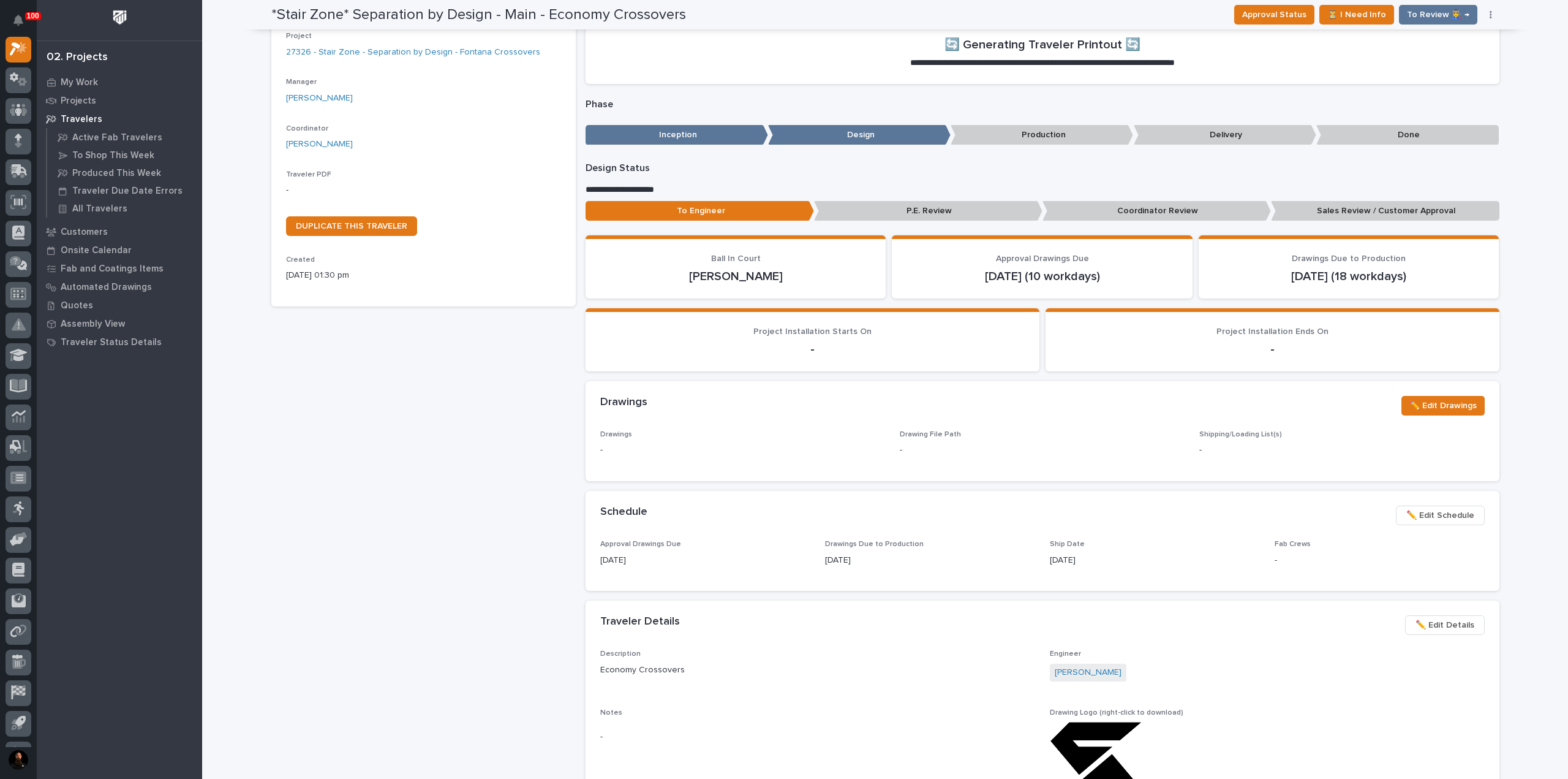
scroll to position [117, 0]
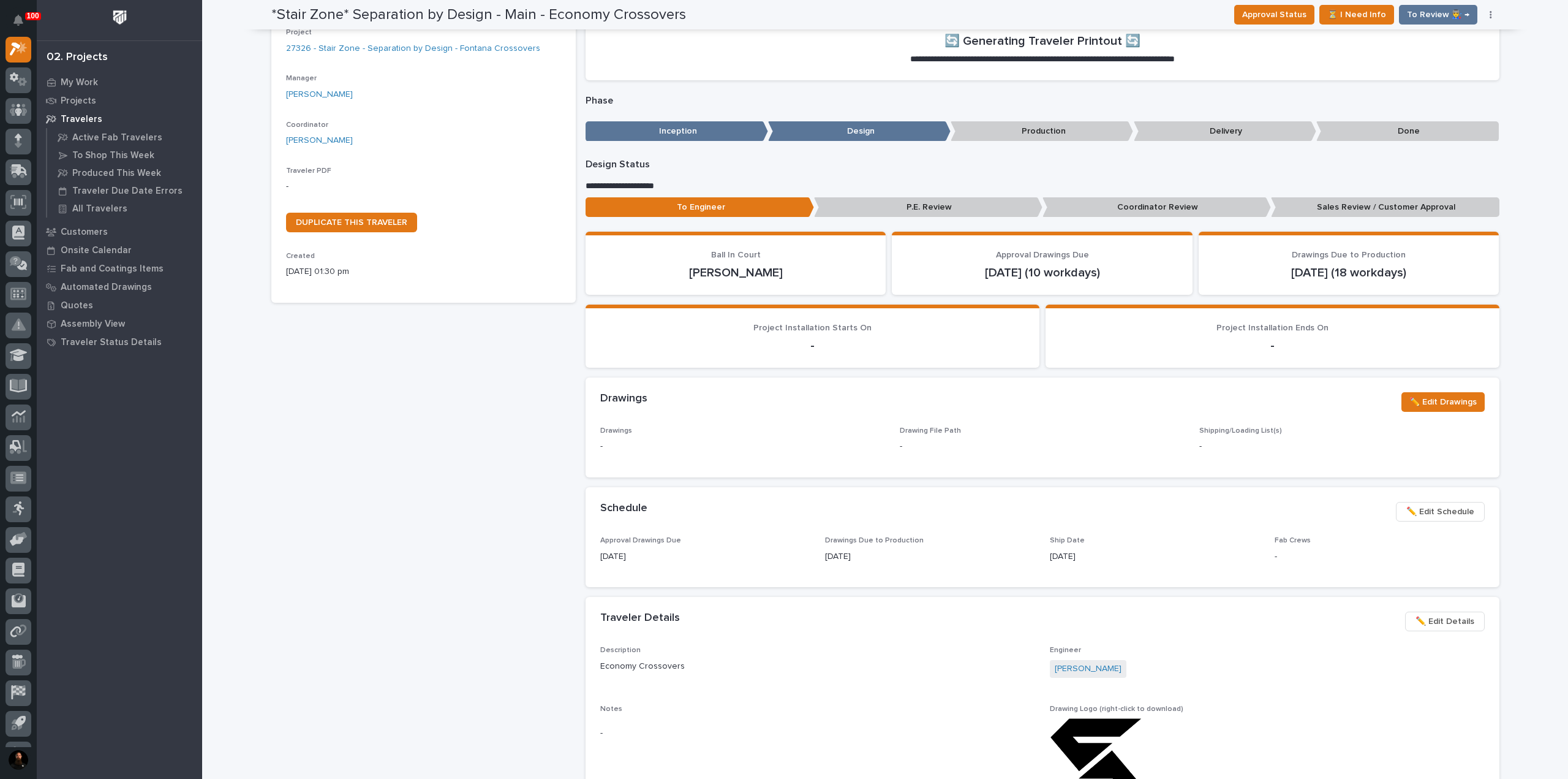
click at [553, 10] on h2 "*Stair Zone* Separation by Design - Main - Economy Crossovers" at bounding box center [478, 15] width 414 height 18
click at [553, 11] on h2 "*Stair Zone* Separation by Design - Main - Economy Crossovers" at bounding box center [478, 15] width 414 height 18
click at [553, 12] on h2 "*Stair Zone* Separation by Design - Main - Economy Crossovers" at bounding box center [478, 15] width 414 height 18
click at [554, 12] on h2 "*Stair Zone* Separation by Design - Main - Economy Crossovers" at bounding box center [478, 15] width 414 height 18
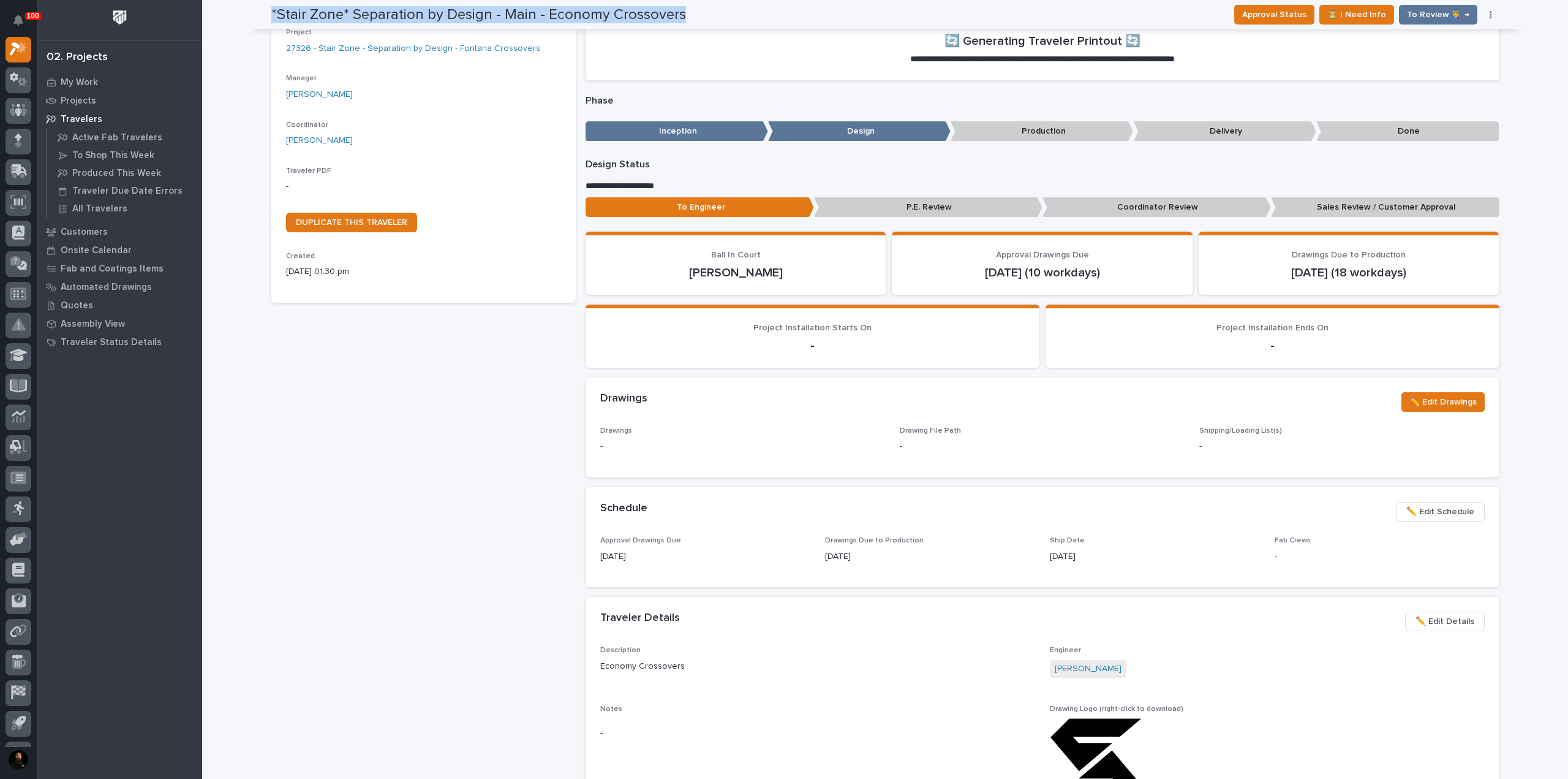
click at [562, 23] on h2 "*Stair Zone* Separation by Design - Main - Economy Crossovers" at bounding box center [478, 15] width 414 height 18
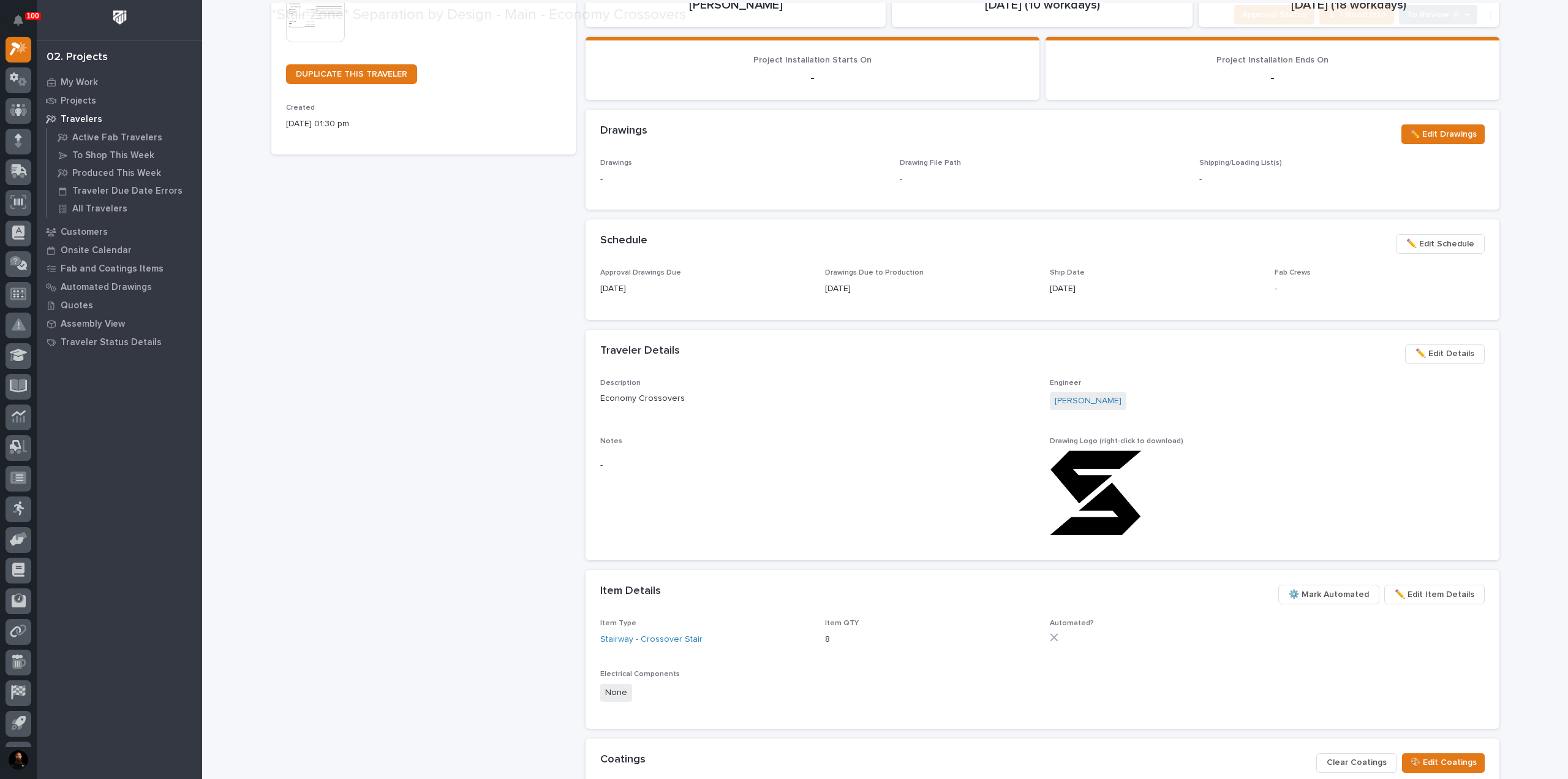
scroll to position [408, 0]
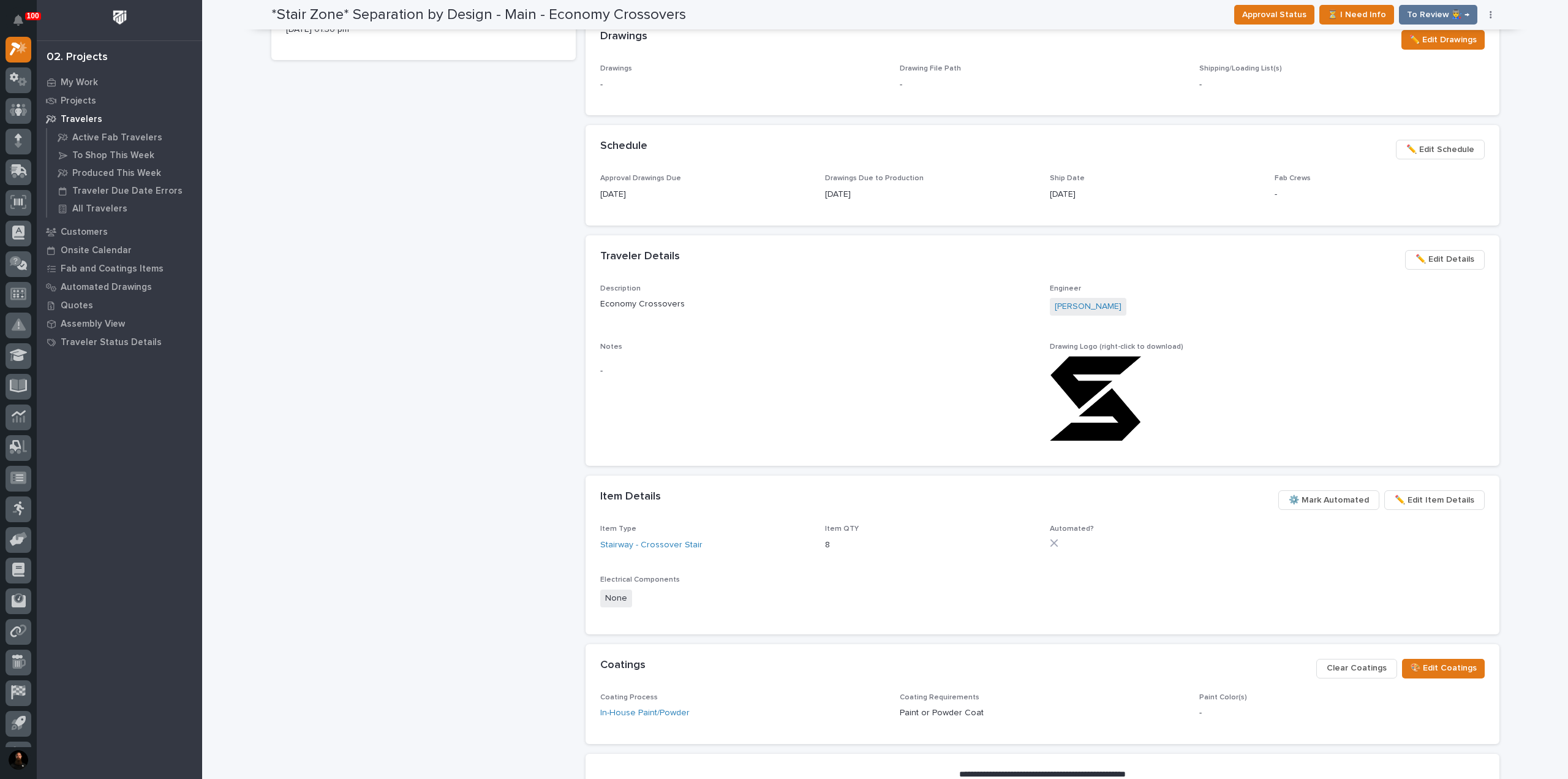
drag, startPoint x: 867, startPoint y: 367, endPoint x: 830, endPoint y: 374, distance: 37.7
click at [831, 374] on p "-" at bounding box center [817, 371] width 435 height 13
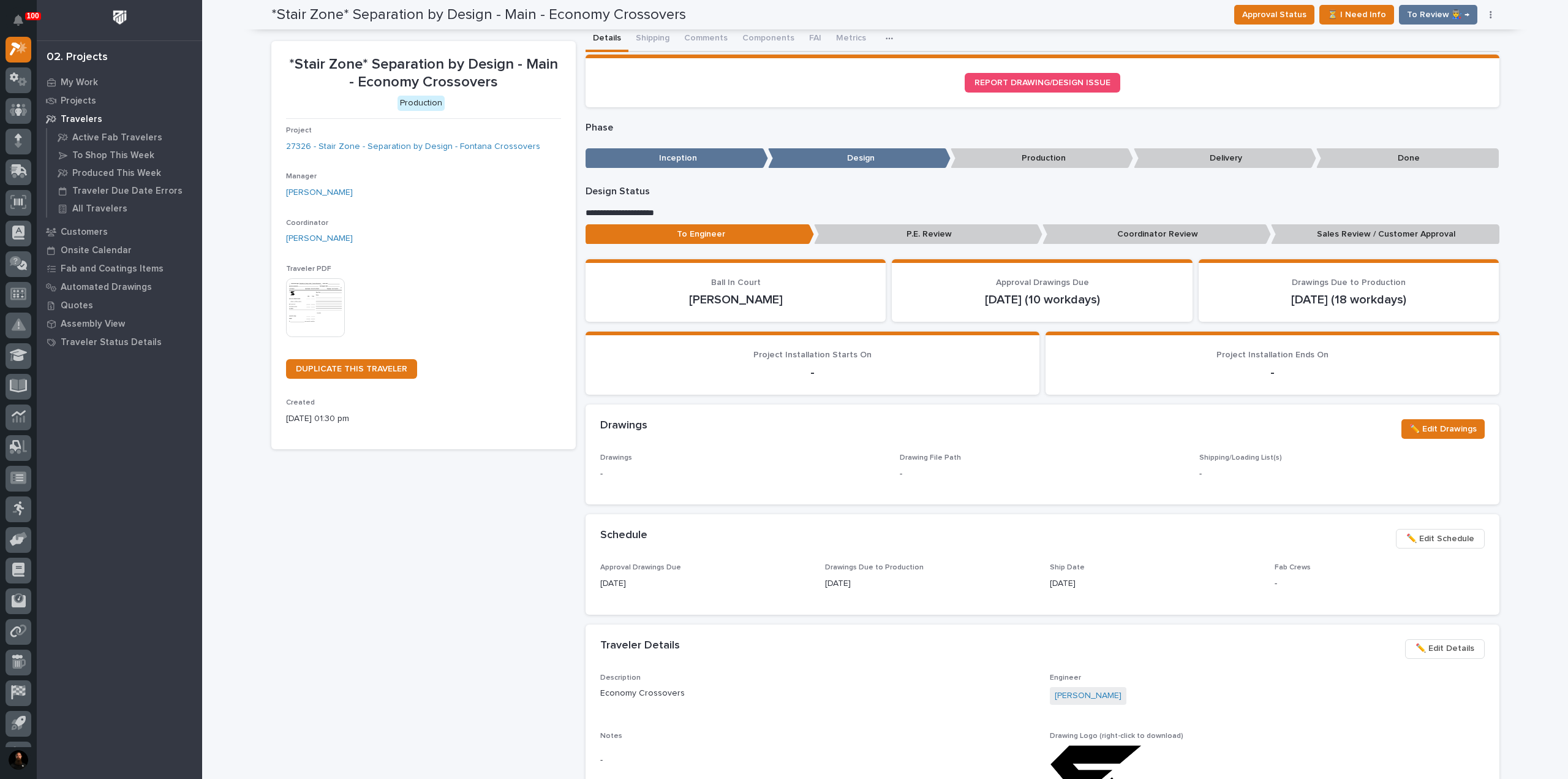
scroll to position [0, 0]
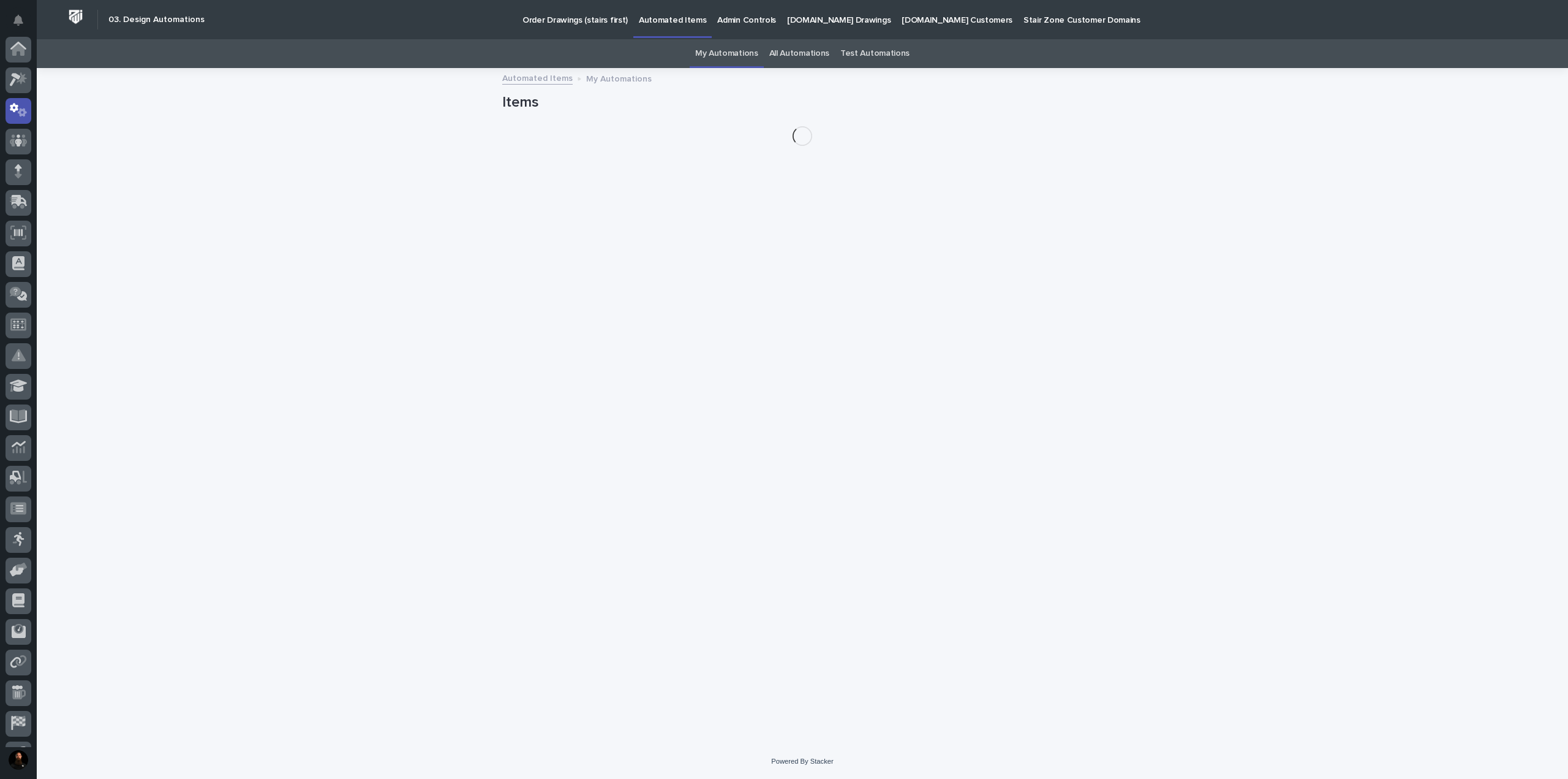
scroll to position [61, 0]
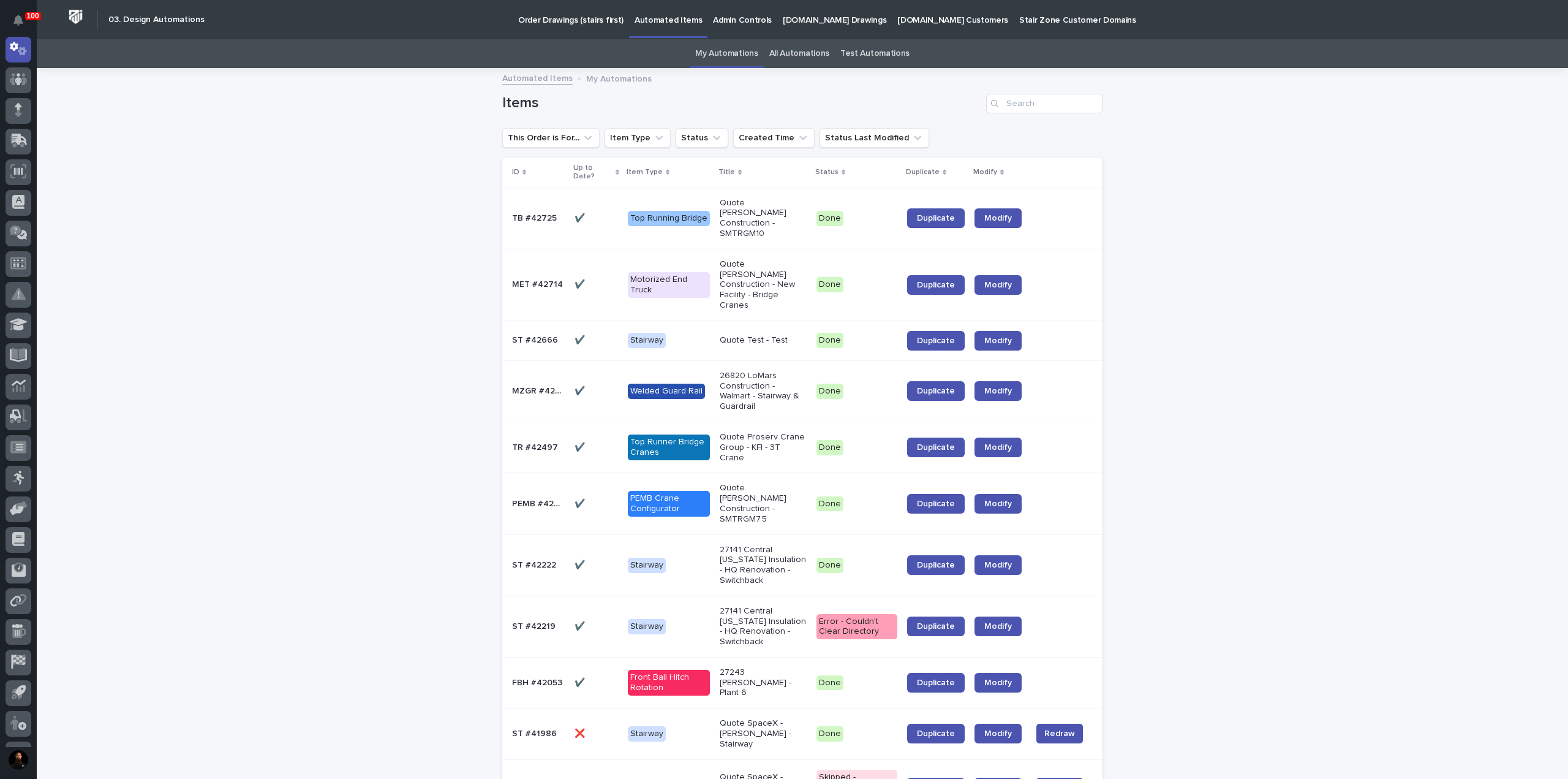
click at [785, 62] on link "All Automations" at bounding box center [799, 53] width 60 height 29
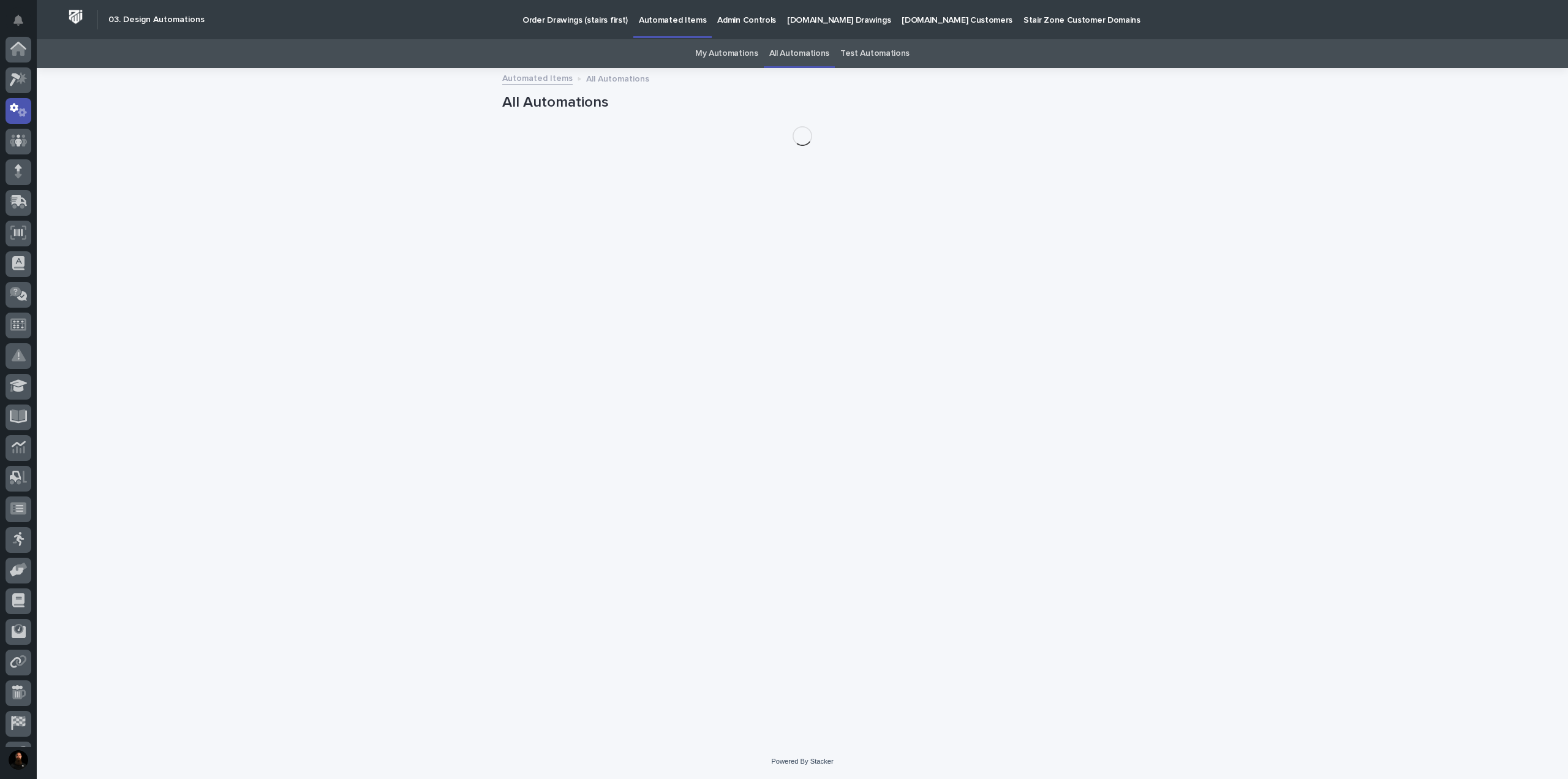
scroll to position [61, 0]
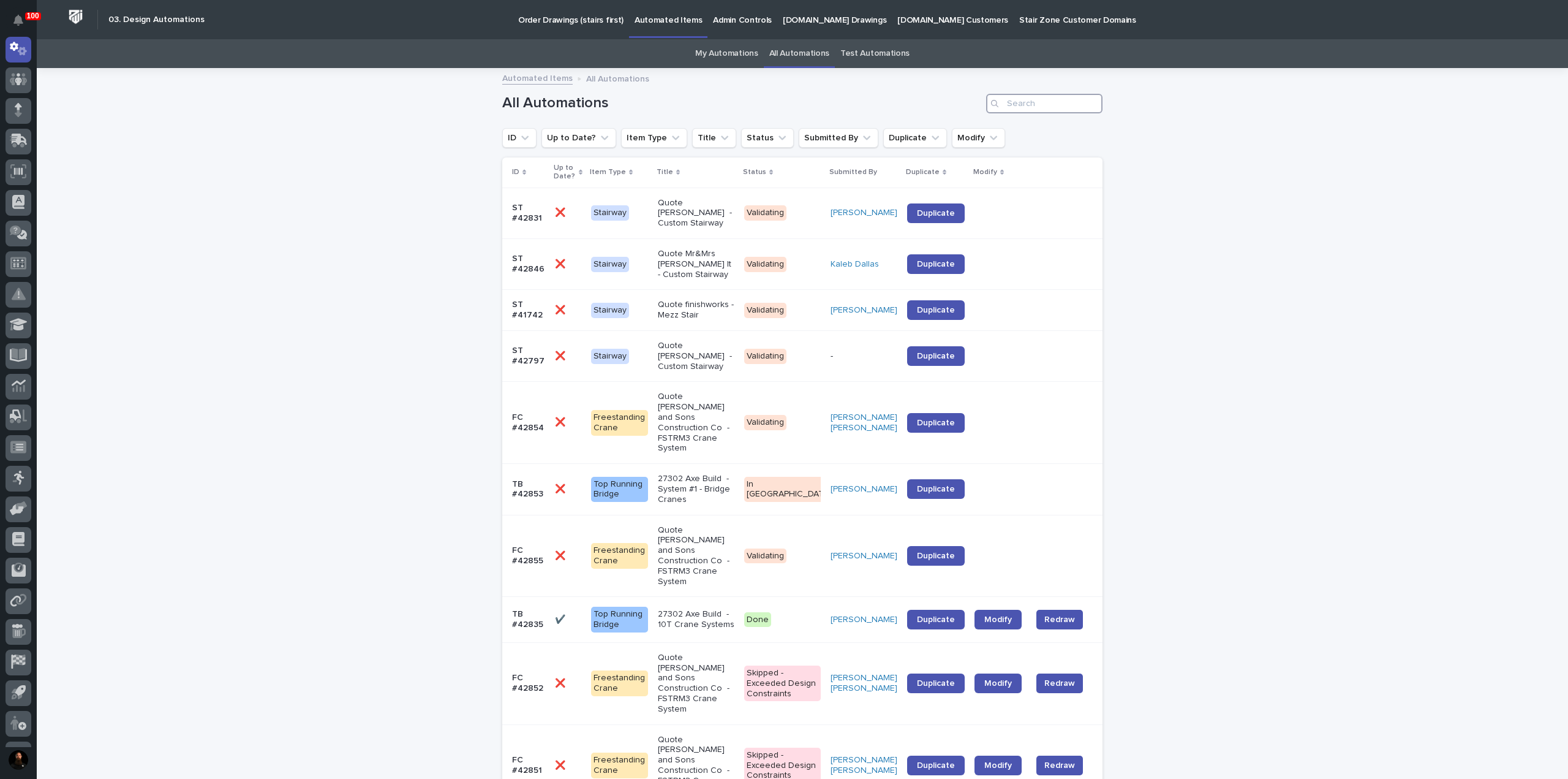
drag, startPoint x: 1025, startPoint y: 94, endPoint x: 1013, endPoint y: 84, distance: 15.6
click at [1025, 99] on input "Search" at bounding box center [1044, 103] width 116 height 20
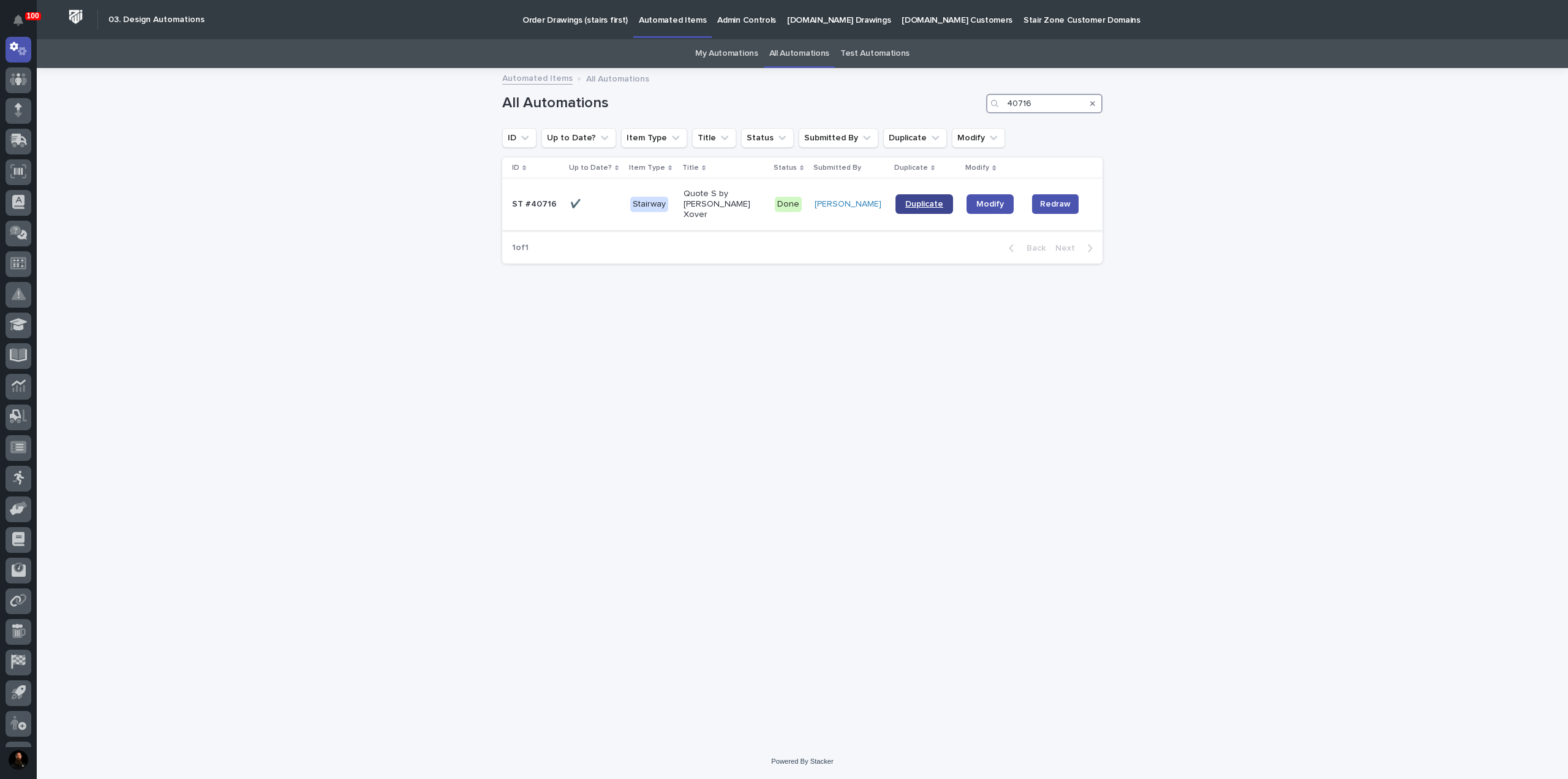
type input "40716"
click at [913, 199] on span "Duplicate" at bounding box center [924, 204] width 38 height 9
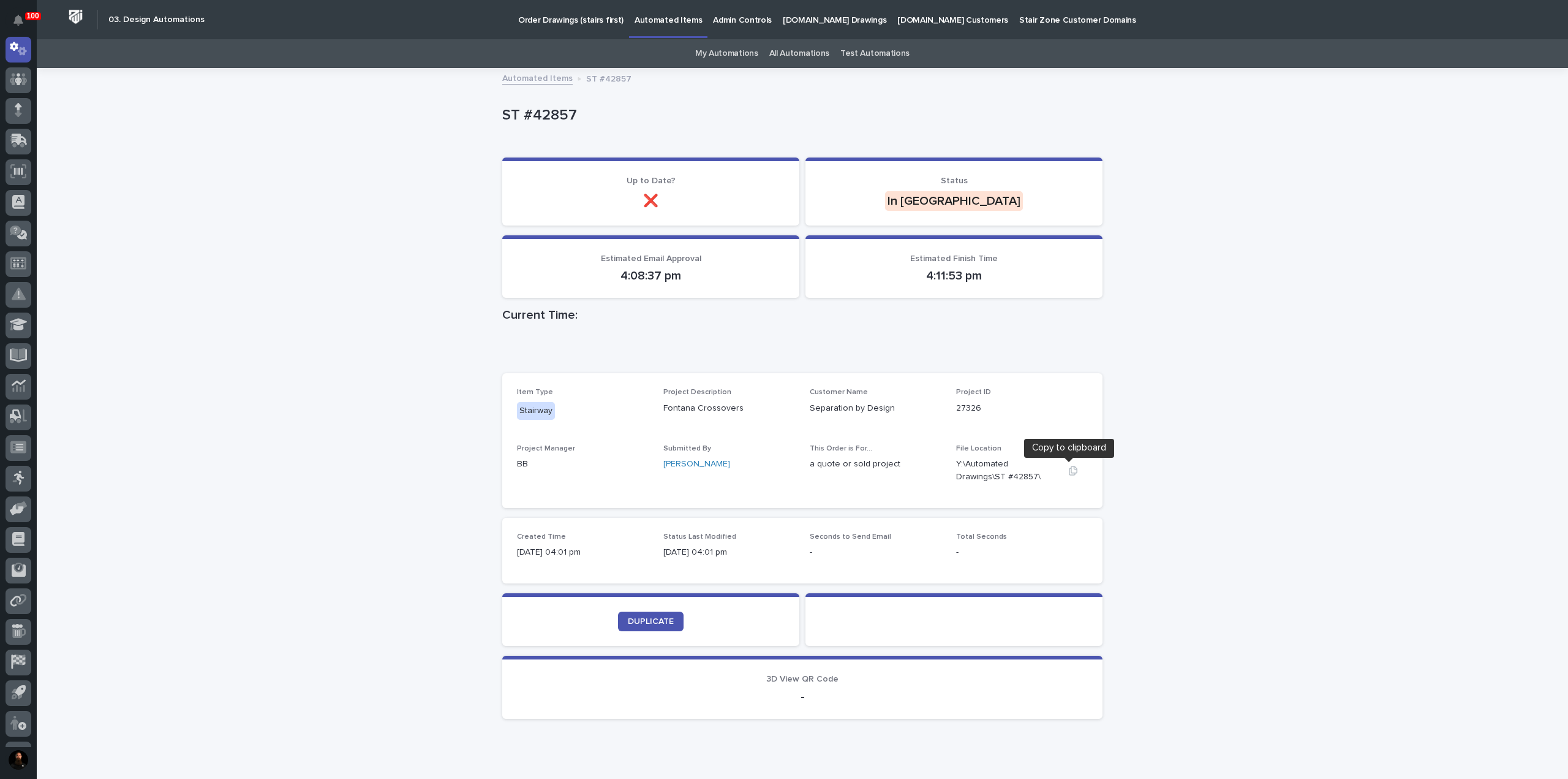
click at [1062, 471] on button "button" at bounding box center [1072, 471] width 30 height 10
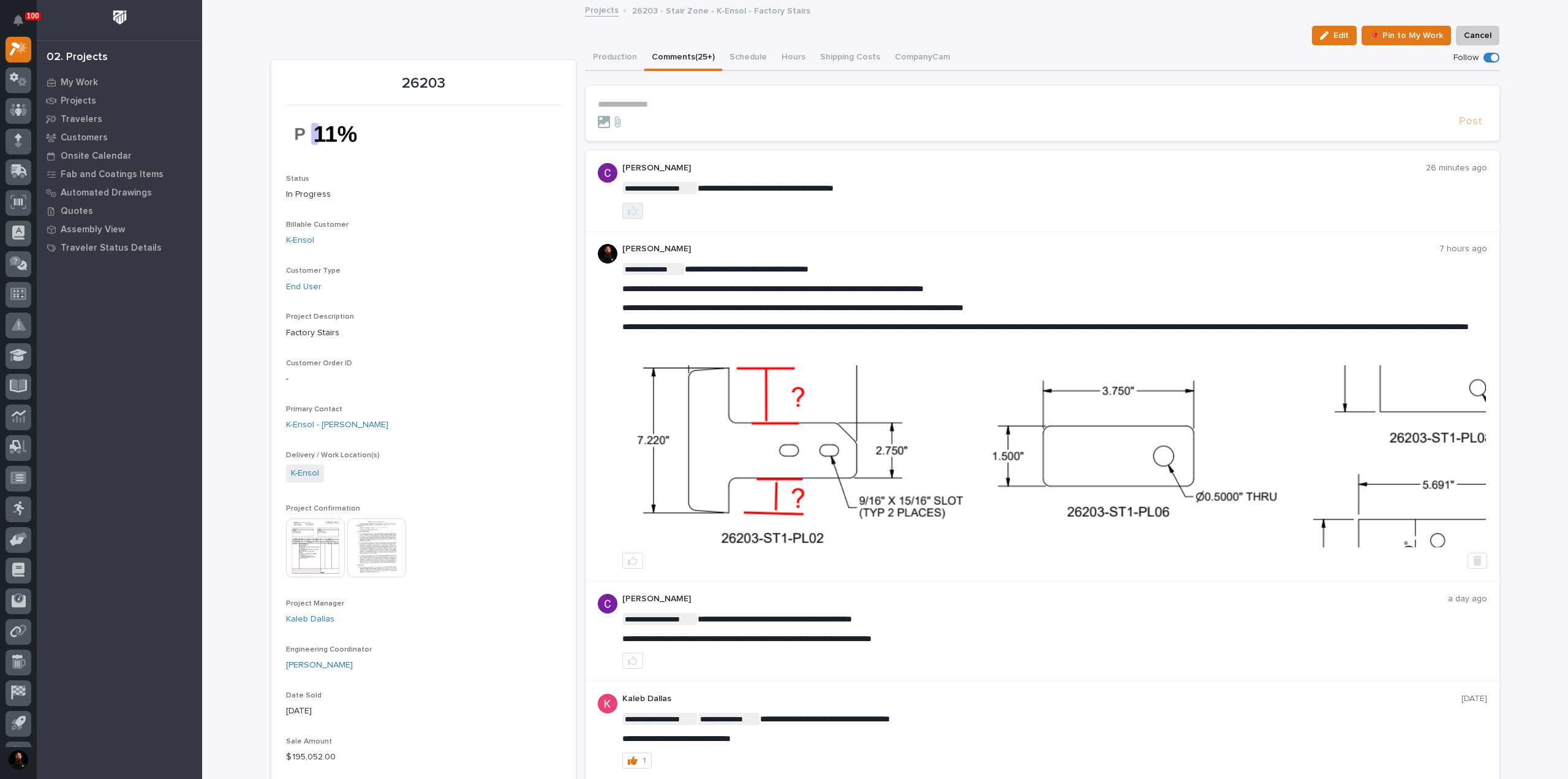
click at [627, 215] on button "button" at bounding box center [632, 210] width 21 height 16
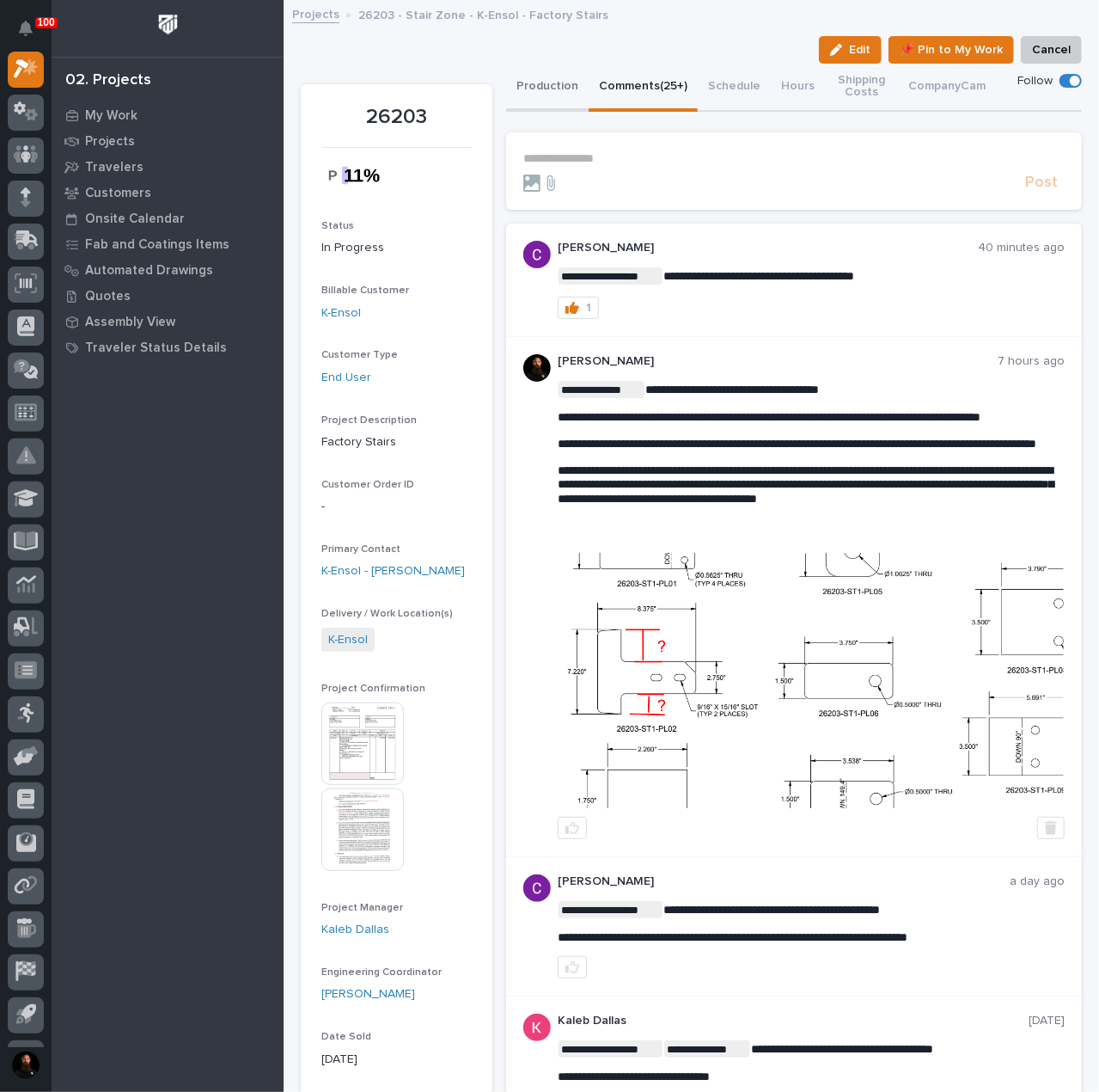
click at [562, 87] on button "Production" at bounding box center [546, 87] width 82 height 49
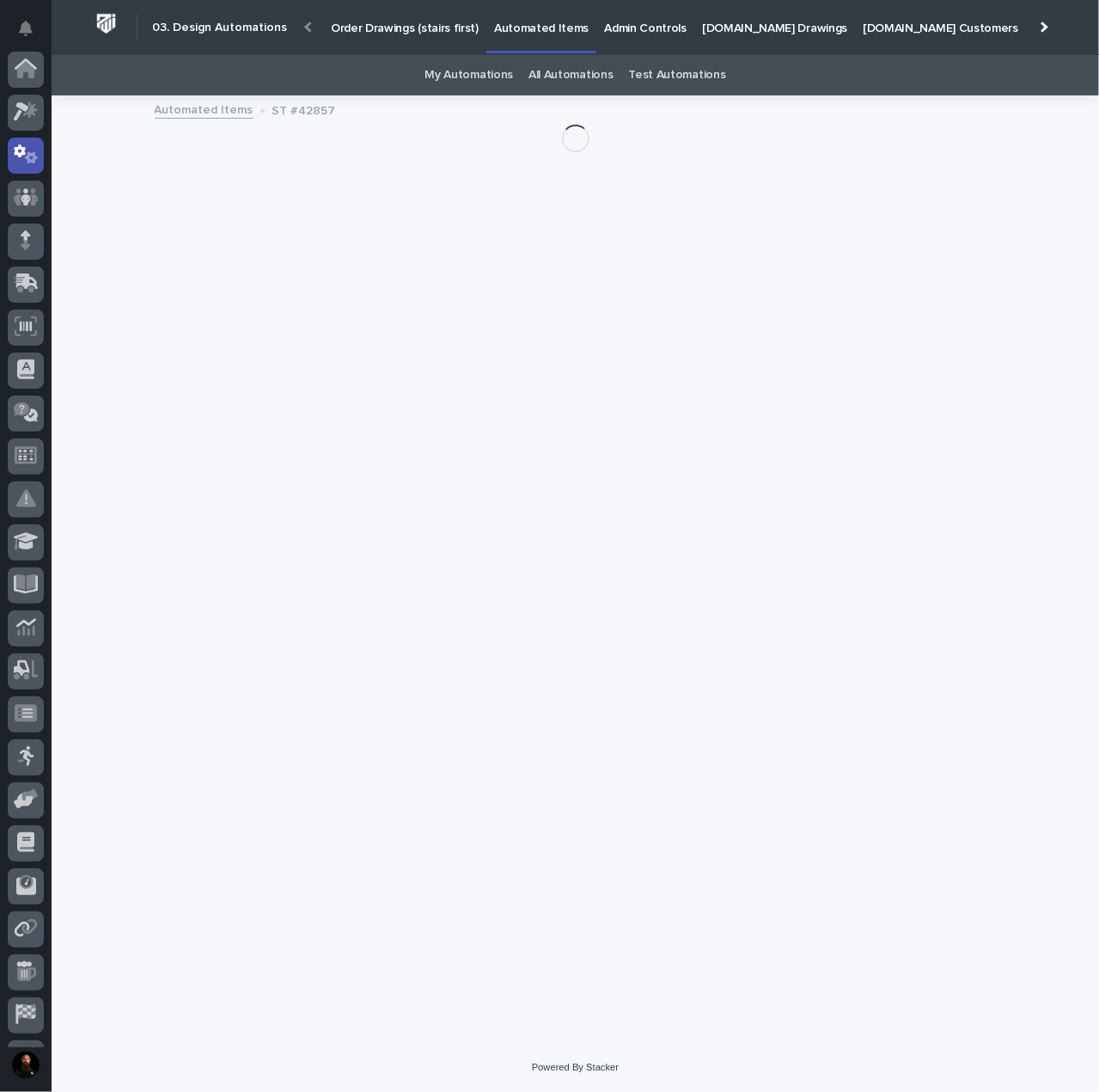
scroll to position [86, 0]
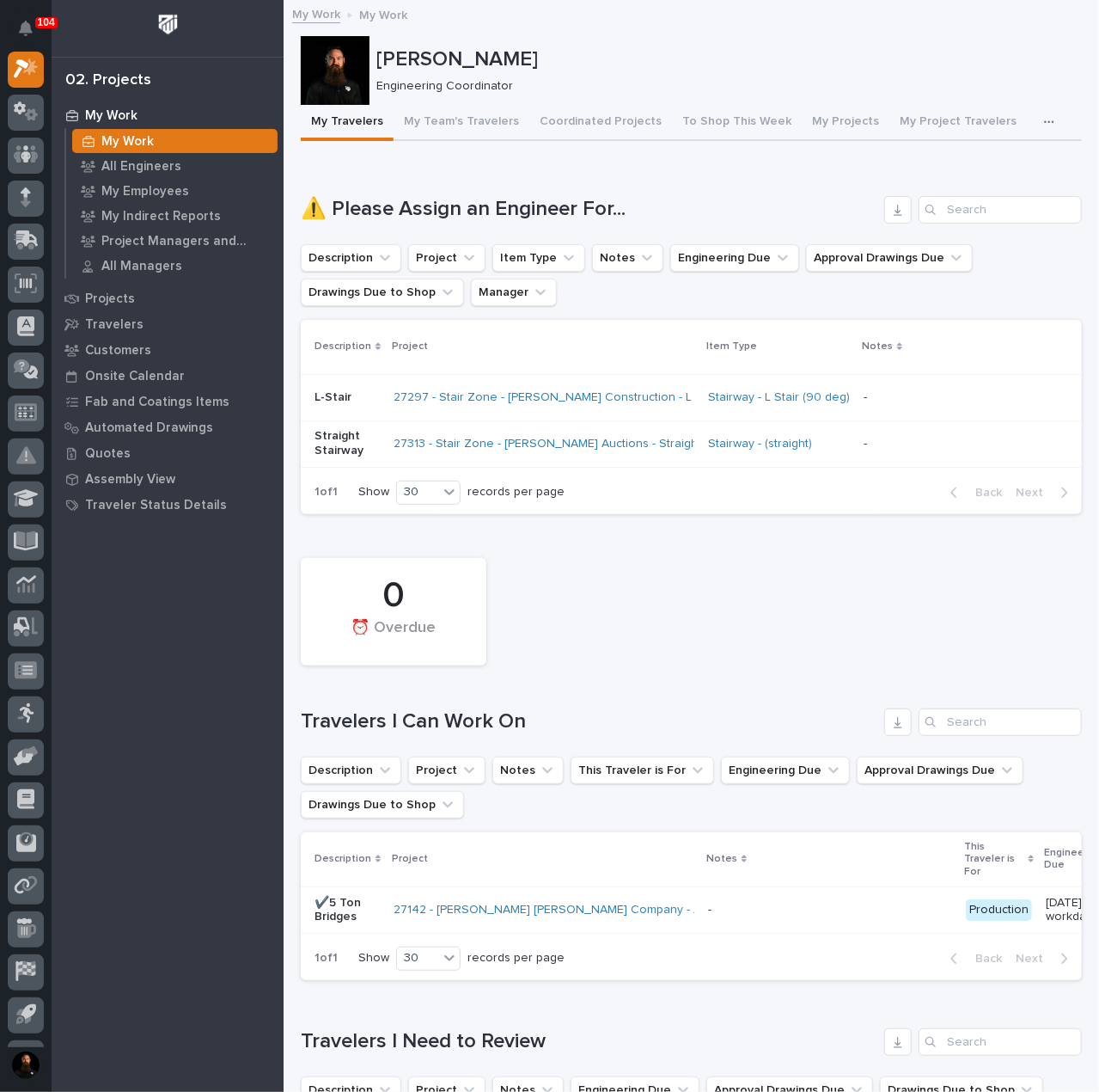
click at [245, 595] on div "My Work My Work All Engineers My Employees My Indirect Reports Project Managers…" at bounding box center [167, 597] width 232 height 990
click at [185, 632] on div "My Work My Work All Engineers My Employees My Indirect Reports Project Managers…" at bounding box center [167, 597] width 232 height 990
click at [486, 59] on p "[PERSON_NAME]" at bounding box center [726, 60] width 699 height 25
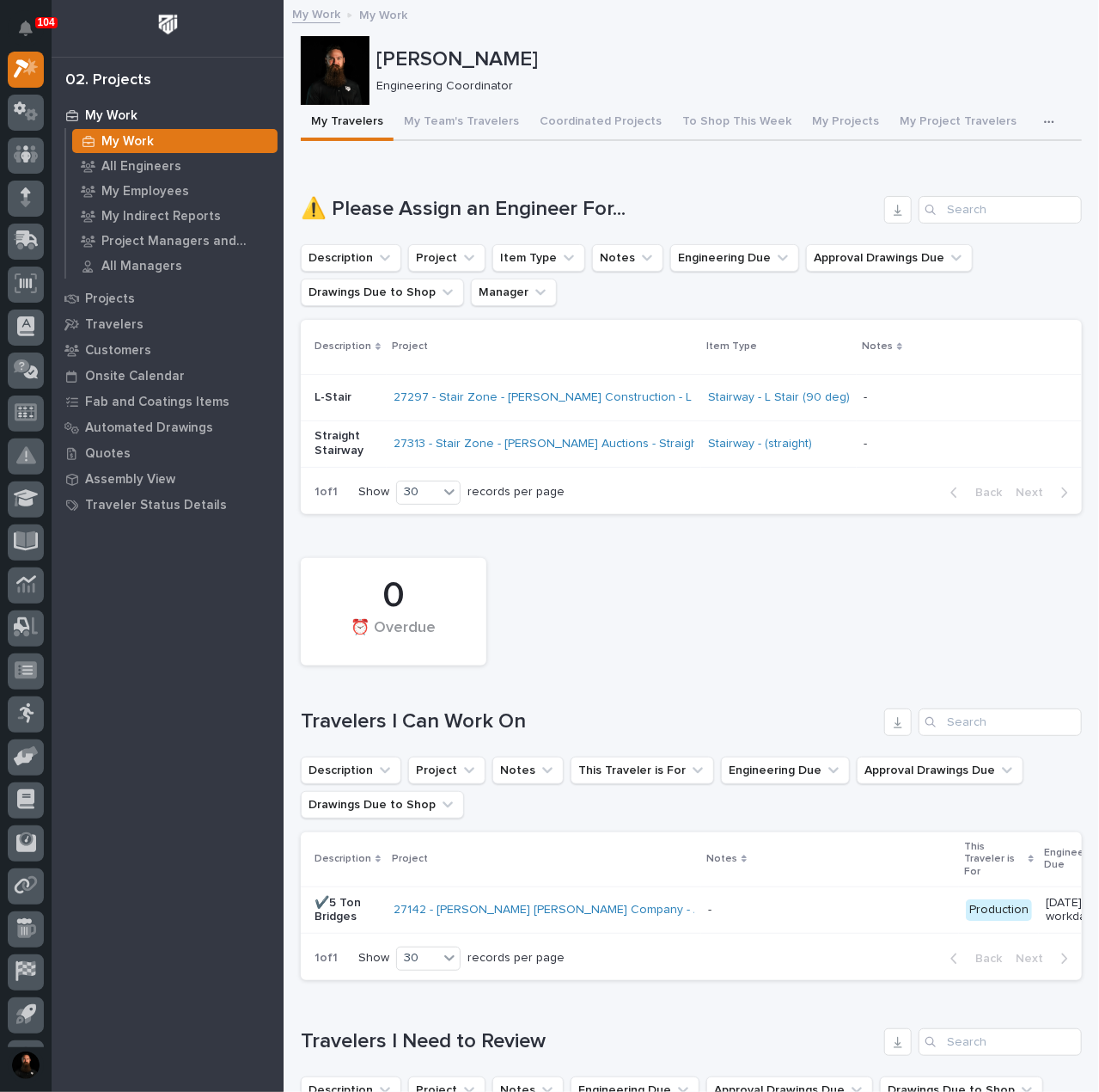
click at [486, 59] on p "[PERSON_NAME]" at bounding box center [726, 60] width 699 height 25
click at [486, 57] on p "[PERSON_NAME]" at bounding box center [726, 60] width 699 height 25
click at [493, 39] on div "[PERSON_NAME] Engineering Coordinator" at bounding box center [691, 71] width 781 height 69
click at [496, 57] on p "[PERSON_NAME]" at bounding box center [726, 60] width 699 height 25
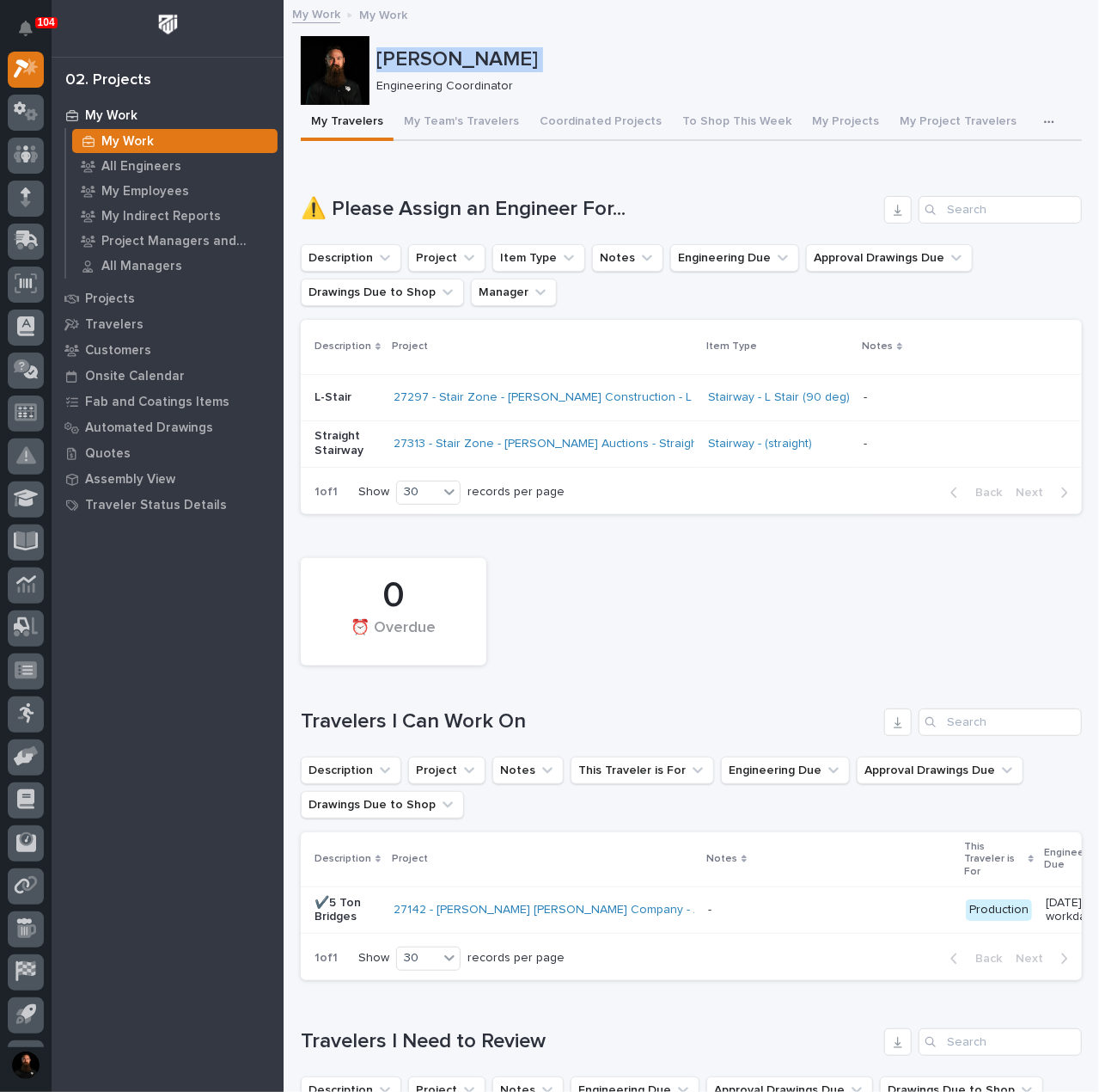
click at [496, 57] on p "[PERSON_NAME]" at bounding box center [726, 60] width 699 height 25
click at [497, 44] on div "[PERSON_NAME]" at bounding box center [726, 58] width 699 height 28
click at [621, 661] on div "0 ⏰ Overdue" at bounding box center [691, 611] width 799 height 124
click at [409, 66] on p "[PERSON_NAME]" at bounding box center [726, 60] width 699 height 25
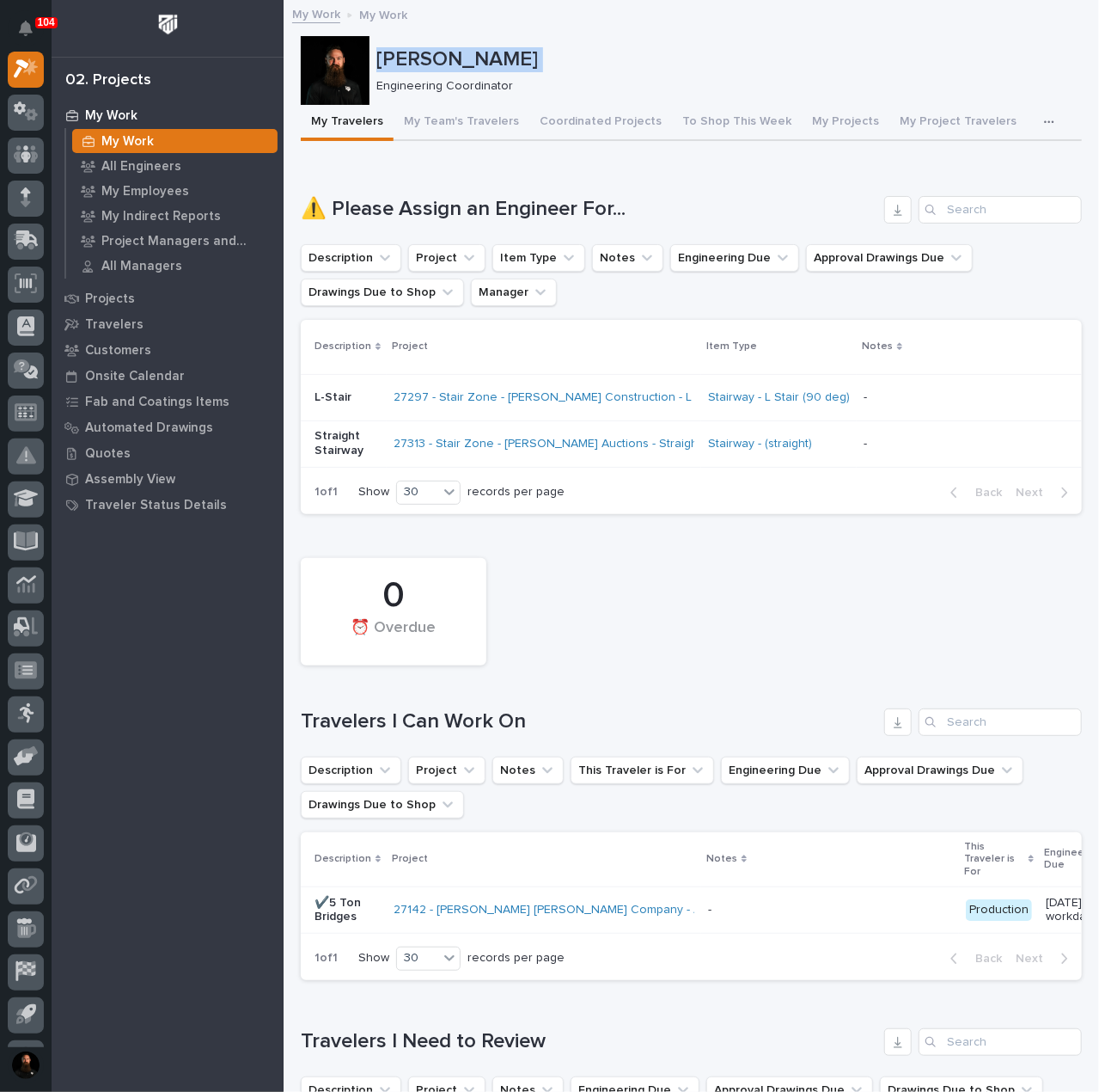
click at [409, 66] on p "[PERSON_NAME]" at bounding box center [726, 60] width 699 height 25
click at [488, 72] on p "[PERSON_NAME]" at bounding box center [726, 60] width 699 height 25
